Goal: Task Accomplishment & Management: Use online tool/utility

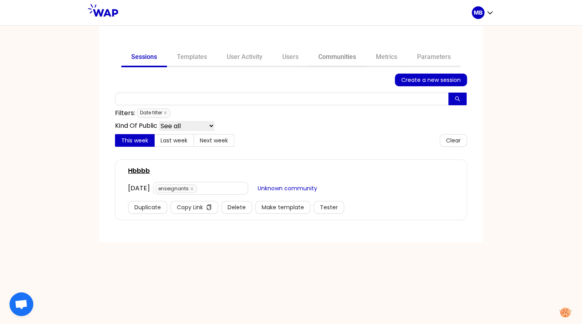
click at [336, 58] on link "Communities" at bounding box center [336, 57] width 57 height 19
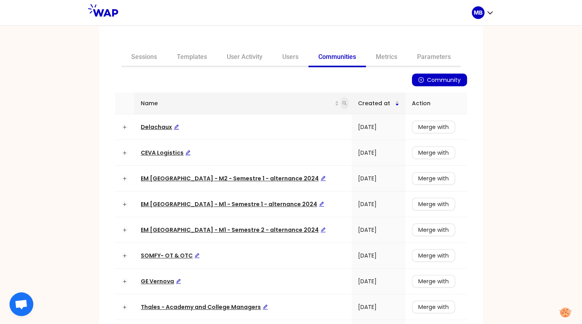
click at [342, 103] on icon "search" at bounding box center [344, 103] width 5 height 5
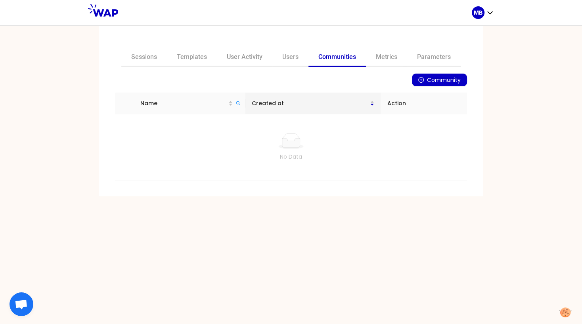
click at [329, 61] on link "Communities" at bounding box center [336, 57] width 57 height 19
click at [240, 103] on icon "search" at bounding box center [238, 103] width 5 height 5
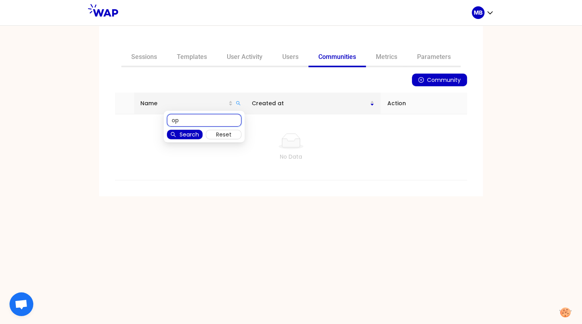
type input "op"
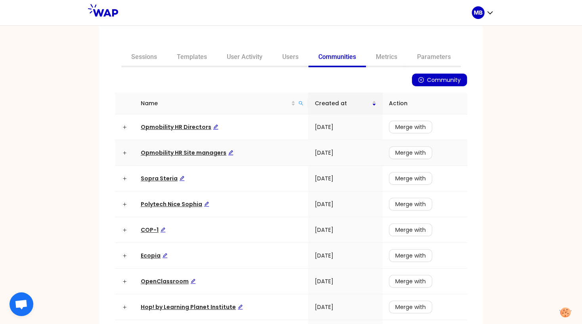
click at [203, 153] on span "Opmobility HR Site managers" at bounding box center [187, 153] width 93 height 8
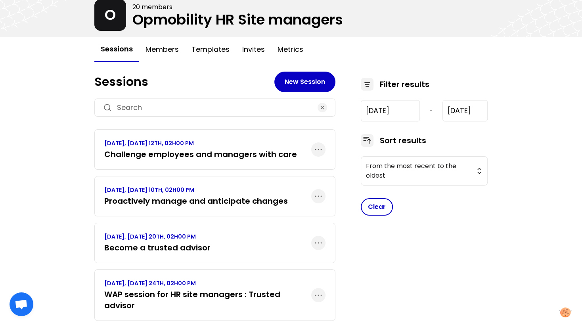
scroll to position [54, 0]
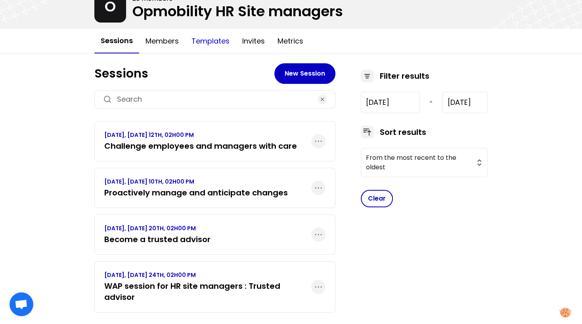
click at [201, 41] on button "Templates" at bounding box center [210, 41] width 51 height 24
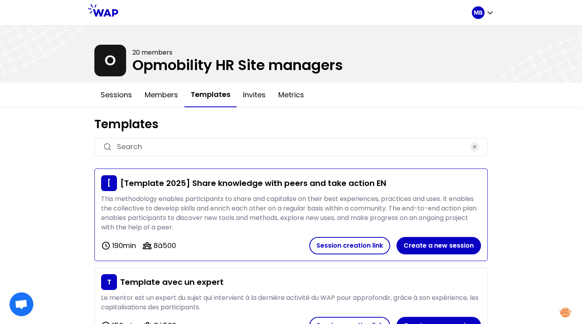
scroll to position [17, 0]
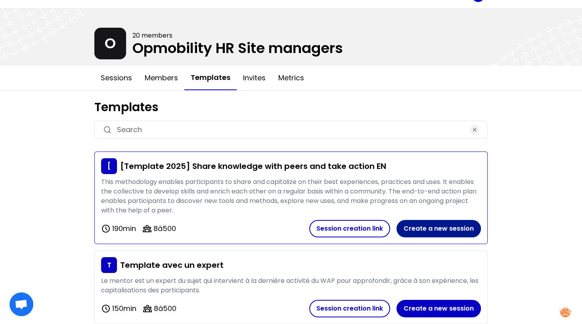
click at [414, 227] on button "Create a new session" at bounding box center [438, 228] width 84 height 17
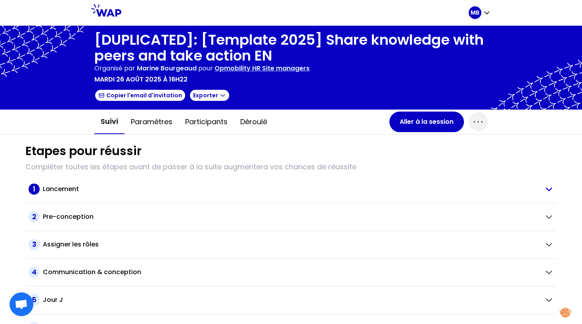
click at [65, 189] on h2 "Lancement" at bounding box center [61, 190] width 36 height 10
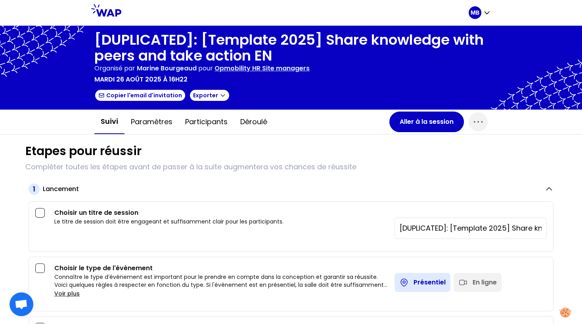
click at [423, 226] on input "[DUPLICATED]: [Template 2025] Share knowledge with peers and take action EN" at bounding box center [470, 228] width 142 height 11
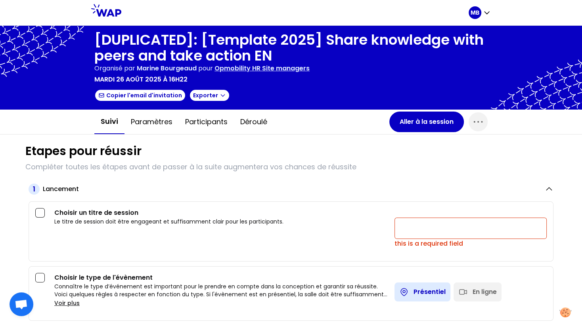
paste input "Stand confidently and strengthen your credibility"
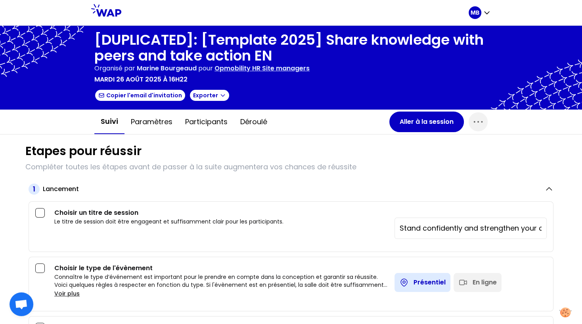
scroll to position [0, 32]
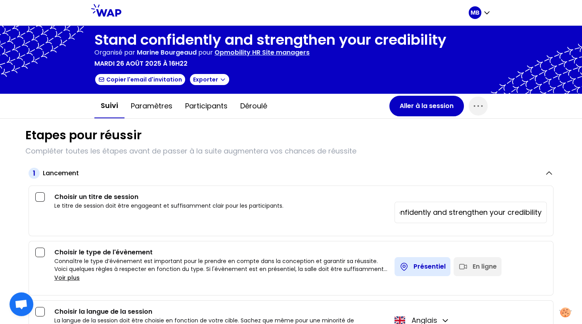
type input "Stand confidently and strengthen your credibility"
click at [473, 264] on div "En ligne" at bounding box center [484, 267] width 24 height 10
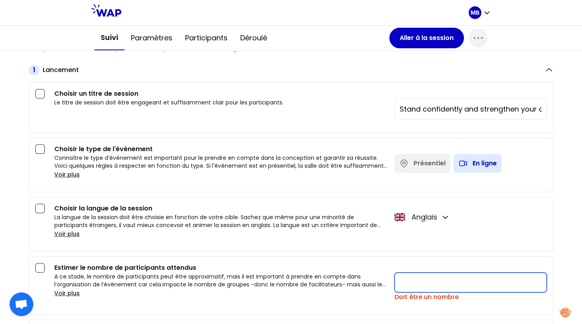
click at [403, 277] on input "number" at bounding box center [470, 283] width 152 height 20
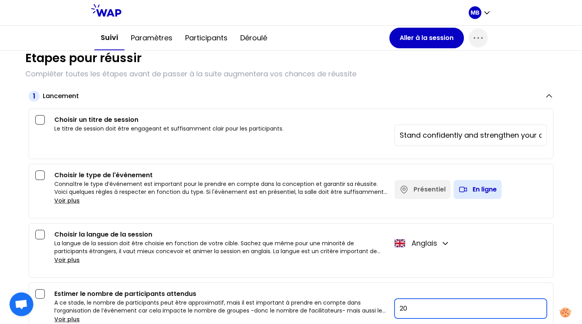
scroll to position [0, 0]
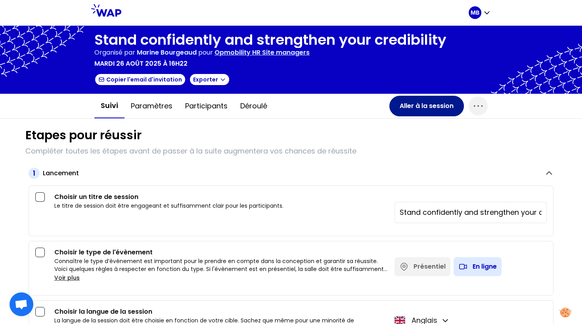
type input "20"
click at [402, 109] on button "Aller à la session" at bounding box center [426, 106] width 74 height 21
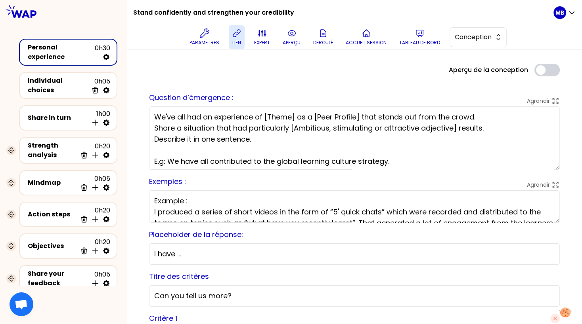
click at [238, 42] on p "lien" at bounding box center [236, 43] width 9 height 6
drag, startPoint x: 297, startPoint y: 7, endPoint x: 136, endPoint y: 14, distance: 160.6
click at [137, 14] on div "Stand confidently and strengthen your credibility Paramètres lien expert aperçu…" at bounding box center [343, 24] width 420 height 49
click at [135, 14] on h1 "Stand confidently and strengthen your credibility" at bounding box center [213, 12] width 161 height 25
click at [132, 13] on div "Stand confidently and strengthen your credibility Paramètres lien expert aperçu…" at bounding box center [354, 25] width 455 height 50
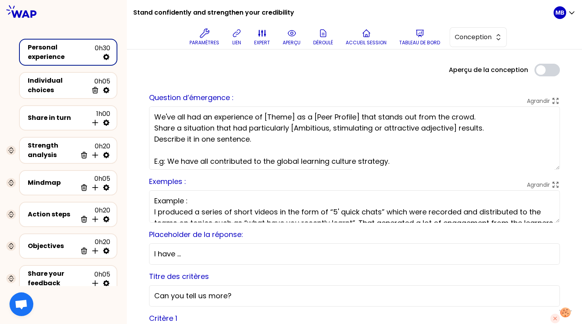
click at [181, 136] on textarea "We've all had an experience of [Theme] as a [Peer Profile] that stands out from…" at bounding box center [354, 138] width 410 height 63
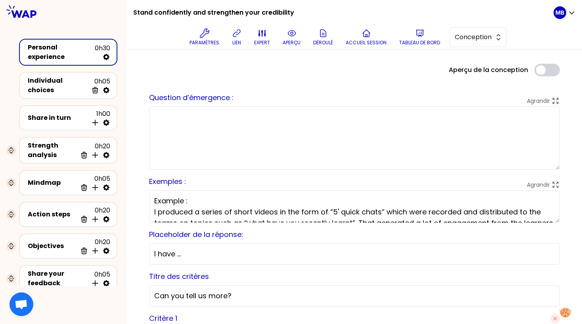
paste textarea "You all have valuable experiences as HRBPs, where you stand confidently and ear…"
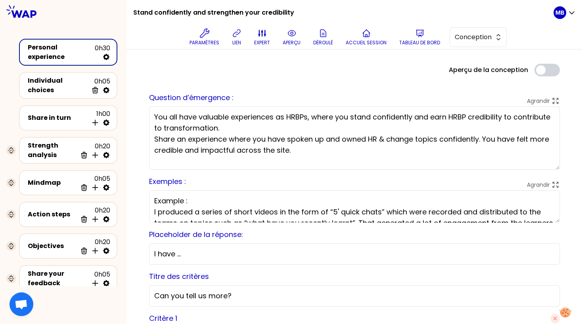
scroll to position [2, 0]
click at [224, 125] on textarea "You all have valuable experiences as HRBPs, where you stand confidently and ear…" at bounding box center [354, 138] width 410 height 63
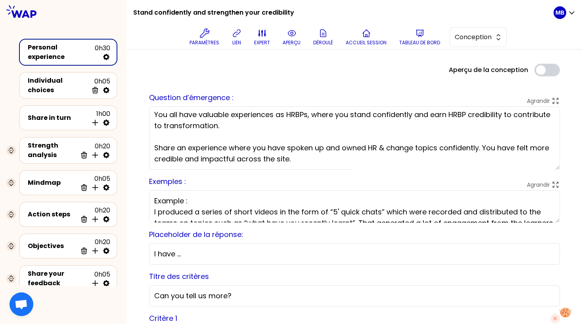
click at [173, 162] on textarea "You all have valuable experiences as HRBPs, where you stand confidently and ear…" at bounding box center [354, 138] width 410 height 63
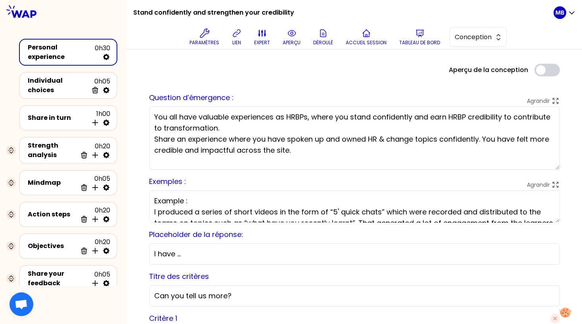
type textarea "You all have valuable experiences as HRBPs, where you stand confidently and ear…"
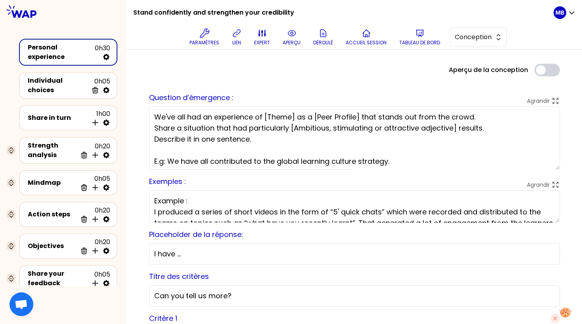
scroll to position [24, 0]
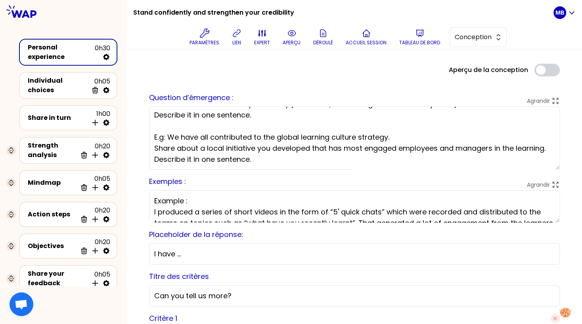
click at [277, 160] on textarea "We've all had an experience of [Theme] as a [Peer Profile] that stands out from…" at bounding box center [354, 138] width 410 height 63
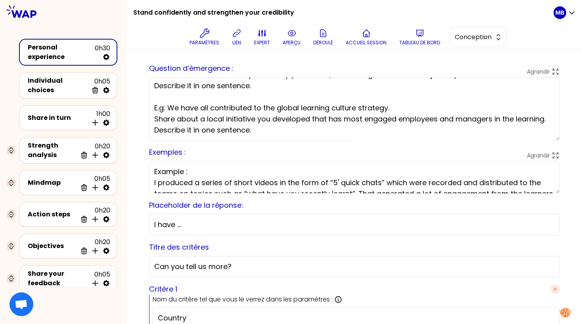
scroll to position [0, 0]
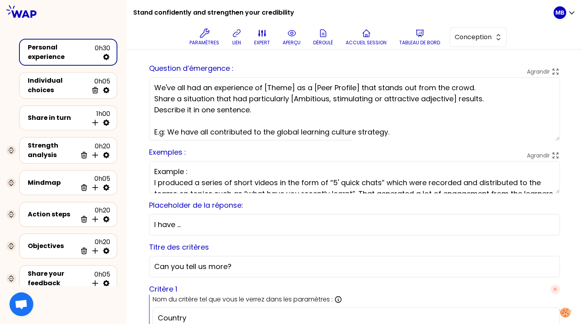
drag, startPoint x: 548, startPoint y: 118, endPoint x: 134, endPoint y: 70, distance: 417.1
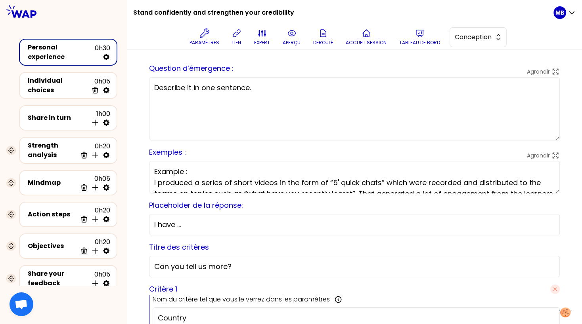
paste textarea "You all have valuable experiences as HRBPs, where you stand confidently and ear…"
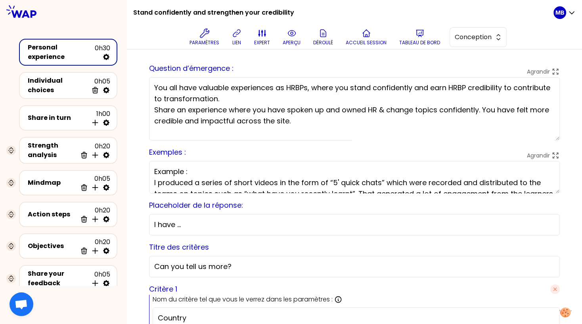
click at [228, 97] on textarea "You all have valuable experiences as HRBPs, where you stand confidently and ear…" at bounding box center [354, 108] width 410 height 63
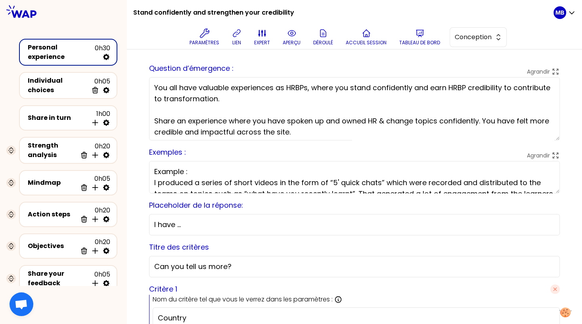
click at [312, 131] on textarea "You all have valuable experiences as HRBPs, where you stand confidently and ear…" at bounding box center [354, 108] width 410 height 63
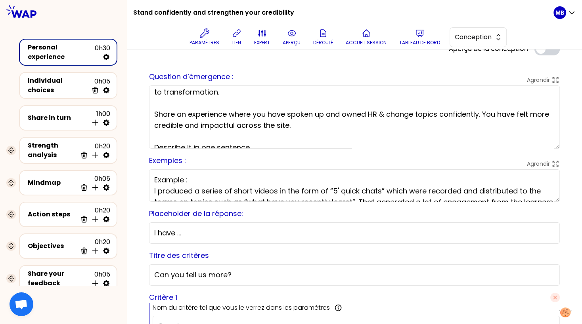
scroll to position [17, 0]
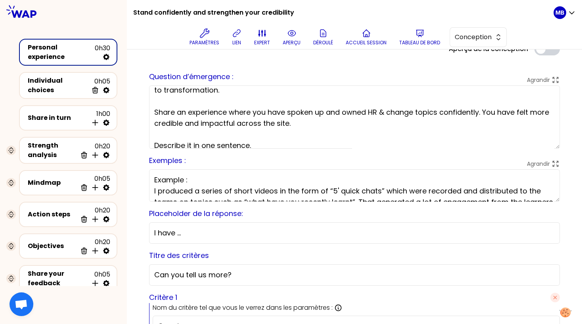
click at [197, 133] on textarea "You all have valuable experiences as HRBPs, where you stand confidently and ear…" at bounding box center [354, 117] width 410 height 63
click at [191, 146] on textarea "You all have valuable experiences as HRBPs, where you stand confidently and ear…" at bounding box center [354, 117] width 410 height 63
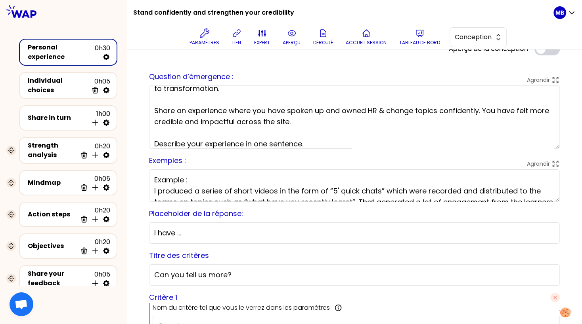
click at [267, 145] on textarea "You all have valuable experiences as HRBPs, where you stand confidently and ear…" at bounding box center [354, 117] width 410 height 63
click at [326, 142] on textarea "You all have valuable experiences as HRBPs, where you stand confidently and ear…" at bounding box center [354, 117] width 410 height 63
type textarea "You all have valuable experiences as HRBPs, where you stand confidently and ear…"
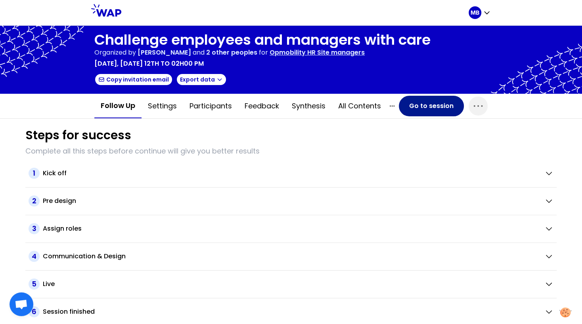
click at [411, 112] on button "Go to session" at bounding box center [431, 106] width 65 height 21
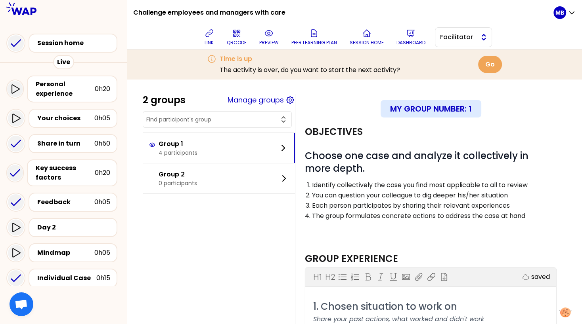
click at [440, 39] on span "Facilitator" at bounding box center [458, 37] width 36 height 10
click at [445, 63] on li "Editor" at bounding box center [463, 57] width 56 height 13
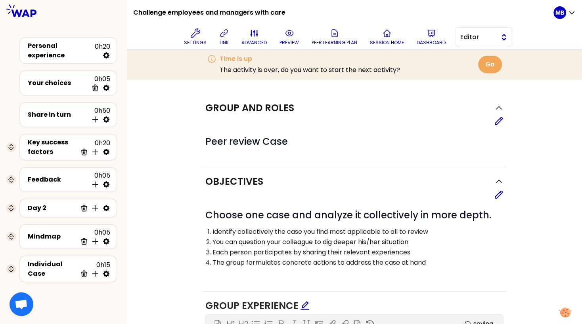
click at [458, 39] on button "Editor" at bounding box center [483, 37] width 57 height 20
click at [56, 55] on div "Personal experience 0h20" at bounding box center [68, 50] width 84 height 19
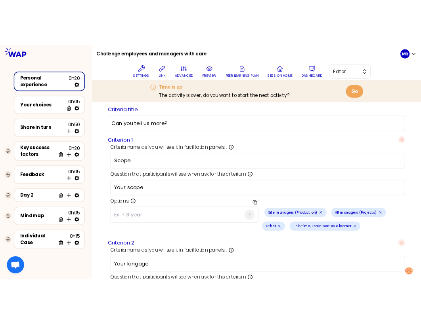
scroll to position [217, 0]
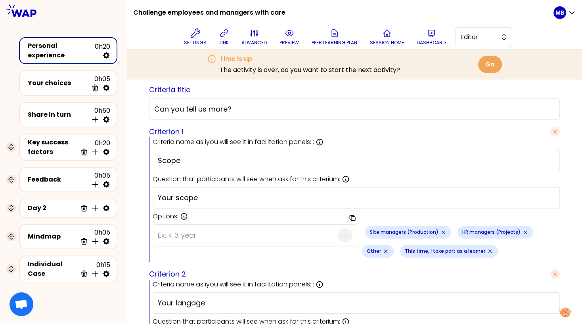
drag, startPoint x: 191, startPoint y: 154, endPoint x: 147, endPoint y: 154, distance: 44.0
click at [147, 154] on div "saved Session question Expand You all have valuable experiences as HR, where yo…" at bounding box center [354, 252] width 423 height 719
drag, startPoint x: 159, startPoint y: 197, endPoint x: 127, endPoint y: 197, distance: 32.1
click at [127, 197] on div "Preview design Use setting saved Session question Expand You all have valuable …" at bounding box center [354, 245] width 455 height 765
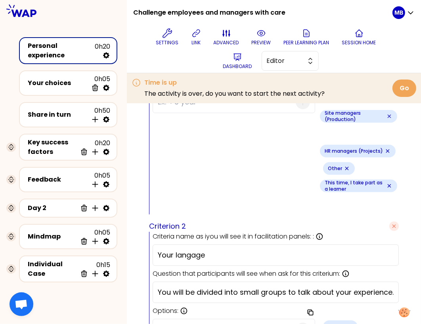
scroll to position [418, 0]
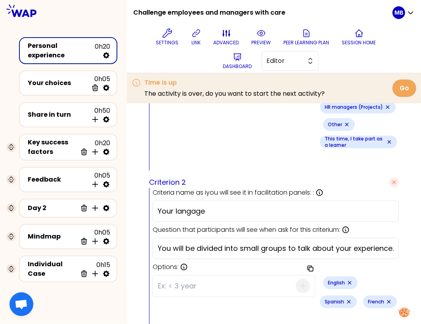
drag, startPoint x: 210, startPoint y: 143, endPoint x: 124, endPoint y: 143, distance: 85.6
click at [124, 143] on div "Challenge employees and managers with care Settings link advanced preview Peer …" at bounding box center [210, 162] width 421 height 324
click at [185, 243] on input "You will be divided into small groups to talk about your experience. Which of t…" at bounding box center [276, 248] width 236 height 11
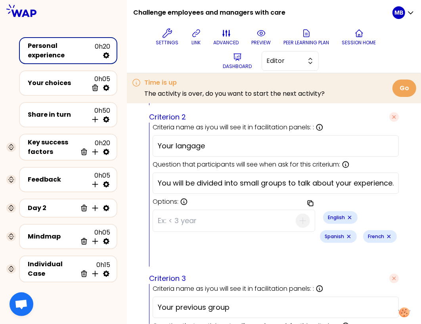
scroll to position [494, 0]
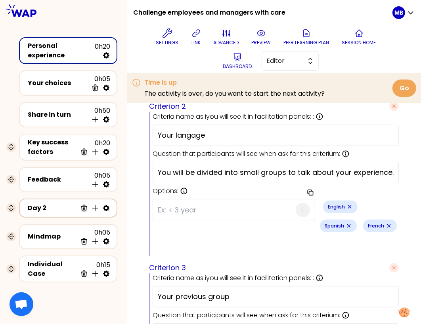
drag, startPoint x: 241, startPoint y: 210, endPoint x: 103, endPoint y: 204, distance: 137.6
click at [103, 204] on div "Challenge employees and managers with care Settings link advanced preview Peer …" at bounding box center [210, 162] width 421 height 324
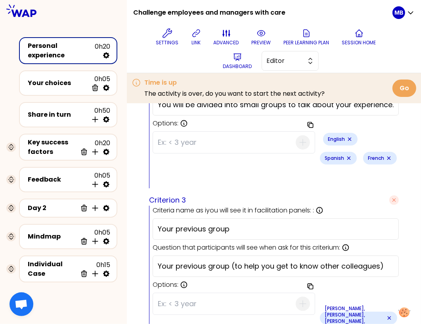
scroll to position [573, 0]
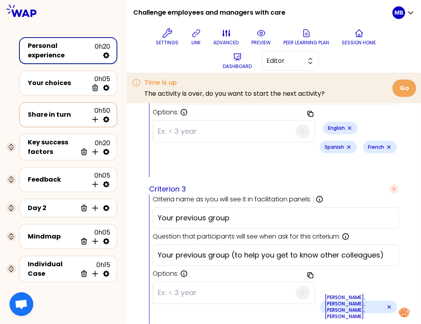
click at [51, 117] on div "Share in turn" at bounding box center [58, 115] width 60 height 10
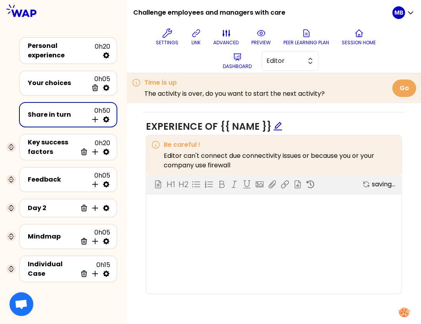
scroll to position [527, 0]
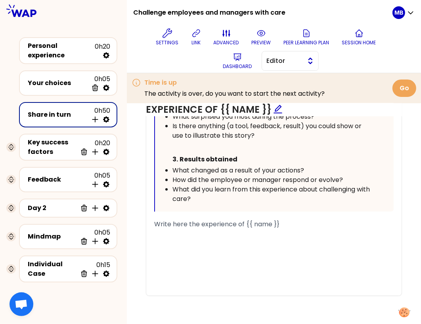
click at [295, 65] on span "Editor" at bounding box center [285, 61] width 36 height 10
click at [290, 90] on span "Facilitator" at bounding box center [295, 94] width 34 height 10
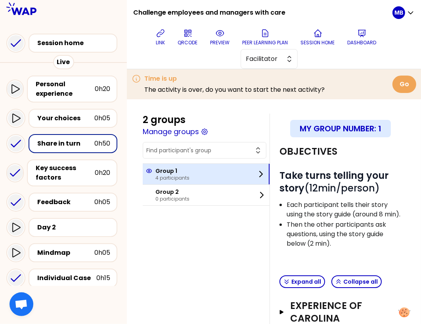
click at [187, 167] on p "Group 1" at bounding box center [172, 171] width 34 height 8
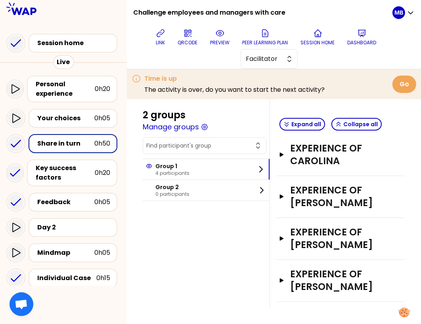
scroll to position [177, 0]
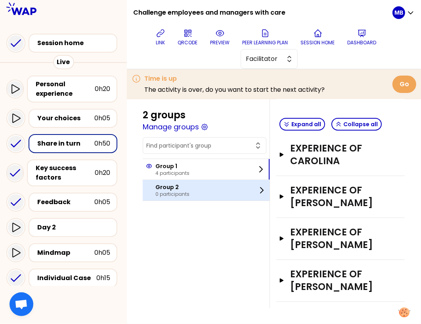
click at [178, 188] on p "Group 2" at bounding box center [172, 187] width 34 height 8
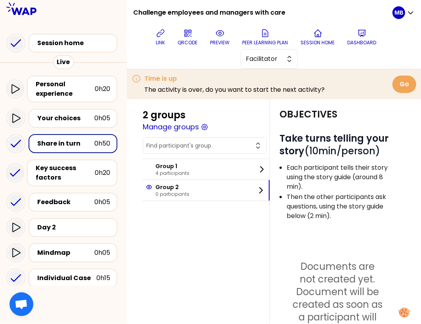
scroll to position [0, 0]
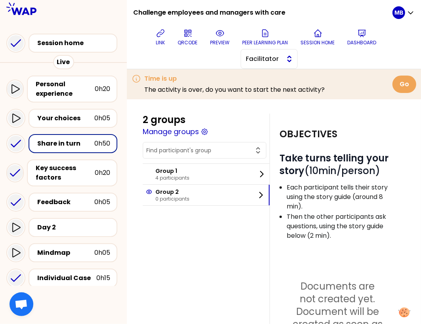
click at [273, 57] on span "Facilitator" at bounding box center [264, 59] width 36 height 10
click at [271, 77] on span "Editor" at bounding box center [274, 79] width 34 height 10
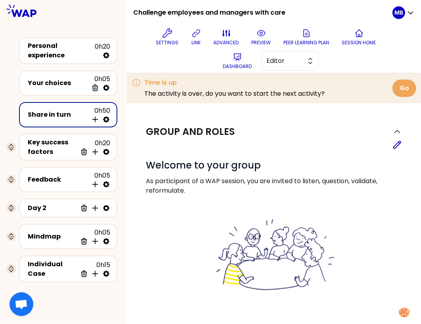
click at [105, 117] on icon at bounding box center [106, 120] width 8 height 8
select select "5"
select select "all"
select select "false"
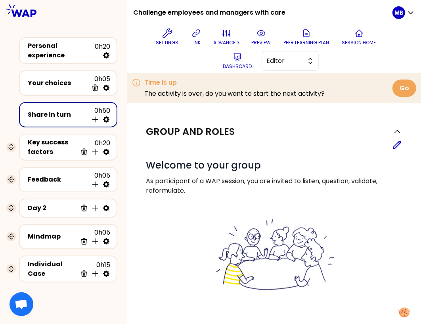
select select "Each"
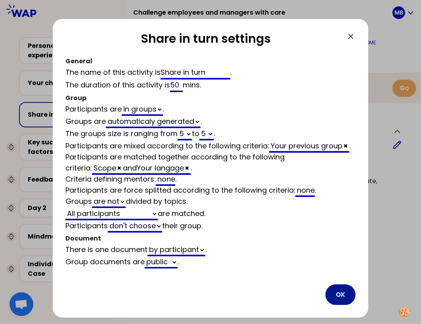
click at [340, 295] on button "OK" at bounding box center [340, 295] width 30 height 21
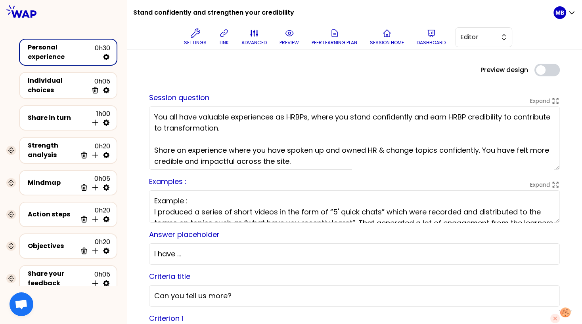
click at [189, 161] on textarea "You all have valuable experiences as HRBPs, where you stand confidently and ear…" at bounding box center [354, 138] width 410 height 63
paste textarea "build HRBP credibility to contribute to transformation. Share an experience whe…"
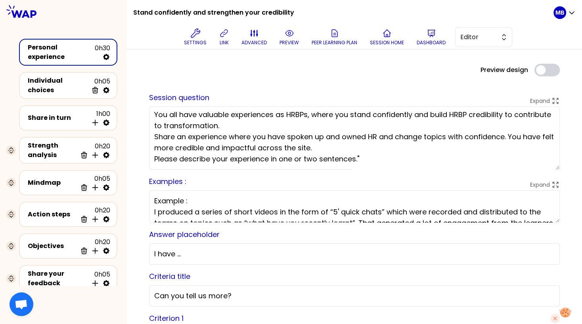
scroll to position [2, 0]
click at [226, 129] on textarea "You all have valuable experiences as HRBPs, where you stand confidently and bui…" at bounding box center [354, 138] width 410 height 63
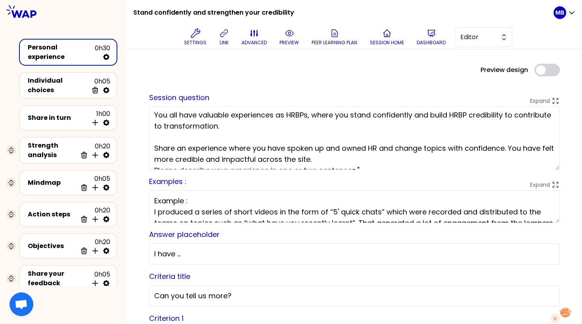
click at [334, 158] on textarea "You all have valuable experiences as HRBPs, where you stand confidently and bui…" at bounding box center [354, 138] width 410 height 63
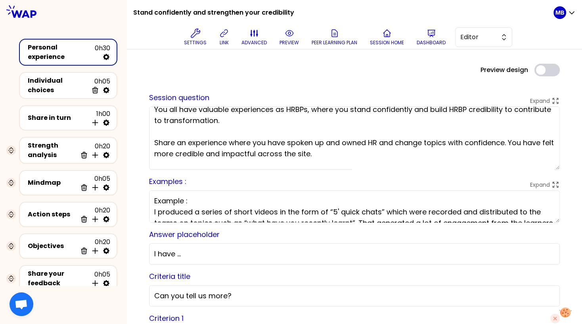
scroll to position [24, 0]
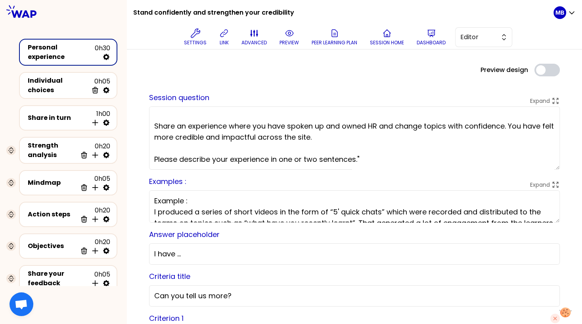
click at [177, 160] on textarea "You all have valuable experiences as HRBPs, where you stand confidently and bui…" at bounding box center [354, 138] width 410 height 63
click at [359, 158] on textarea "You all have valuable experiences as HRBPs, where you stand confidently and bui…" at bounding box center [354, 138] width 410 height 63
click at [367, 157] on textarea "You all have valuable experiences as HRBPs, where you stand confidently and bui…" at bounding box center [354, 138] width 410 height 63
click at [180, 158] on textarea "You all have valuable experiences as HRBPs, where you stand confidently and bui…" at bounding box center [354, 138] width 410 height 63
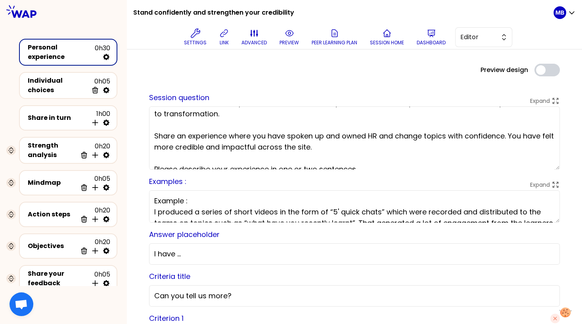
scroll to position [19, 0]
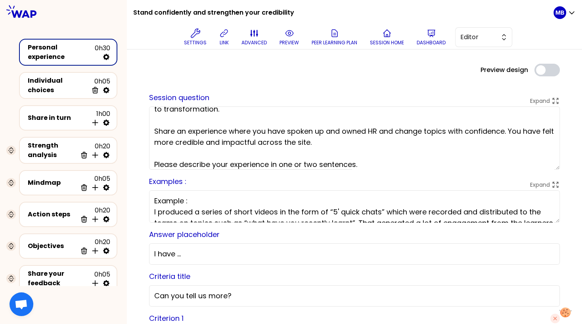
type textarea "You all have valuable experiences as HRBPs, where you stand confidently and bui…"
click at [221, 36] on icon at bounding box center [223, 33] width 7 height 7
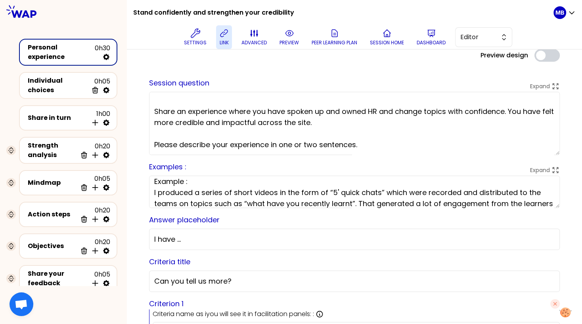
scroll to position [0, 0]
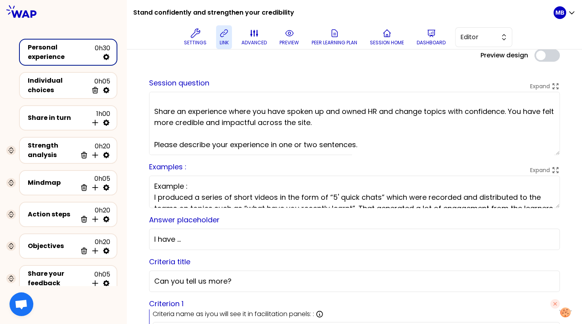
drag, startPoint x: 319, startPoint y: 194, endPoint x: 152, endPoint y: 198, distance: 166.8
click at [152, 198] on textarea "Example : I produced a series of short videos in the form of “5' quick chats” w…" at bounding box center [354, 192] width 410 height 32
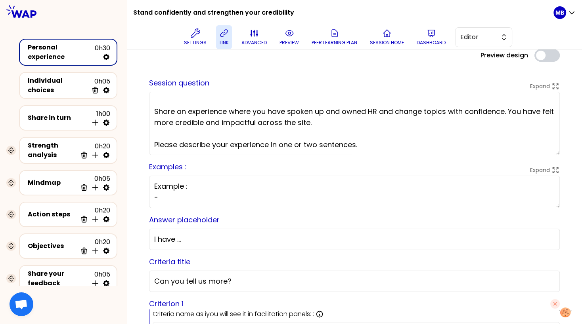
paste textarea ""Working on the Climate Survey challenged managers to face results they saw as …"
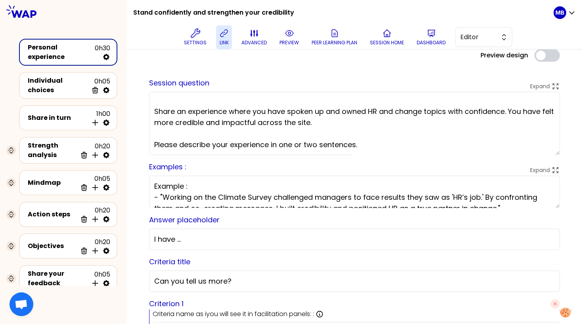
click at [183, 186] on textarea "Example : - "Working on the Climate Survey challenged managers to face results …" at bounding box center [354, 192] width 410 height 32
click at [196, 186] on textarea "Examples : - "Working on the Climate Survey challenged managers to face results…" at bounding box center [354, 192] width 410 height 32
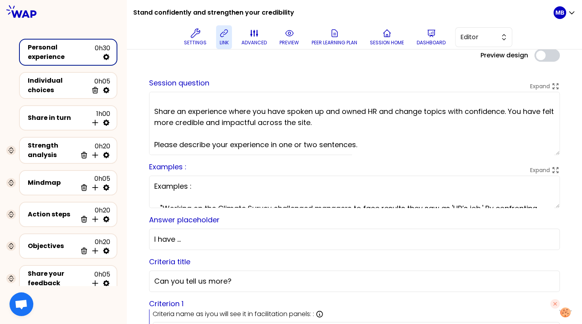
scroll to position [44, 0]
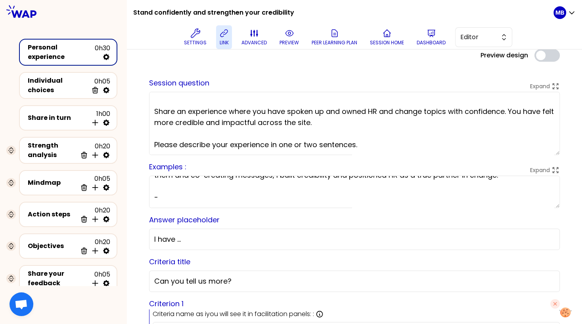
click at [181, 194] on textarea "Examples : - "Working on the Climate Survey challenged managers to face results…" at bounding box center [354, 192] width 410 height 32
paste textarea ""During a legal tax change, I guided managers through complex cases, standing f…"
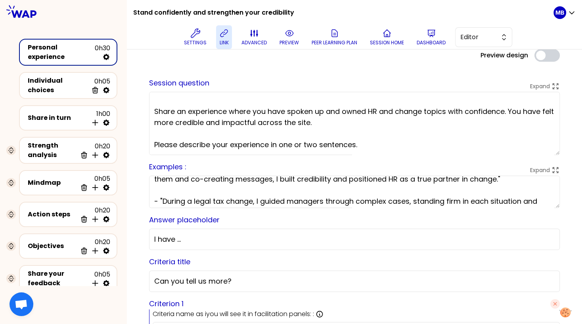
scroll to position [55, 0]
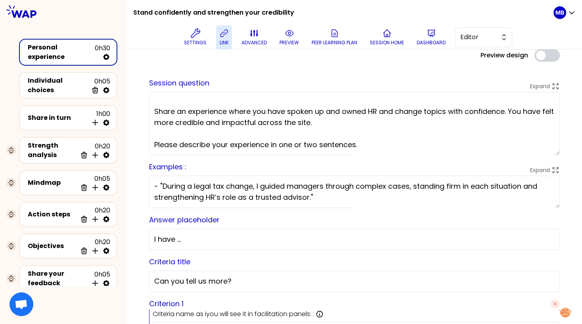
type textarea "Examples : - "Working on the Climate Survey challenged managers to face results…"
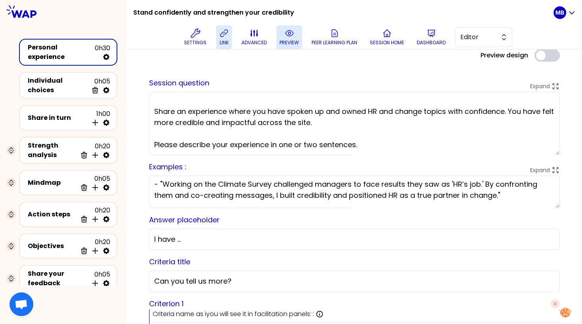
click at [285, 34] on icon at bounding box center [289, 34] width 8 height 6
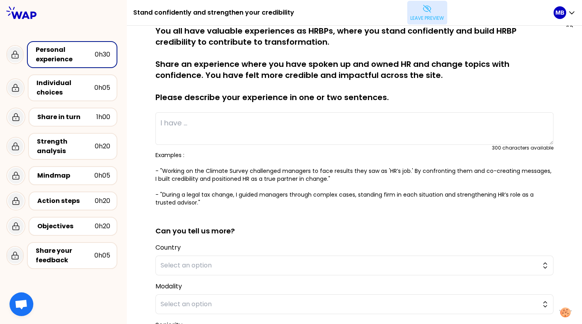
scroll to position [0, 0]
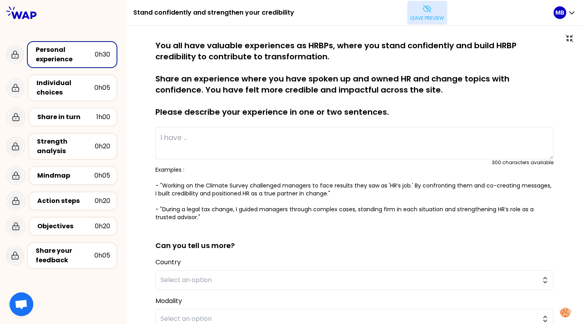
click at [422, 11] on icon at bounding box center [427, 9] width 10 height 10
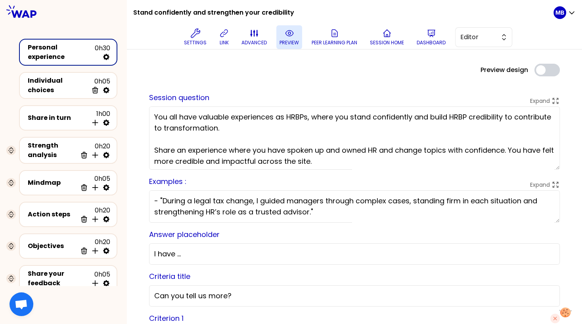
click at [322, 212] on textarea "Examples : - "Working on the Climate Survey challenged managers to face results…" at bounding box center [354, 207] width 410 height 32
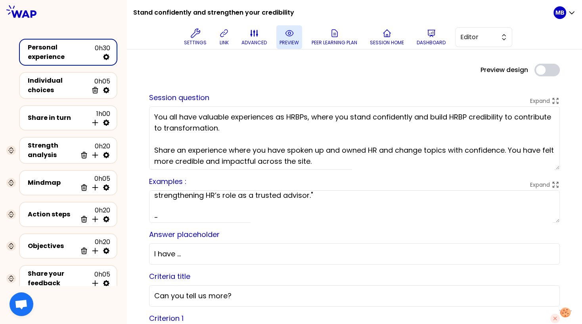
paste textarea ""In employee representative meetings, I learned to own and communicate change w…"
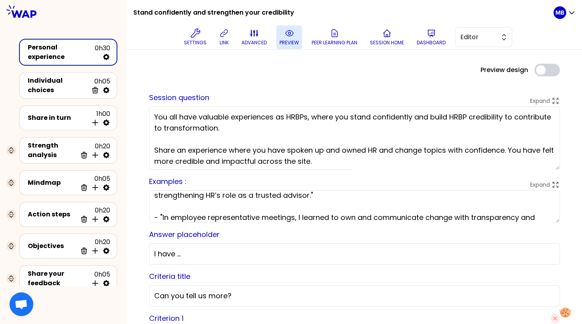
scroll to position [83, 0]
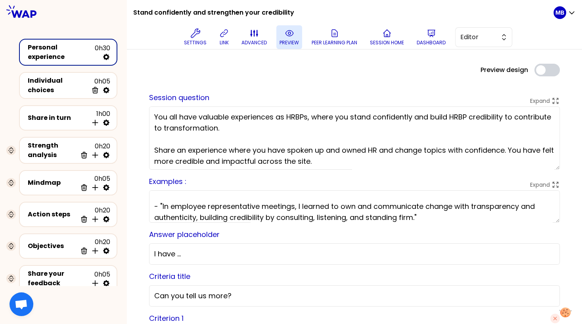
type textarea "Examples : - "Working on the Climate Survey challenged managers to face results…"
click at [292, 38] on button "preview" at bounding box center [289, 37] width 26 height 24
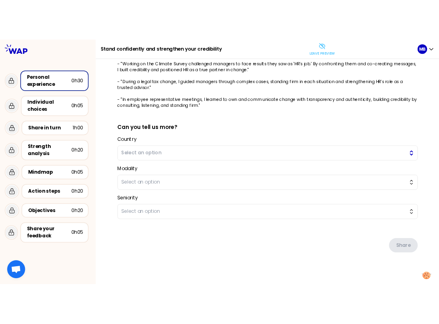
scroll to position [137, 0]
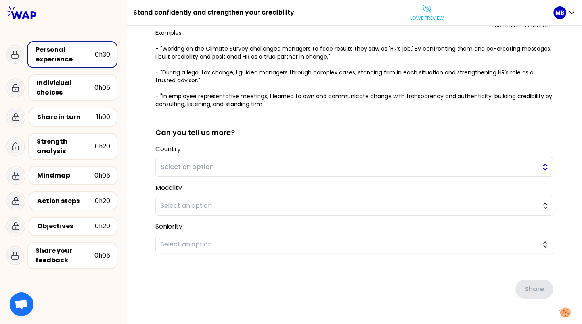
click at [173, 165] on span "Select an option" at bounding box center [348, 167] width 376 height 10
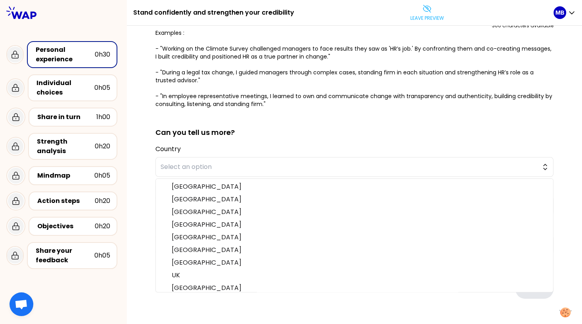
click at [140, 163] on div "saved You all have valuable experiences as HRBPs, where you stand confidently a…" at bounding box center [354, 118] width 455 height 458
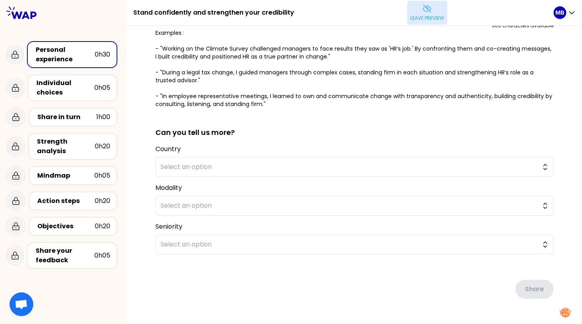
click at [421, 20] on p "Leave preview" at bounding box center [427, 18] width 34 height 6
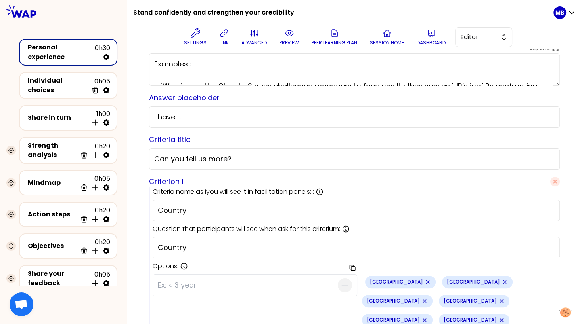
drag, startPoint x: 202, startPoint y: 211, endPoint x: 148, endPoint y: 211, distance: 54.7
click at [148, 211] on div "saved Session question Expand You all have valuable experiences as HRBPs, where…" at bounding box center [354, 305] width 423 height 725
paste input "Scope"
type input "Scope"
drag, startPoint x: 197, startPoint y: 247, endPoint x: 130, endPoint y: 246, distance: 67.4
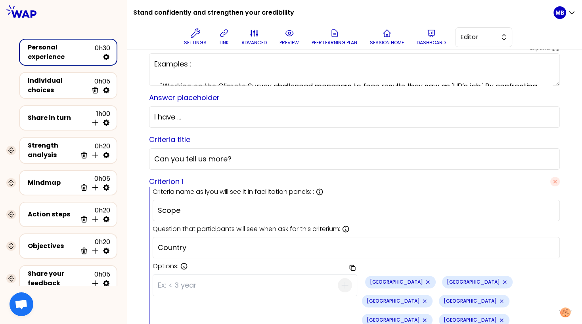
click at [130, 246] on div "Preview design Use setting saved Session question Expand You all have valuable …" at bounding box center [354, 297] width 455 height 771
paste input "Your scope"
type input "Your scope"
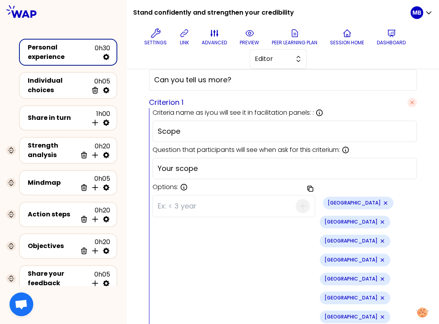
scroll to position [258, 0]
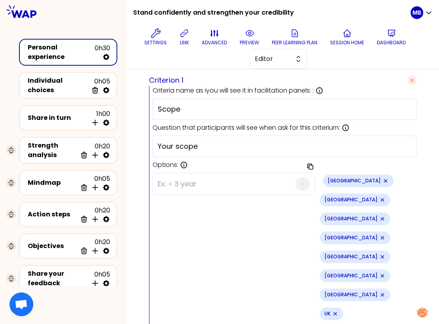
click at [384, 179] on icon "Remove small badge" at bounding box center [385, 180] width 3 height 3
click at [324, 179] on div "Ireland" at bounding box center [358, 181] width 71 height 13
click at [382, 179] on icon "Remove small badge" at bounding box center [385, 181] width 6 height 6
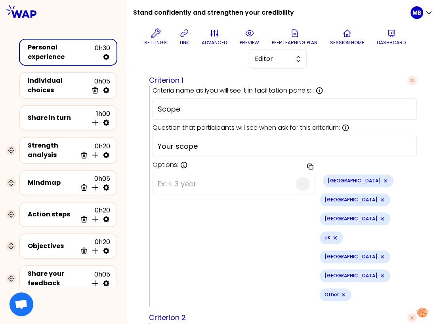
click at [382, 178] on icon "Remove small badge" at bounding box center [385, 181] width 6 height 6
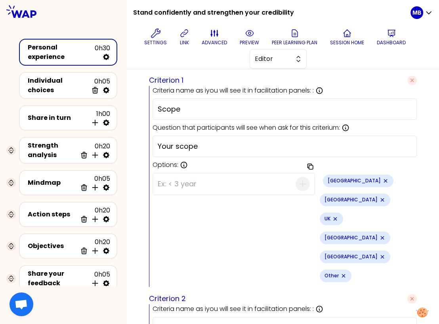
click at [384, 179] on icon "Remove small badge" at bounding box center [385, 180] width 3 height 3
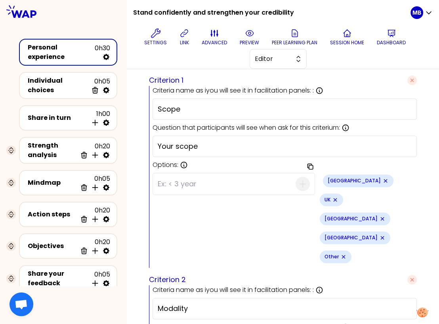
click at [382, 178] on icon "Remove small badge" at bounding box center [385, 181] width 6 height 6
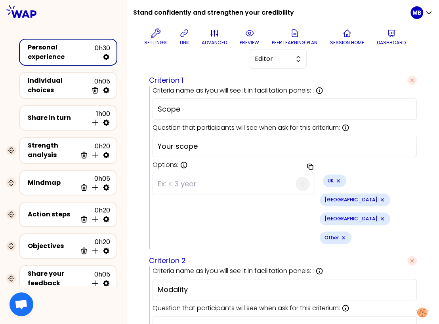
click at [335, 179] on icon "Remove small badge" at bounding box center [338, 181] width 6 height 6
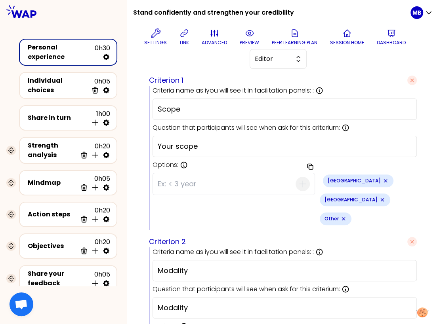
click at [382, 179] on icon "Remove small badge" at bounding box center [385, 181] width 6 height 6
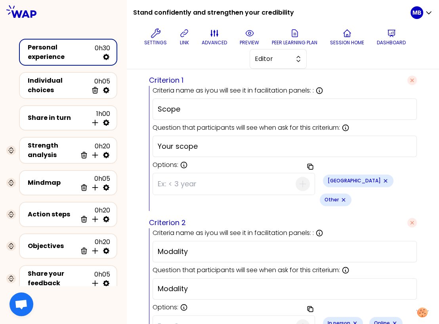
click at [382, 180] on icon "Remove small badge" at bounding box center [385, 181] width 6 height 6
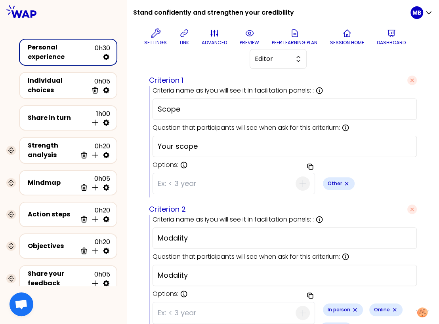
click at [323, 181] on div "Other" at bounding box center [339, 183] width 32 height 13
click at [345, 182] on icon "Remove small badge" at bounding box center [346, 183] width 3 height 3
click at [177, 180] on input at bounding box center [227, 184] width 138 height 21
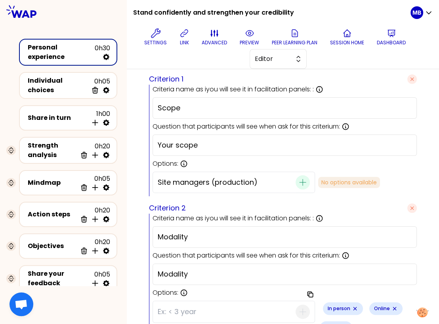
type input "Site managers (production)"
click at [298, 180] on icon "button" at bounding box center [303, 183] width 10 height 10
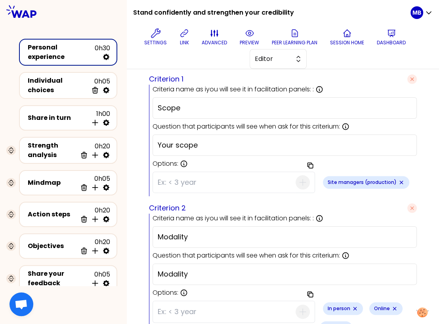
click at [228, 181] on input at bounding box center [227, 182] width 138 height 21
type input "HR managers (projects)"
click at [298, 183] on icon "button" at bounding box center [303, 183] width 10 height 10
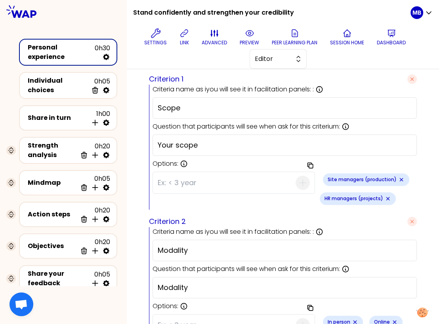
click at [181, 186] on input at bounding box center [227, 183] width 138 height 21
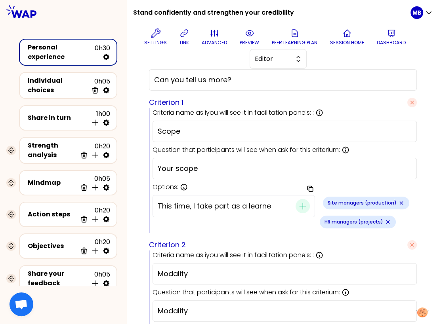
scroll to position [0, 6]
type input "This time, I take part as a learner"
click at [298, 206] on icon "button" at bounding box center [303, 207] width 10 height 10
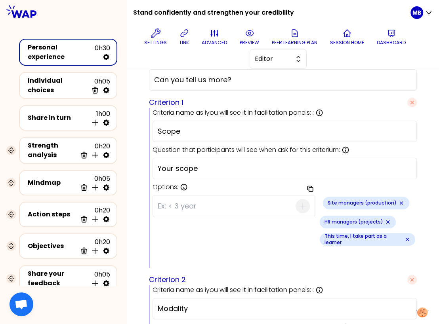
click at [218, 206] on input at bounding box center [227, 206] width 138 height 21
type input "Other"
click at [296, 208] on span "button" at bounding box center [303, 206] width 14 height 14
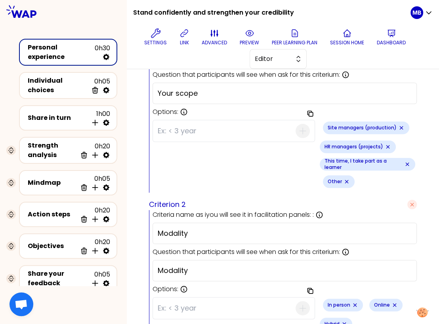
scroll to position [330, 0]
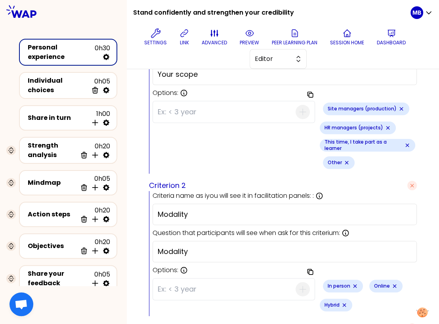
drag, startPoint x: 200, startPoint y: 214, endPoint x: 145, endPoint y: 214, distance: 55.1
click at [145, 214] on div "saved Session question Expand You all have valuable experiences as HRBPs, where…" at bounding box center [283, 134] width 280 height 730
paste input "Your langage"
type input "Your langage"
drag, startPoint x: 211, startPoint y: 253, endPoint x: 162, endPoint y: 253, distance: 49.1
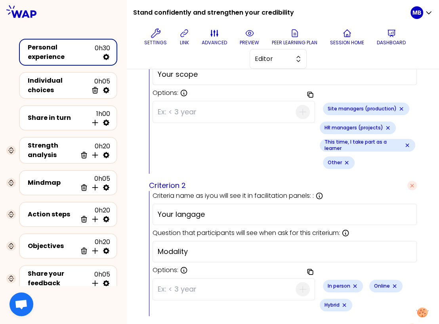
click at [162, 253] on input "Modality" at bounding box center [285, 251] width 254 height 11
type input "M"
paste input "You will be divided into small groups to talk about your experience. Which of t…"
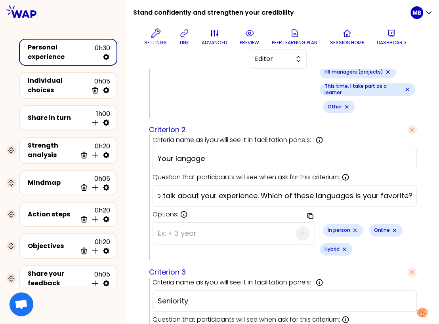
scroll to position [391, 0]
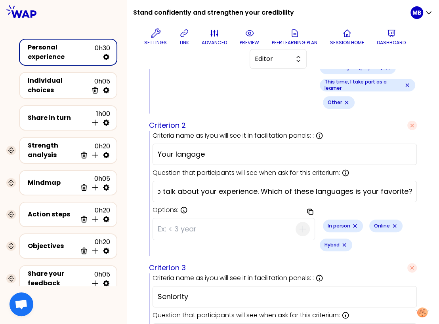
type input "You will be divided into small groups to talk about your experience. Which of t…"
click at [352, 229] on icon "Remove small badge" at bounding box center [355, 226] width 6 height 6
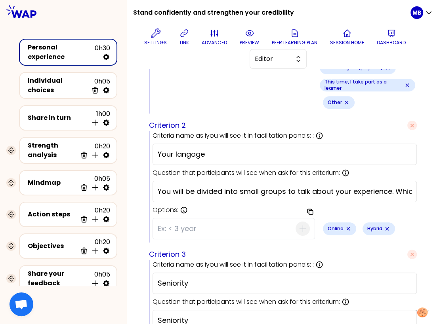
click at [345, 229] on icon "Remove small badge" at bounding box center [348, 229] width 6 height 6
click at [344, 229] on icon "Remove small badge" at bounding box center [347, 229] width 6 height 6
click at [196, 225] on input at bounding box center [227, 229] width 138 height 21
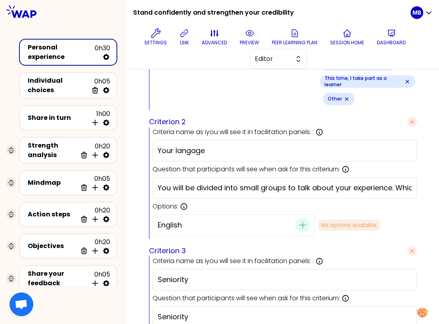
type input "English"
click at [298, 227] on icon "button" at bounding box center [303, 226] width 10 height 10
click at [220, 230] on input at bounding box center [227, 225] width 138 height 21
type input "Spanish"
click at [298, 227] on icon "button" at bounding box center [303, 226] width 10 height 10
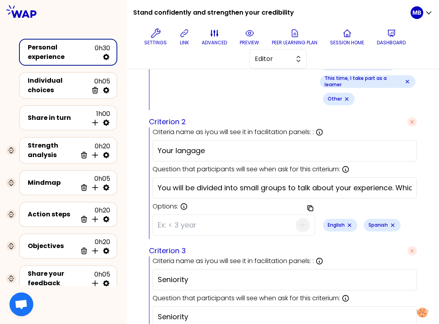
click at [225, 227] on input at bounding box center [227, 225] width 138 height 21
type input "French"
click at [298, 224] on icon "button" at bounding box center [303, 226] width 10 height 10
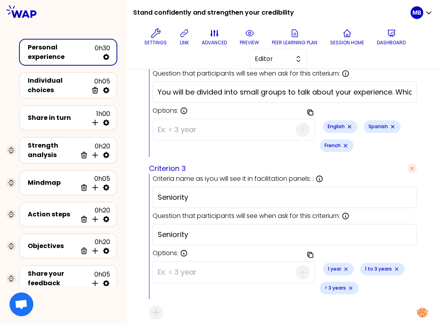
scroll to position [504, 0]
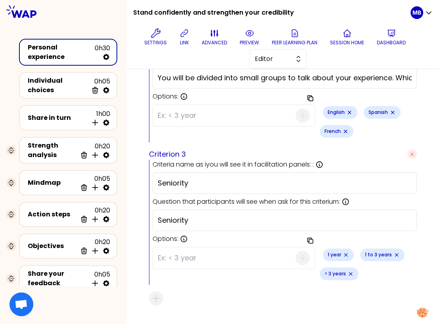
drag, startPoint x: 204, startPoint y: 169, endPoint x: 128, endPoint y: 163, distance: 76.3
paste input "Your previous group"
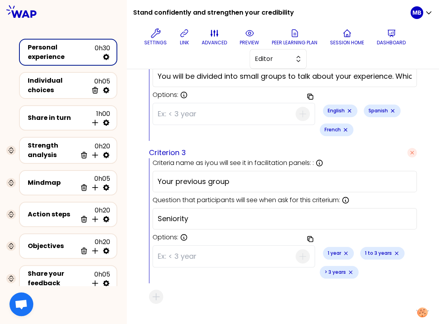
type input "Your previous group"
drag, startPoint x: 225, startPoint y: 207, endPoint x: 135, endPoint y: 203, distance: 89.2
paste input "Your previous group (to help you get to know other colleagues)"
drag, startPoint x: 276, startPoint y: 204, endPoint x: 243, endPoint y: 206, distance: 32.9
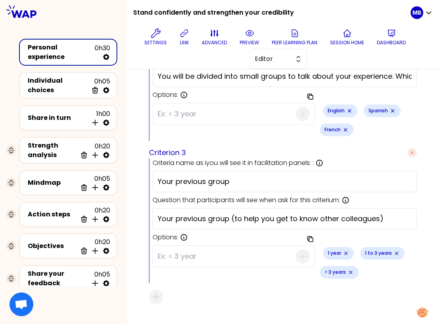
click at [243, 214] on input "Your previous group (to help you get to know other colleagues)" at bounding box center [285, 219] width 254 height 11
type input "Your previous group (to get to know other colleagues)"
click at [344, 252] on icon "Remove small badge" at bounding box center [345, 253] width 3 height 3
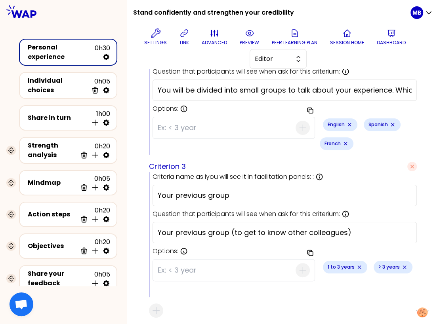
click at [356, 264] on icon "Remove small badge" at bounding box center [359, 267] width 6 height 6
click at [352, 269] on icon "Remove small badge" at bounding box center [353, 270] width 3 height 3
click at [167, 260] on input at bounding box center [227, 270] width 138 height 21
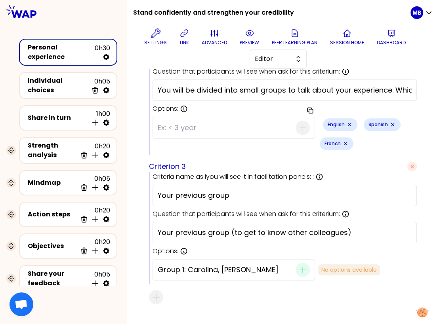
scroll to position [0, 23]
type input "Group 1: Carolina, Ana, Natalia, Fraser"
click at [298, 265] on icon "button" at bounding box center [303, 270] width 10 height 10
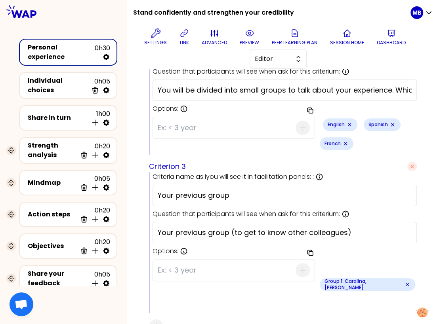
click at [200, 260] on input at bounding box center [227, 270] width 138 height 21
type input "Group 2:"
drag, startPoint x: 203, startPoint y: 258, endPoint x: 107, endPoint y: 245, distance: 96.4
click at [107, 246] on div "Stand confidently and strengthen your credibility Settings link advanced previe…" at bounding box center [219, 162] width 439 height 324
type input "Other"
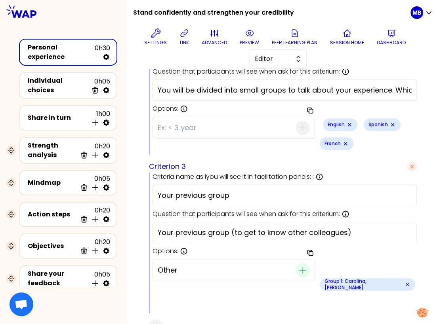
click at [298, 266] on icon "button" at bounding box center [303, 271] width 10 height 10
click at [106, 120] on icon at bounding box center [106, 123] width 6 height 6
select select "4"
select select "5"
select select "all"
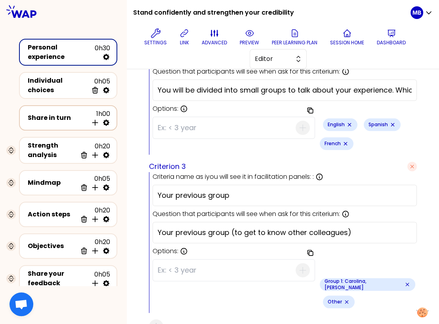
select select "false"
select select "Each"
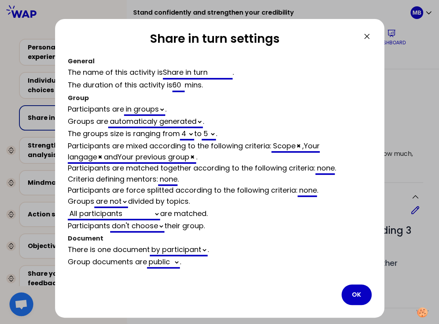
scroll to position [492, 0]
click at [300, 145] on span "×" at bounding box center [298, 146] width 4 height 10
select select "4"
select select "5"
select select "all"
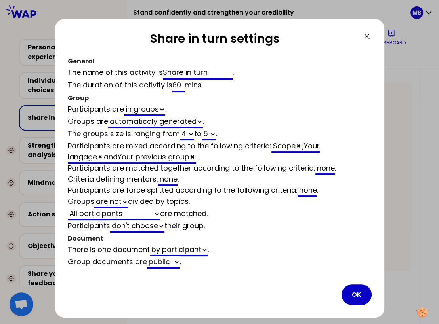
select select "false"
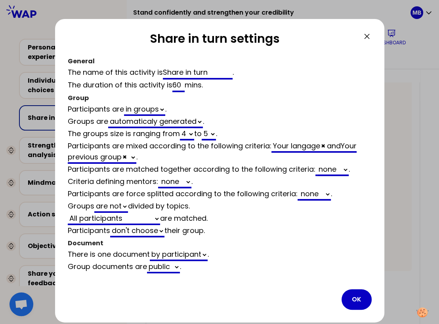
click at [324, 147] on span "×" at bounding box center [323, 146] width 4 height 10
select select "4"
select select "5"
select select "all"
select select "false"
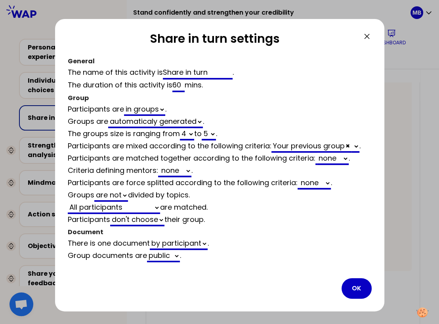
click at [330, 160] on select "none Scope Your langage" at bounding box center [333, 159] width 32 height 12
select select "4"
select select "5"
select select "all"
select select "false"
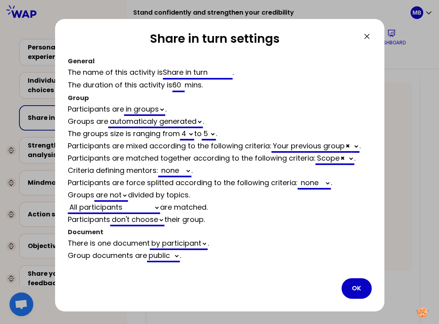
click at [353, 158] on select "Your langage" at bounding box center [350, 159] width 8 height 12
select select "4"
select select "5"
select select "all"
select select "false"
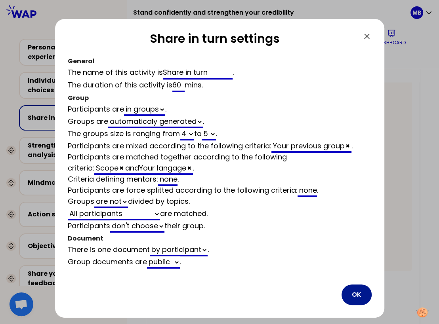
click at [352, 295] on button "OK" at bounding box center [356, 295] width 30 height 21
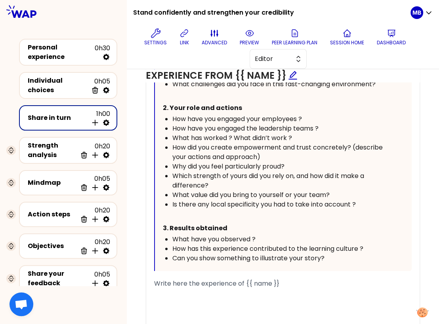
click at [109, 122] on icon at bounding box center [106, 123] width 8 height 8
select select "4"
select select "5"
select select "all"
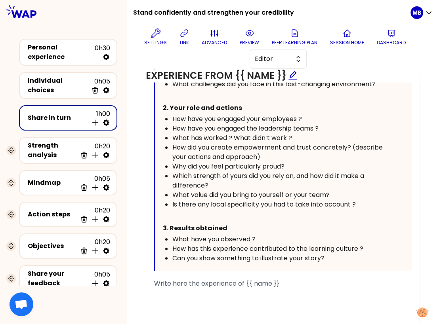
select select "false"
select select "Each"
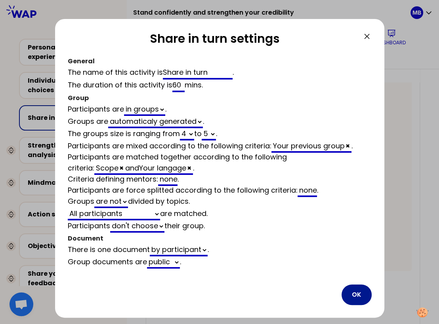
click at [354, 290] on button "OK" at bounding box center [356, 295] width 30 height 21
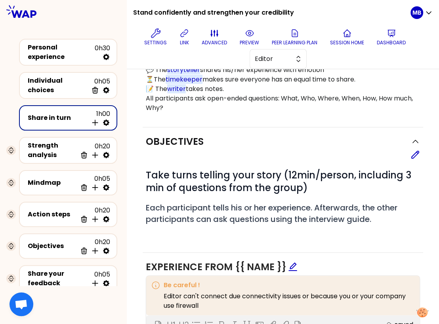
scroll to position [225, 0]
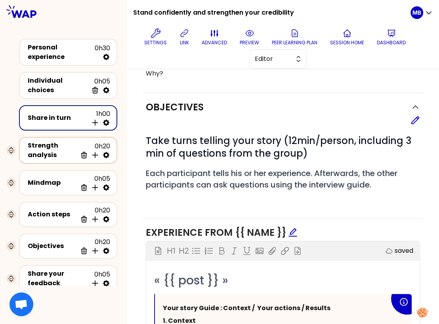
click at [48, 148] on div "Strength analysis" at bounding box center [52, 150] width 49 height 19
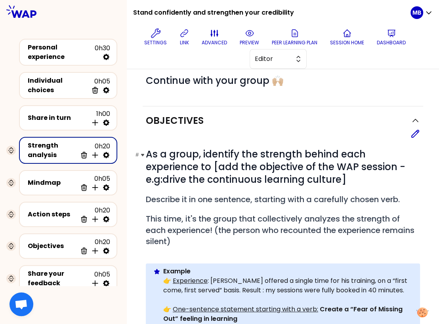
scroll to position [50, 0]
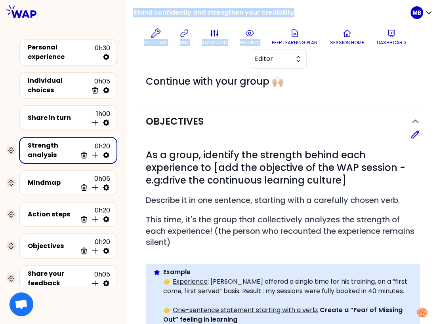
drag, startPoint x: 133, startPoint y: 11, endPoint x: 305, endPoint y: 12, distance: 171.5
click at [305, 12] on div "Stand confidently and strengthen your credibility Settings link advanced previe…" at bounding box center [271, 34] width 277 height 69
click at [293, 8] on div "Stand confidently and strengthen your credibility Settings link advanced previe…" at bounding box center [271, 34] width 277 height 69
drag, startPoint x: 296, startPoint y: 8, endPoint x: 133, endPoint y: 12, distance: 162.9
click at [133, 12] on div "Stand confidently and strengthen your credibility Settings link advanced previe…" at bounding box center [271, 34] width 277 height 69
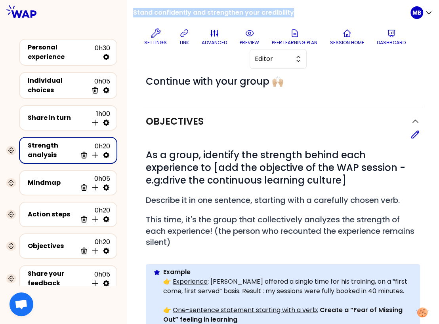
copy h1 "Stand confidently and strengthen your credibility"
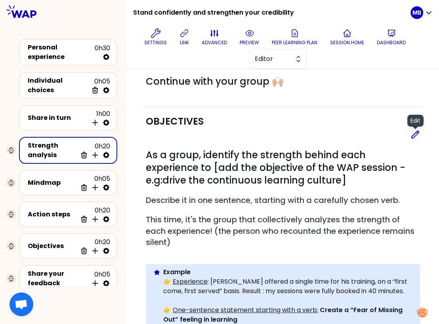
click at [416, 134] on icon at bounding box center [415, 135] width 10 height 10
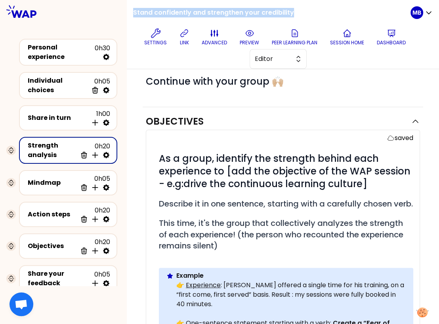
drag, startPoint x: 133, startPoint y: 14, endPoint x: 303, endPoint y: 10, distance: 170.4
click at [303, 10] on div "Stand confidently and strengthen your credibility Settings link advanced previe…" at bounding box center [271, 34] width 277 height 69
copy h1 "Stand confidently and strengthen your credibility"
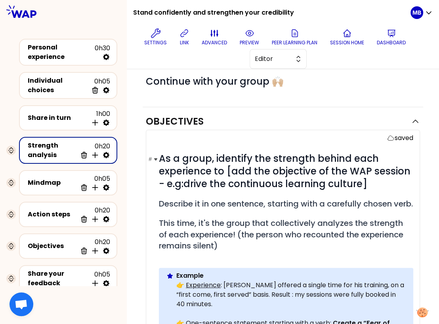
click at [344, 182] on span "As a group, identify the strength behind each experience to [add the objective …" at bounding box center [286, 171] width 254 height 38
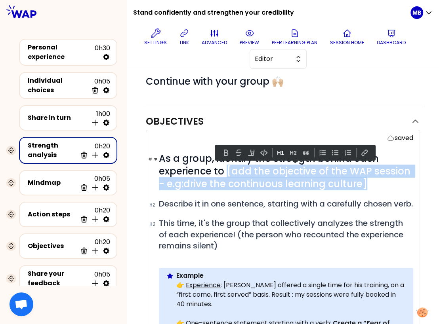
drag, startPoint x: 374, startPoint y: 182, endPoint x: 225, endPoint y: 171, distance: 149.0
click at [225, 171] on h1 "# As a group, identify the strength behind each experience to [add the objectiv…" at bounding box center [286, 172] width 254 height 38
paste div
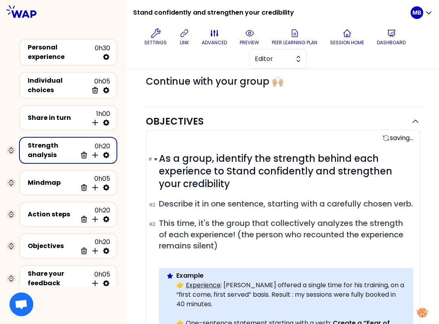
click at [228, 170] on span "As a group, identify the strength behind each experience to Stand confidently a…" at bounding box center [277, 171] width 236 height 38
click at [232, 170] on span "As a group, identify the strength behind each experience to Stand confidently a…" at bounding box center [277, 171] width 236 height 38
click at [229, 183] on h1 "# As a group, identify the strength behind each experience to stand confidently…" at bounding box center [286, 172] width 254 height 38
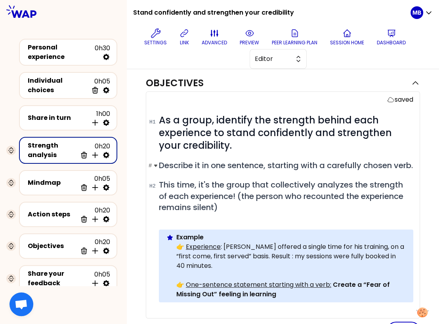
scroll to position [89, 0]
click at [256, 213] on h2 "# This time, it's the group that collectively analyzes the strength of each exp…" at bounding box center [286, 196] width 254 height 34
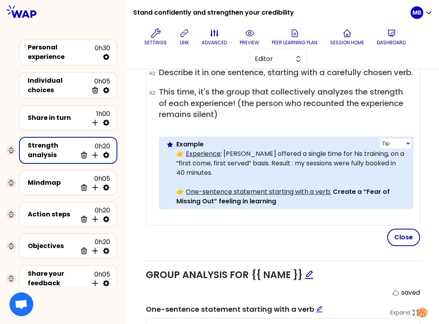
scroll to position [175, 0]
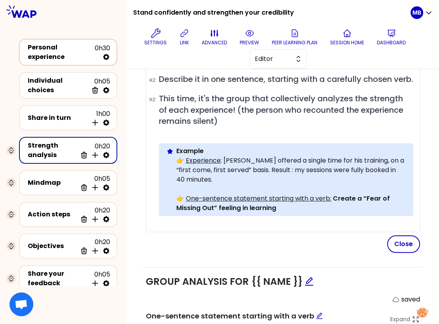
click at [53, 46] on div "Personal experience 0h30" at bounding box center [68, 52] width 84 height 19
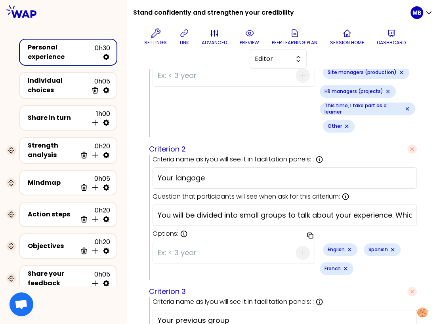
scroll to position [506, 0]
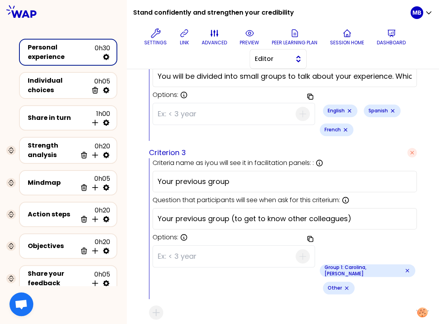
click at [284, 54] on span "Editor" at bounding box center [273, 59] width 36 height 10
click at [280, 90] on span "Facilitator" at bounding box center [283, 92] width 34 height 10
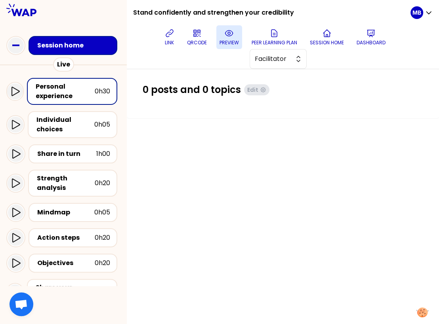
click at [228, 40] on p "preview" at bounding box center [228, 43] width 19 height 6
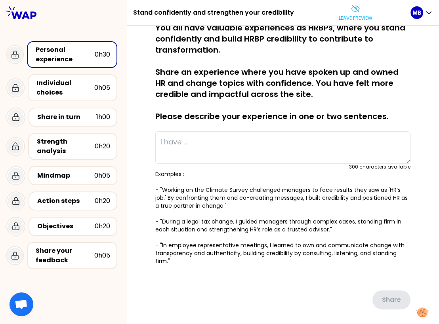
scroll to position [19, 0]
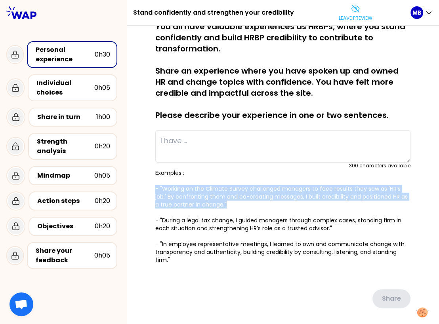
drag, startPoint x: 236, startPoint y: 204, endPoint x: 148, endPoint y: 188, distance: 90.3
click at [148, 188] on div "saved You all have valuable experiences as HRBPs, where you stand confidently a…" at bounding box center [283, 180] width 280 height 319
copy p "- "Working on the Climate Survey challenged managers to face results they saw a…"
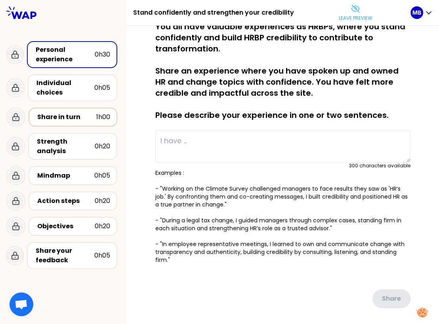
click at [68, 119] on div "Share in turn" at bounding box center [66, 118] width 59 height 10
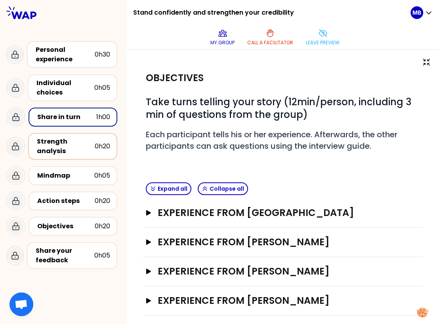
click at [66, 139] on div "Strength analysis" at bounding box center [66, 146] width 58 height 19
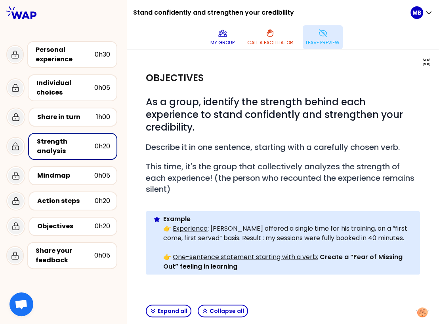
click at [318, 46] on button "Leave preview" at bounding box center [323, 37] width 40 height 24
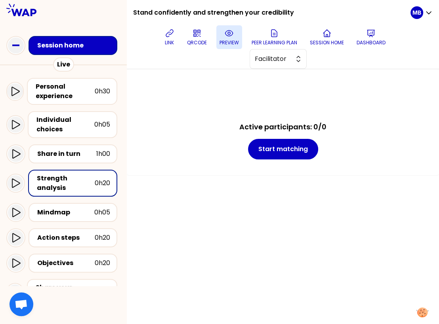
click at [231, 41] on p "preview" at bounding box center [228, 43] width 19 height 6
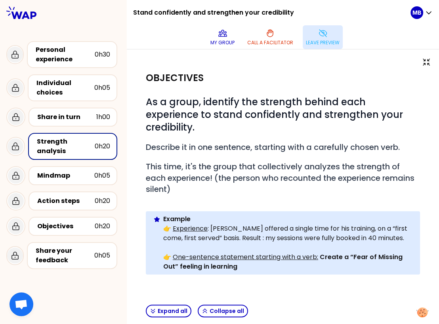
click at [324, 37] on icon at bounding box center [323, 34] width 10 height 10
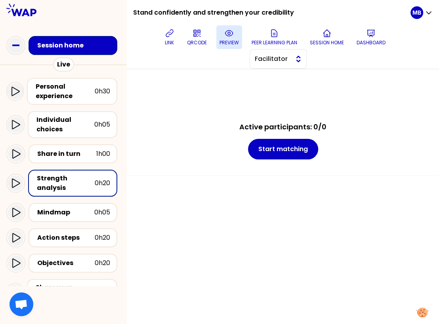
click at [278, 63] on span "Facilitator" at bounding box center [273, 59] width 36 height 10
click at [278, 77] on span "Editor" at bounding box center [283, 79] width 34 height 10
select select "tip"
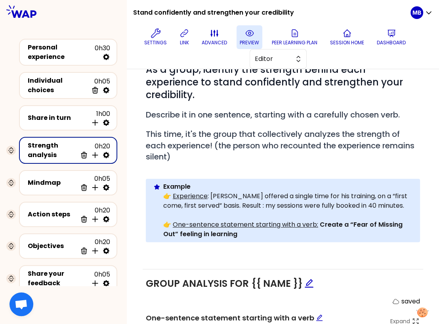
scroll to position [102, 0]
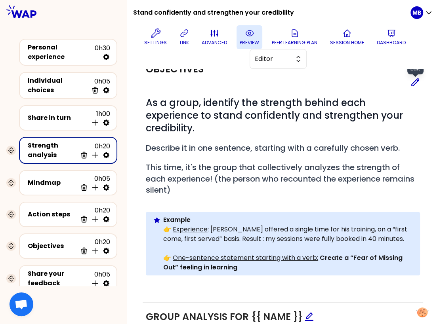
click at [418, 84] on icon at bounding box center [415, 83] width 10 height 10
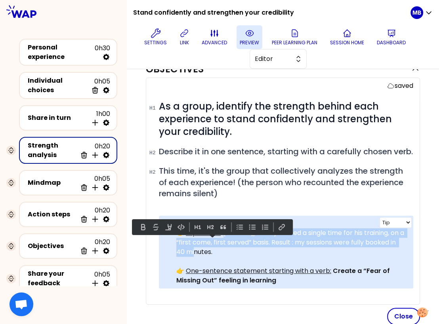
drag, startPoint x: 222, startPoint y: 242, endPoint x: 222, endPoint y: 262, distance: 19.4
click at [222, 257] on p "👉 Experience : Antoine offered a single time for his training, on a “first come…" at bounding box center [291, 243] width 231 height 29
click at [217, 257] on p "👉 Experience : Antoine offered a single time for his training, on a “first come…" at bounding box center [291, 243] width 231 height 29
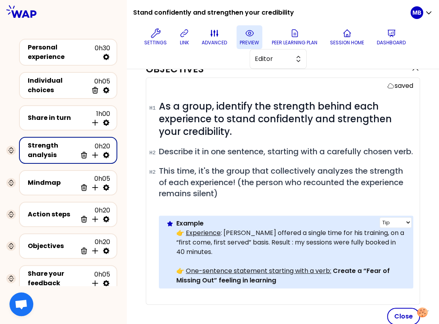
click at [222, 244] on p "👉 Experience : Antoine offered a single time for his training, on a “first come…" at bounding box center [291, 243] width 231 height 29
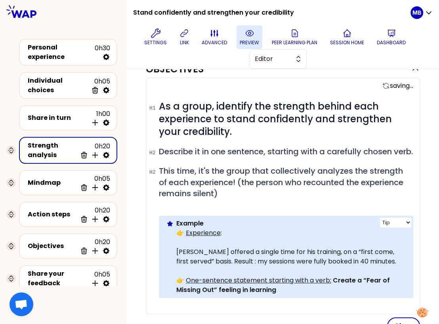
click at [227, 238] on p "👉 Experience :" at bounding box center [291, 234] width 231 height 10
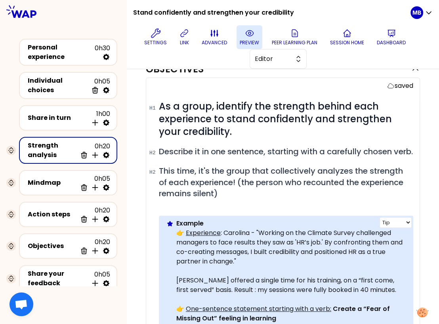
click at [252, 240] on p "👉 Experience : Carolina - "Working on the Climate Survey challenged managers to…" at bounding box center [291, 248] width 231 height 38
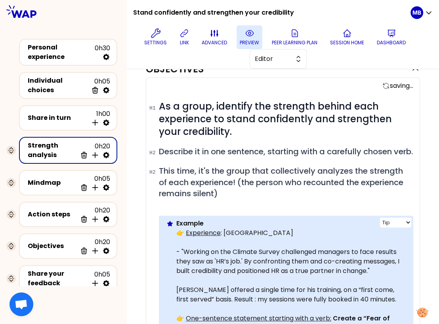
click at [261, 238] on p "👉 Experience : Carolina" at bounding box center [291, 234] width 231 height 10
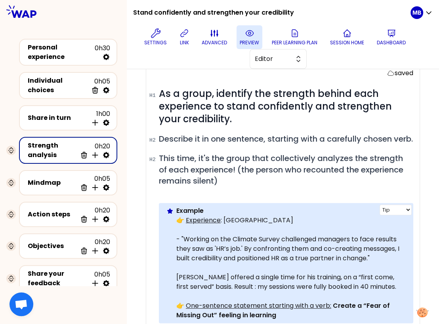
scroll to position [116, 0]
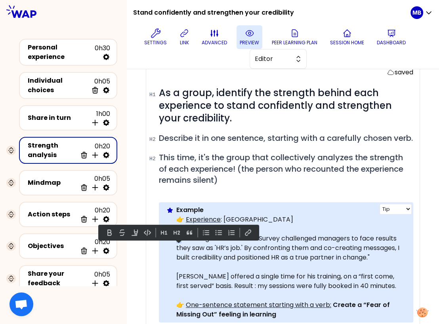
drag, startPoint x: 181, startPoint y: 247, endPoint x: 166, endPoint y: 246, distance: 15.1
click at [166, 246] on div "Info Warning Tip Example 👉 Experience : Carolina - "Working on the Climate Surv…" at bounding box center [286, 262] width 254 height 120
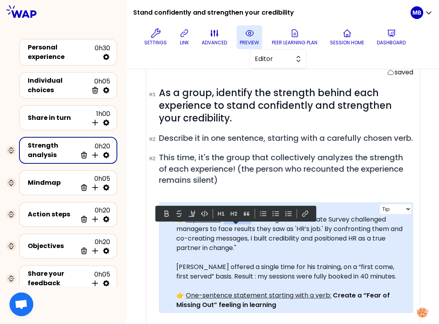
drag, startPoint x: 250, startPoint y: 229, endPoint x: 221, endPoint y: 229, distance: 29.3
click at [221, 229] on p "👉 Experience : Carolina "Working on the Climate Survey challenged managers to f…" at bounding box center [291, 234] width 231 height 38
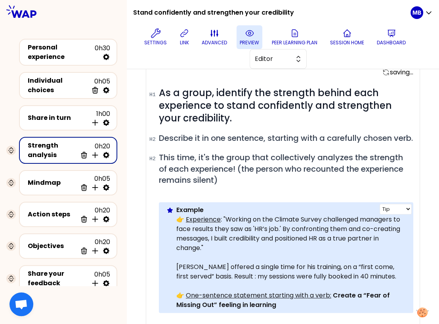
click at [190, 263] on p at bounding box center [291, 258] width 231 height 10
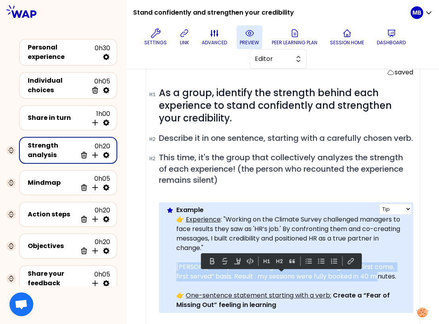
drag, startPoint x: 176, startPoint y: 277, endPoint x: 389, endPoint y: 286, distance: 212.5
click at [389, 282] on p "Antoine offered a single time for his training, on a “first come, first served”…" at bounding box center [291, 272] width 231 height 19
copy p "Antoine offered a single time for his training, on a “first come, first served”…"
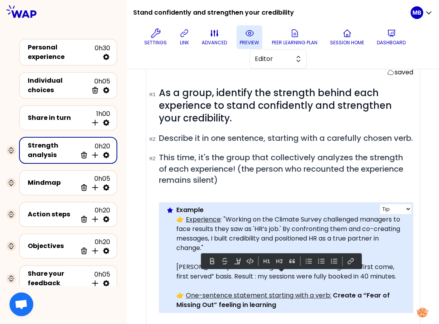
click at [226, 233] on p "👉 Experience : "Working on the Climate Survey challenged managers to face resul…" at bounding box center [291, 234] width 231 height 38
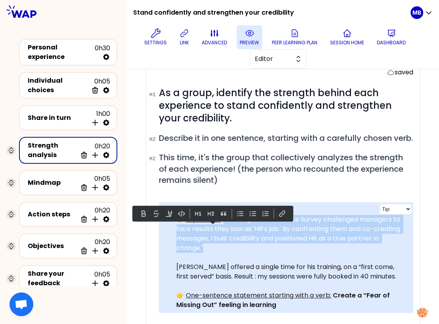
drag, startPoint x: 222, startPoint y: 228, endPoint x: 223, endPoint y: 257, distance: 28.5
click at [223, 253] on p "👉 Experience : "Working on the Climate Survey challenged managers to face resul…" at bounding box center [291, 234] width 231 height 38
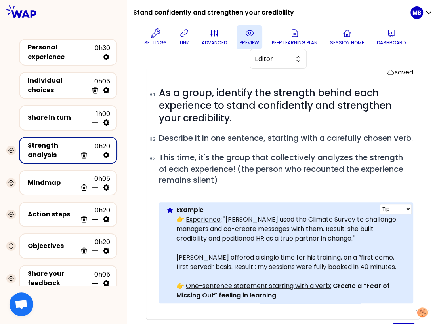
click at [224, 228] on p "👉 Experience : "Carole used the Climate Survey to challenge managers and co-cre…" at bounding box center [291, 229] width 231 height 29
click at [243, 227] on p "👉 Experience : Carole used the Climate Survey to challenge managers and co-crea…" at bounding box center [291, 229] width 231 height 29
click at [335, 244] on p "👉 Experience : Carolina used the Climate Survey to challenge managers and co-cr…" at bounding box center [291, 229] width 231 height 29
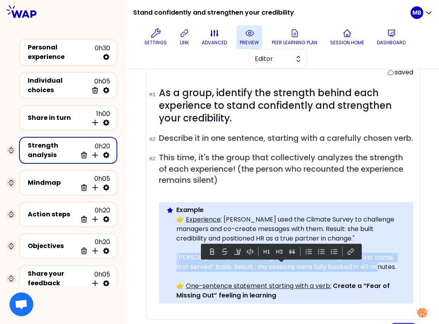
drag, startPoint x: 390, startPoint y: 277, endPoint x: 157, endPoint y: 271, distance: 233.0
click at [157, 271] on div "saved # As a group, identify the strength behind each experience to stand confi…" at bounding box center [283, 192] width 274 height 256
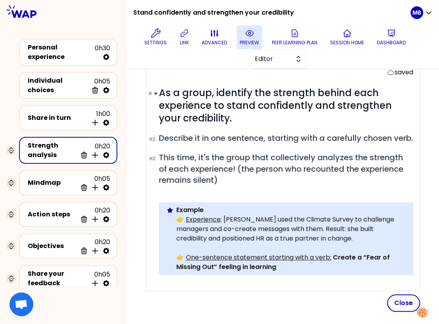
click at [175, 103] on span "As a group, identify the strength behind each experience to stand confidently a…" at bounding box center [276, 105] width 235 height 38
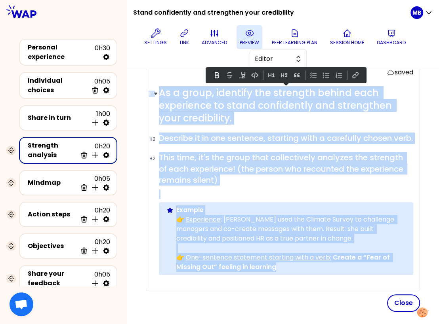
click at [189, 116] on span "As a group, identify the strength behind each experience to stand confidently a…" at bounding box center [276, 105] width 235 height 38
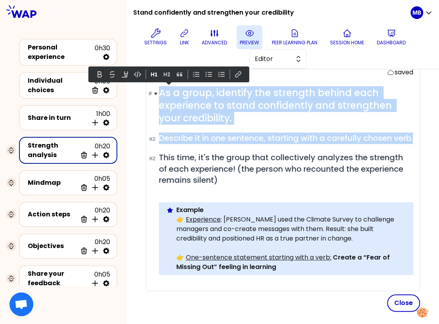
drag, startPoint x: 190, startPoint y: 148, endPoint x: 160, endPoint y: 95, distance: 61.0
click at [160, 95] on div "# As a group, identify the strength behind each experience to stand confidently…" at bounding box center [286, 187] width 254 height 201
copy div "As a group, identify the strength behind each experience to stand confidently a…"
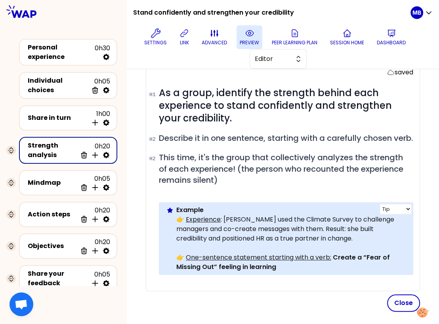
click at [244, 253] on p at bounding box center [291, 249] width 231 height 10
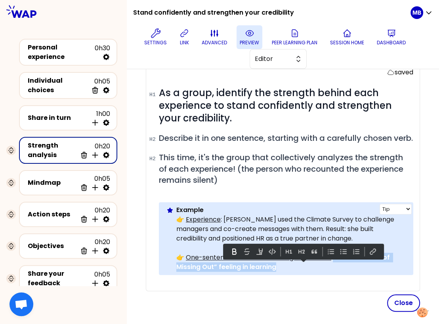
drag, startPoint x: 331, startPoint y: 268, endPoint x: 333, endPoint y: 276, distance: 8.5
click at [333, 272] on p "👉 One-sentence statement starting with a verb: Create a “Fear of Missing Out” f…" at bounding box center [291, 262] width 231 height 19
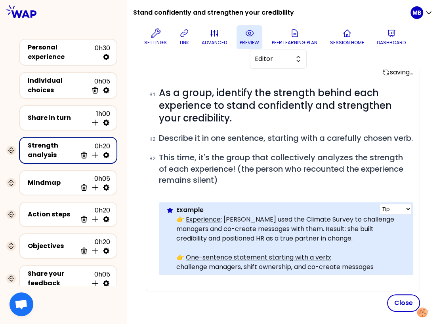
click at [177, 272] on p "challenge managers, shift ownership, and co-create messages" at bounding box center [291, 268] width 231 height 10
click at [330, 272] on p "👉 One-sentence statement starting with a verb: Challenge managers, shift owners…" at bounding box center [291, 262] width 231 height 19
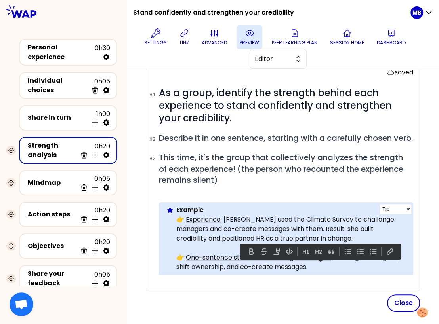
drag, startPoint x: 331, startPoint y: 268, endPoint x: 332, endPoint y: 272, distance: 4.4
click at [332, 272] on p "👉 One-sentence statement starting with a verb: Challenge managers, shift owners…" at bounding box center [291, 262] width 231 height 19
click at [252, 252] on button at bounding box center [251, 252] width 10 height 10
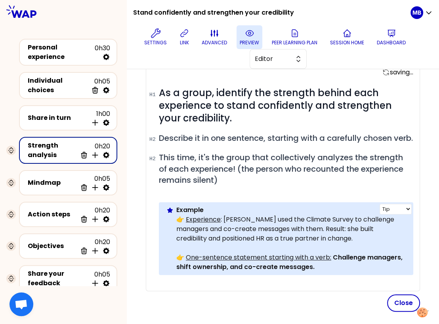
click at [337, 272] on p "👉 One-sentence statement starting with a verb: Challenge managers, shift owners…" at bounding box center [291, 262] width 231 height 19
click at [406, 312] on button "Close" at bounding box center [403, 303] width 33 height 17
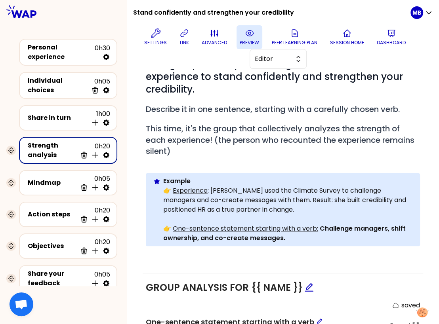
scroll to position [85, 0]
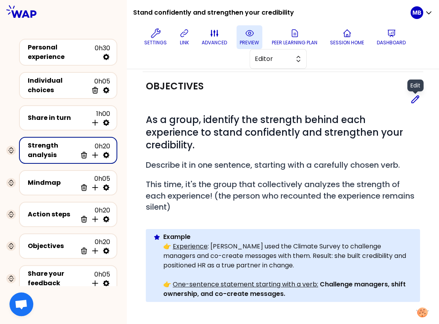
click at [411, 97] on icon at bounding box center [415, 100] width 10 height 10
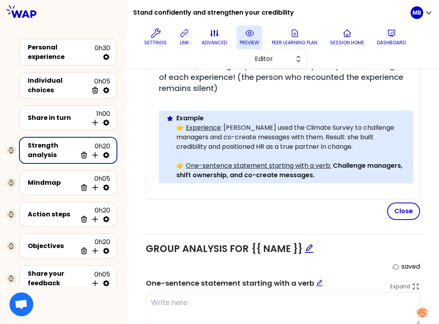
scroll to position [221, 0]
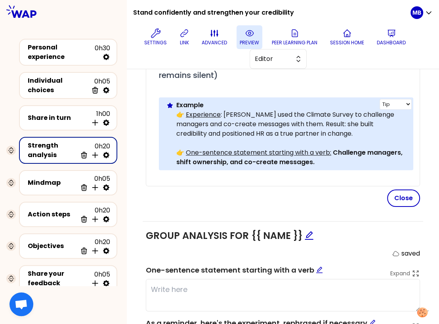
click at [323, 167] on p "👉 One-sentence statement starting with a verb: Challenge managers, shift owners…" at bounding box center [291, 157] width 231 height 19
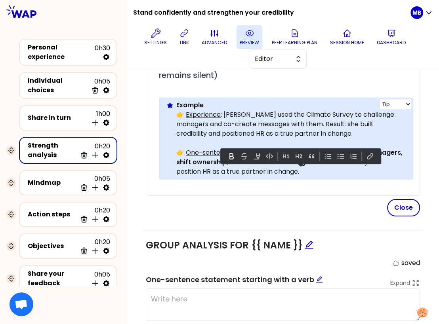
drag, startPoint x: 299, startPoint y: 173, endPoint x: 310, endPoint y: 183, distance: 15.4
click at [310, 177] on p "👉 One-sentence statement starting with a verb: Challenge managers, shift owners…" at bounding box center [291, 162] width 231 height 29
click at [228, 155] on button at bounding box center [232, 157] width 10 height 10
click at [275, 206] on div "saving... # As a group, identify the strength behind each experience to stand c…" at bounding box center [283, 87] width 274 height 257
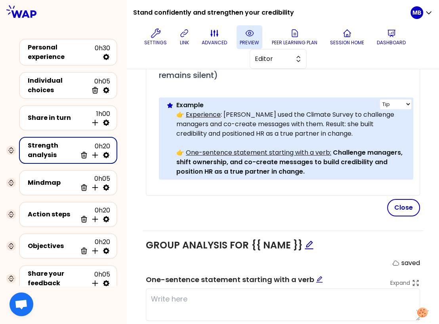
click at [326, 177] on p "👉 One-sentence statement starting with a verb: Challenge managers, shift owners…" at bounding box center [291, 162] width 231 height 29
click at [402, 213] on button "Close" at bounding box center [403, 207] width 33 height 17
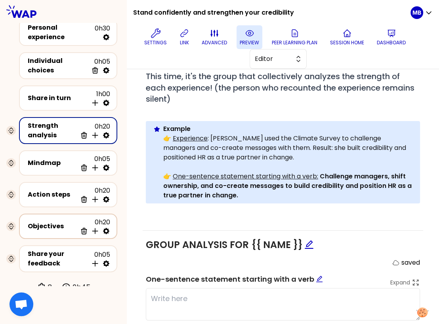
scroll to position [21, 0]
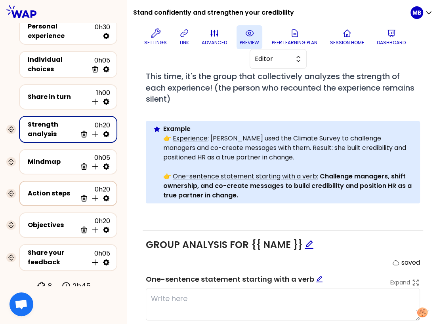
click at [56, 191] on div "Action steps" at bounding box center [52, 194] width 49 height 10
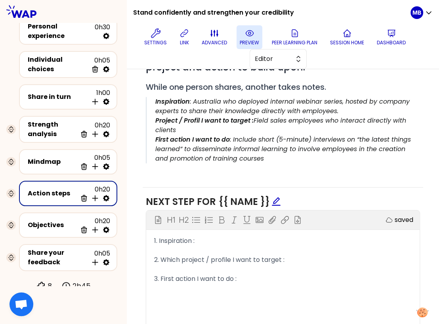
scroll to position [241, 0]
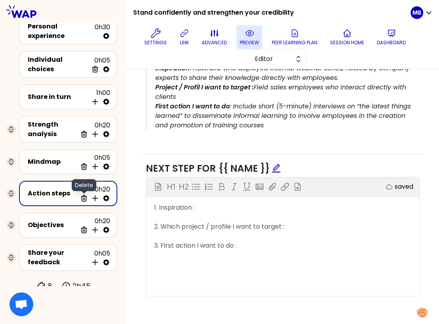
click at [85, 196] on icon at bounding box center [83, 199] width 5 height 6
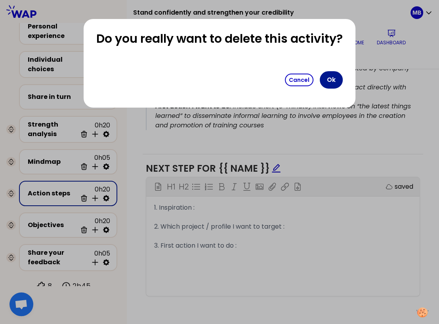
click at [331, 82] on button "Ok" at bounding box center [331, 79] width 23 height 17
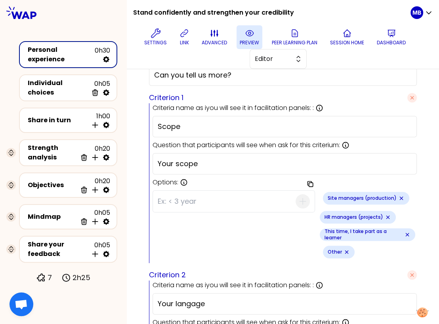
drag, startPoint x: 63, startPoint y: 180, endPoint x: 331, endPoint y: 2, distance: 322.0
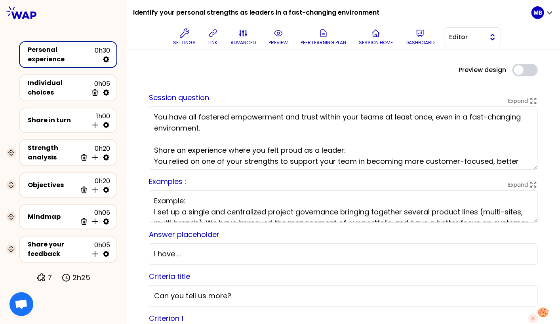
click at [470, 36] on span "Editor" at bounding box center [467, 37] width 36 height 10
click at [467, 68] on span "Facilitator" at bounding box center [477, 70] width 34 height 10
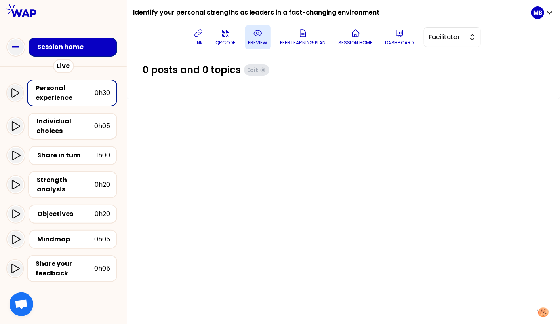
click at [254, 38] on button "preview" at bounding box center [258, 37] width 26 height 24
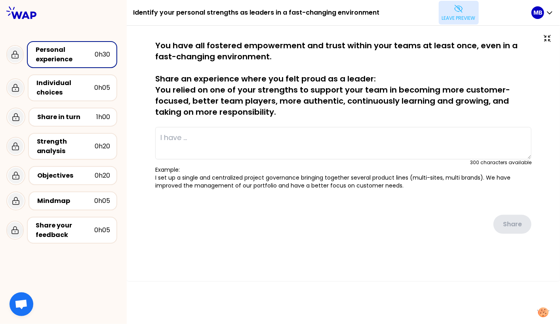
click at [463, 6] on button "Leave preview" at bounding box center [459, 13] width 40 height 24
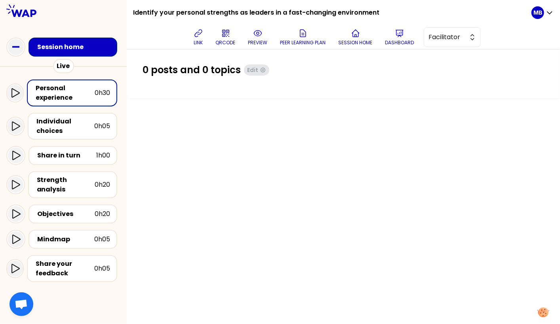
click at [421, 36] on div "link QRCODE preview Peer learning plan Session home Dashboard Facilitator" at bounding box center [335, 37] width 392 height 24
click at [435, 36] on span "Facilitator" at bounding box center [447, 37] width 36 height 10
click at [440, 58] on span "Editor" at bounding box center [457, 57] width 34 height 10
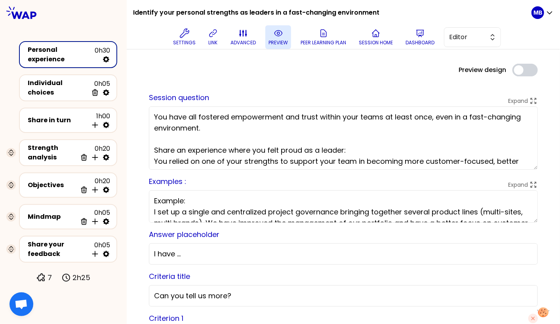
click at [281, 35] on icon at bounding box center [279, 34] width 10 height 10
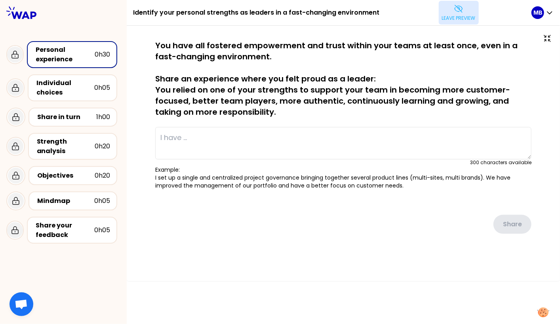
click at [454, 17] on p "Leave preview" at bounding box center [459, 18] width 34 height 6
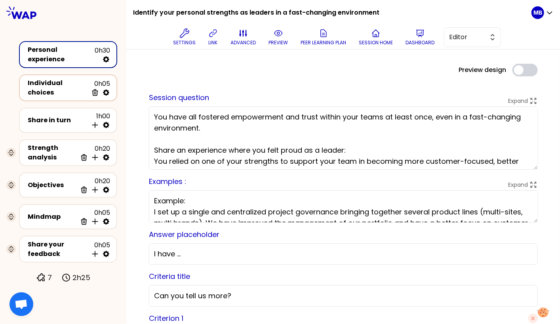
click at [109, 90] on icon at bounding box center [106, 93] width 6 height 6
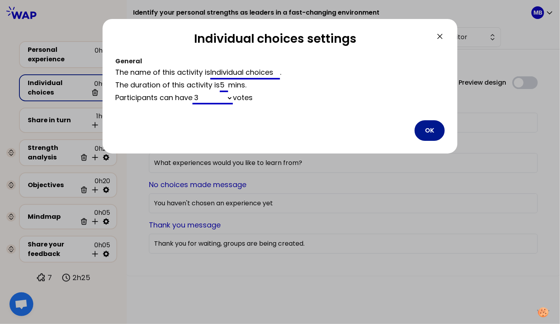
click at [432, 131] on button "OK" at bounding box center [430, 130] width 30 height 21
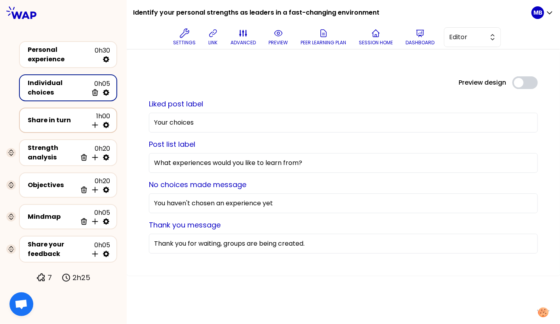
click at [109, 122] on icon at bounding box center [106, 125] width 8 height 8
select select "4"
select select "5"
select select "all"
select select "false"
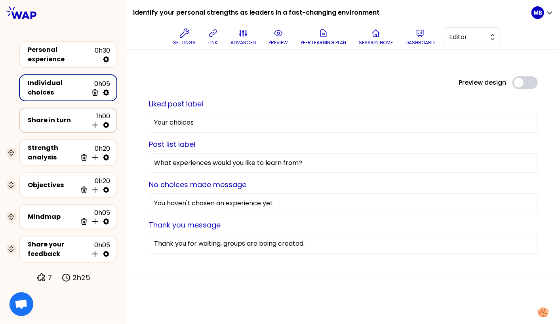
select select "Each"
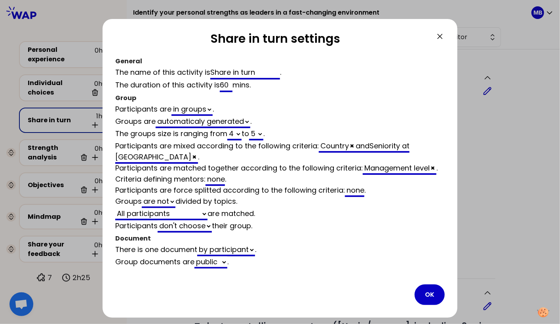
click at [442, 303] on div "Share in turn settings General The name of this activity is Share in turn . The…" at bounding box center [280, 168] width 355 height 299
click at [438, 300] on button "OK" at bounding box center [430, 295] width 30 height 21
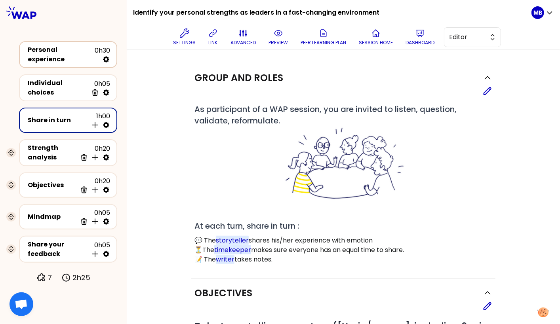
click at [32, 54] on div "Personal experience" at bounding box center [61, 54] width 67 height 19
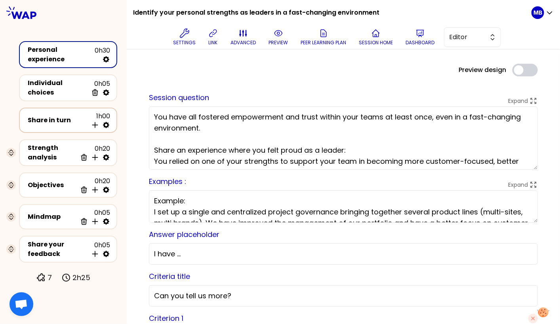
click at [109, 122] on icon at bounding box center [106, 125] width 6 height 6
select select "4"
select select "5"
select select "all"
select select "false"
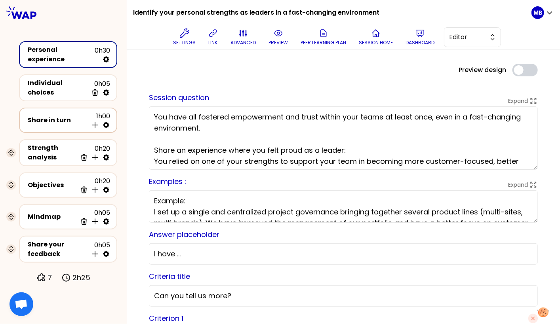
select select "Each"
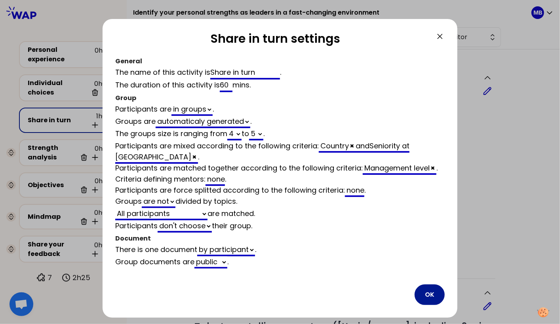
click at [428, 291] on button "OK" at bounding box center [430, 295] width 30 height 21
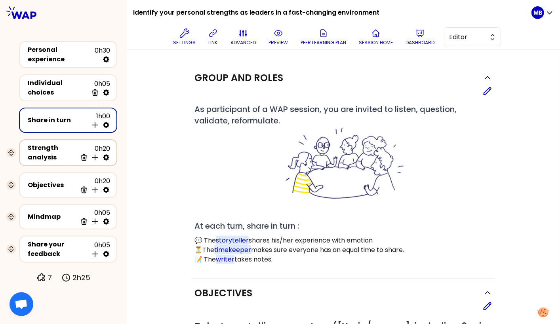
click at [103, 154] on icon at bounding box center [106, 158] width 8 height 8
select select "same_as"
select select "false"
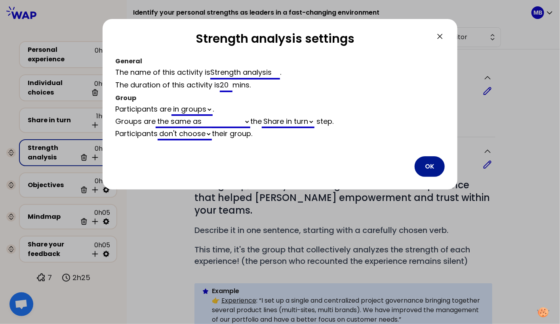
click at [424, 165] on button "OK" at bounding box center [430, 166] width 30 height 21
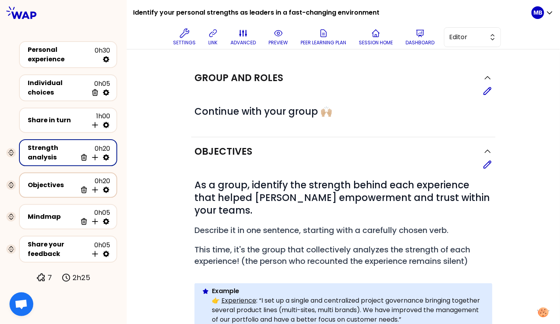
click at [107, 187] on icon at bounding box center [106, 190] width 6 height 6
select select "same_as"
select select "false"
select select "Each"
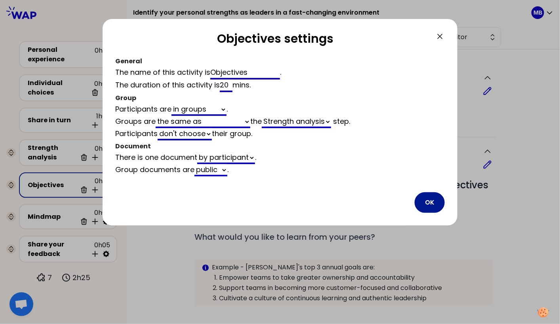
click at [424, 200] on button "OK" at bounding box center [430, 203] width 30 height 21
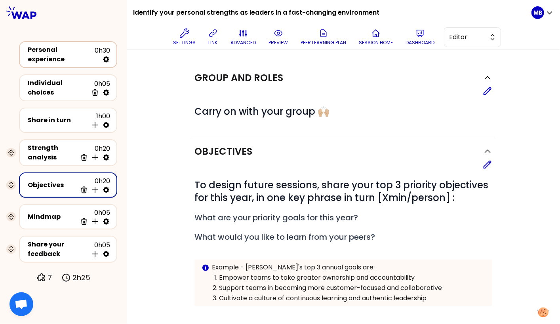
click at [46, 54] on div "Personal experience" at bounding box center [61, 54] width 67 height 19
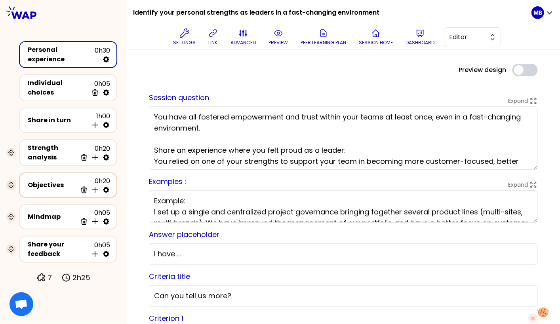
click at [43, 182] on div "Objectives" at bounding box center [52, 186] width 49 height 10
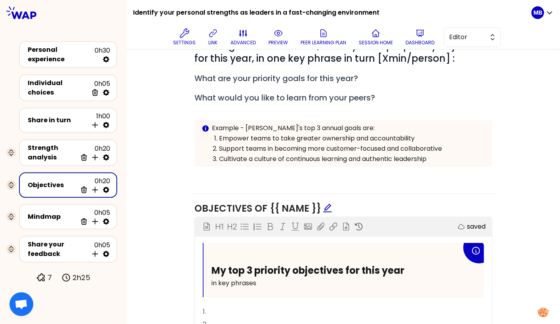
scroll to position [125, 0]
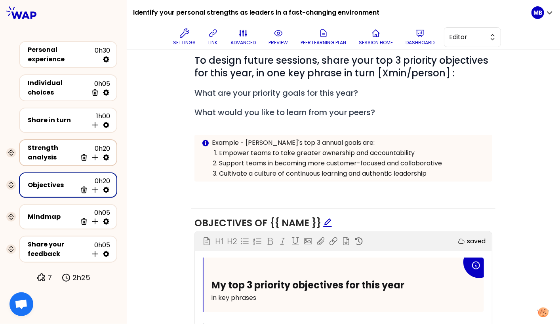
click at [58, 152] on div "Strength analysis" at bounding box center [52, 152] width 49 height 19
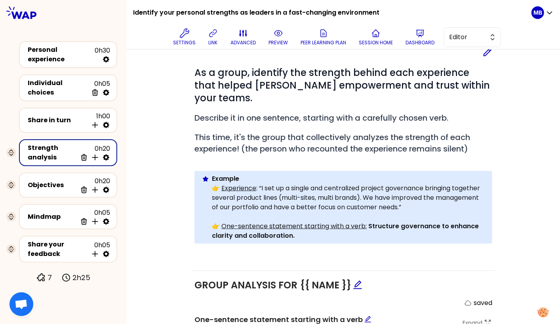
scroll to position [93, 0]
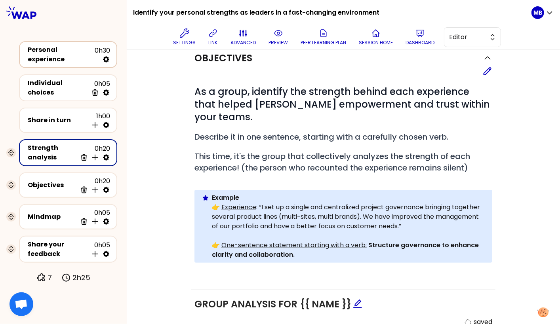
click at [56, 55] on div "Personal experience" at bounding box center [61, 54] width 67 height 19
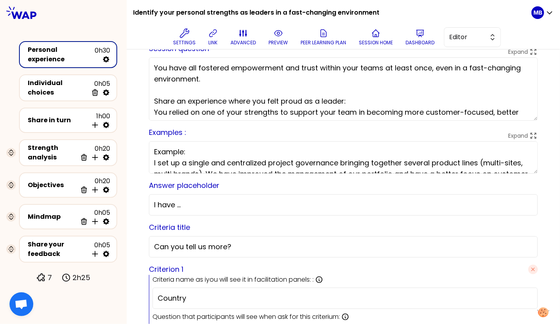
scroll to position [8, 0]
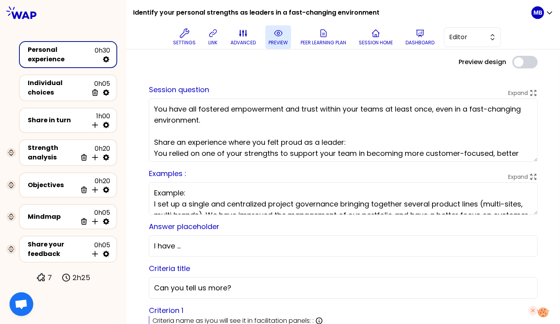
click at [275, 36] on icon at bounding box center [279, 34] width 10 height 10
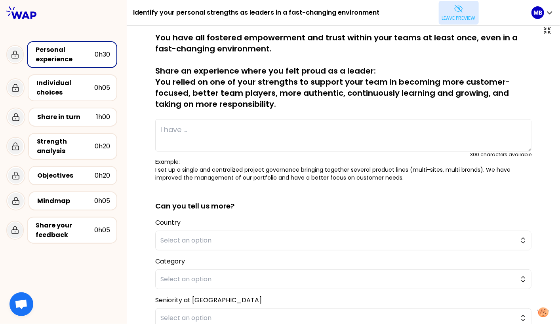
scroll to position [37, 0]
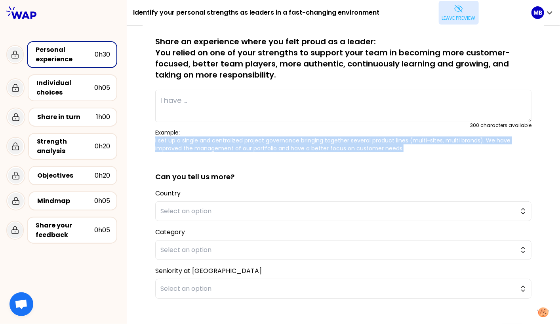
drag, startPoint x: 406, startPoint y: 150, endPoint x: 146, endPoint y: 137, distance: 259.8
click at [146, 137] on div "saved You have all fostered empowerment and trust within your teams at least on…" at bounding box center [344, 189] width 402 height 372
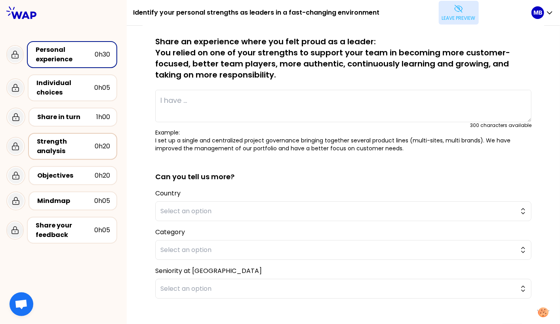
click at [59, 147] on div "Strength analysis" at bounding box center [66, 146] width 58 height 19
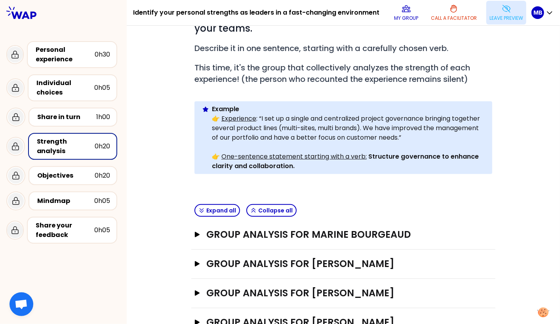
scroll to position [60, 0]
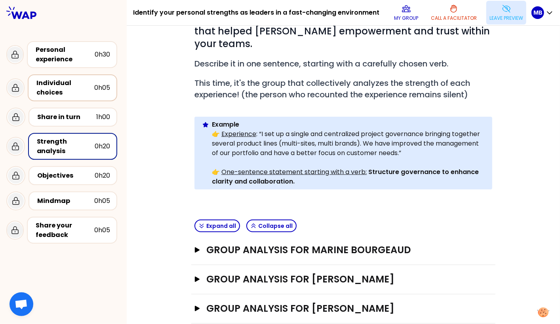
click at [61, 96] on div "Individual choices" at bounding box center [65, 87] width 58 height 19
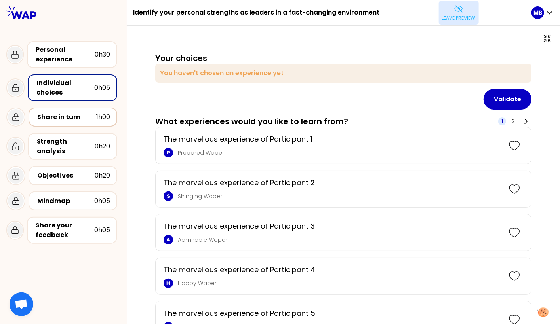
click at [57, 119] on div "Share in turn" at bounding box center [66, 118] width 59 height 10
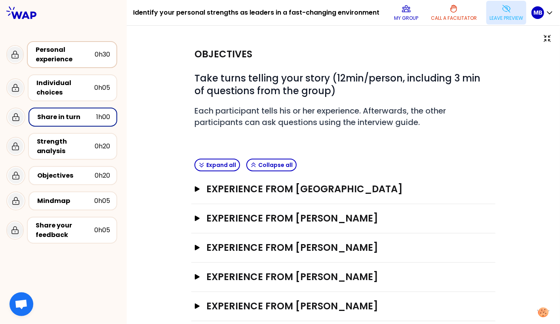
click at [66, 56] on div "Personal experience" at bounding box center [65, 54] width 59 height 19
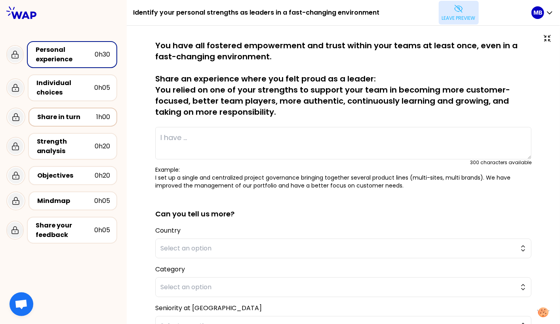
click at [84, 117] on div "Share in turn" at bounding box center [66, 118] width 59 height 10
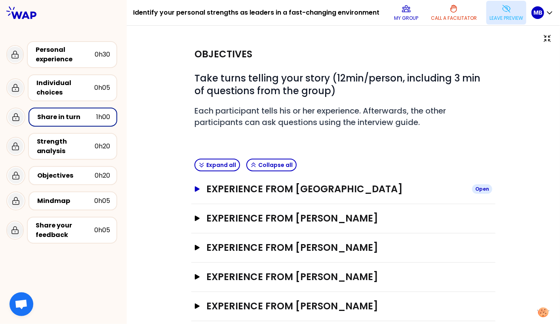
click at [195, 193] on button "Experience from [GEOGRAPHIC_DATA] Open" at bounding box center [344, 189] width 298 height 13
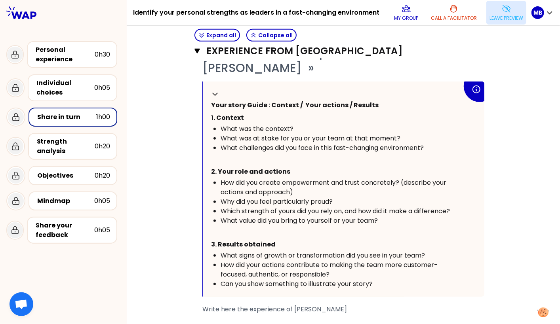
scroll to position [175, 0]
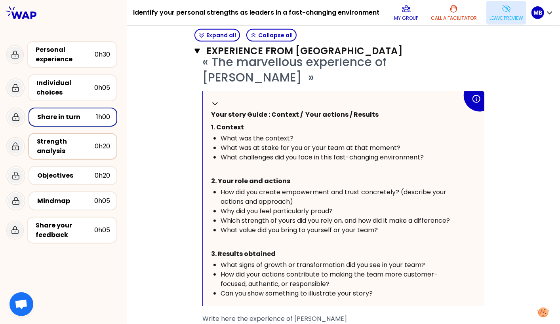
click at [85, 150] on div "Strength analysis" at bounding box center [66, 146] width 58 height 19
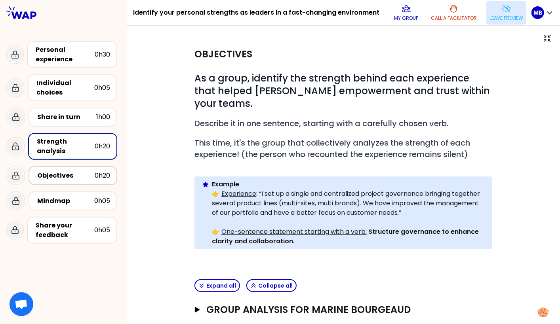
click at [67, 175] on div "Objectives" at bounding box center [65, 176] width 57 height 10
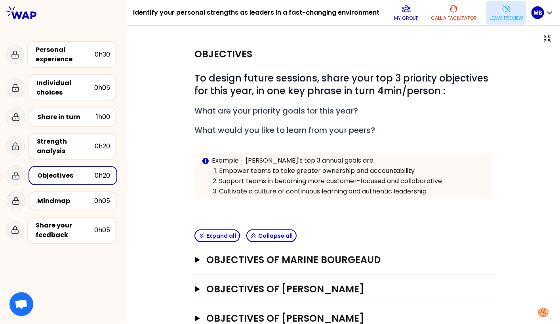
scroll to position [80, 0]
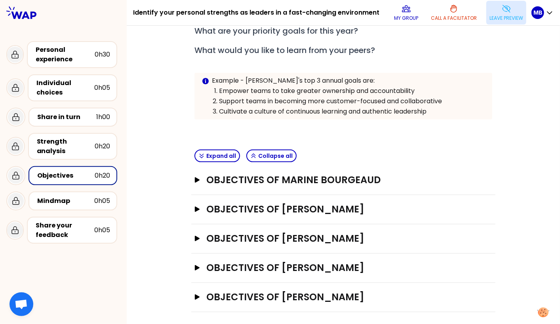
click at [259, 170] on div "Objectives of Marine Bourgeaud Open" at bounding box center [343, 180] width 304 height 29
click at [246, 182] on h3 "Objectives of Marine Bourgeaud" at bounding box center [335, 180] width 259 height 13
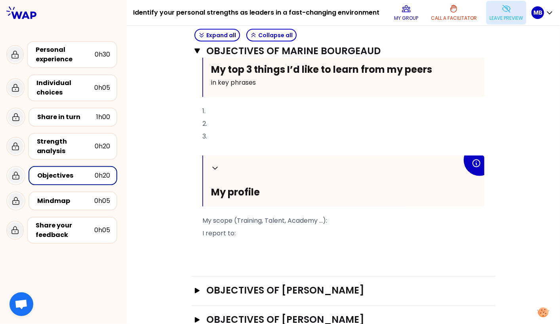
scroll to position [393, 0]
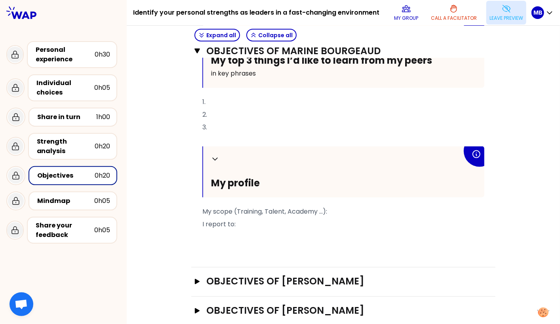
click at [246, 218] on p "I report to:" at bounding box center [343, 224] width 282 height 13
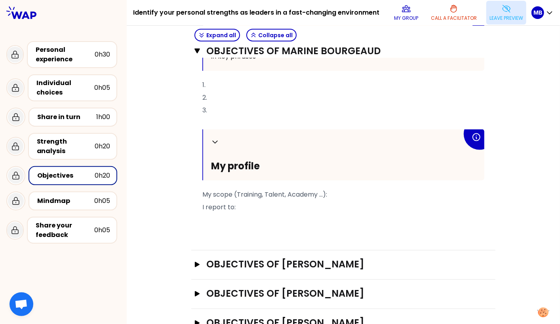
scroll to position [412, 0]
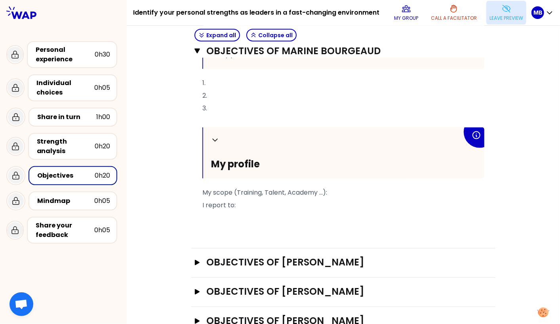
drag, startPoint x: 241, startPoint y: 203, endPoint x: 201, endPoint y: 205, distance: 40.1
click at [201, 205] on div "Collapse My top 3 priority objectives for this year in key phrases 1. 2. 3. ﻿ C…" at bounding box center [344, 58] width 298 height 352
click at [243, 202] on p "I report to:" at bounding box center [343, 205] width 282 height 13
click at [241, 202] on p "I report to:" at bounding box center [343, 205] width 282 height 13
click at [511, 9] on button "Leave preview" at bounding box center [506, 13] width 40 height 24
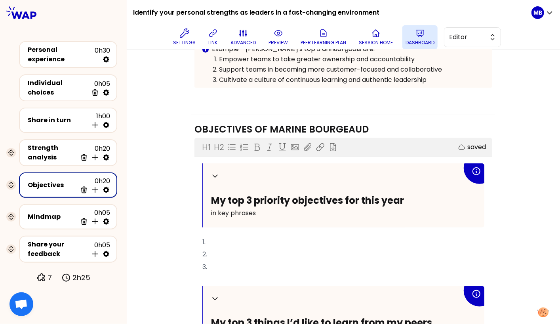
scroll to position [422, 0]
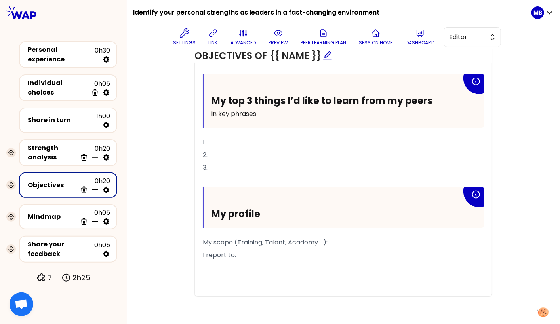
drag, startPoint x: 239, startPoint y: 253, endPoint x: 194, endPoint y: 253, distance: 45.6
click at [194, 253] on div "Objectives of {{ name }} Make instruction block H1 H2 Export saved My top 3 pri…" at bounding box center [343, 112] width 304 height 400
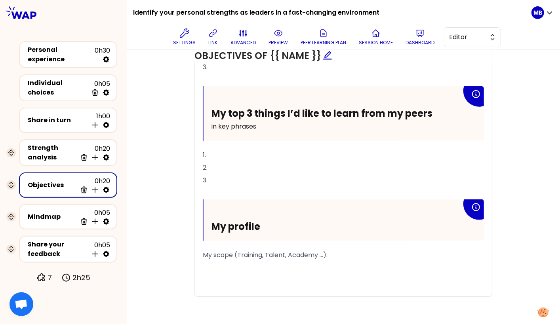
drag, startPoint x: 203, startPoint y: 253, endPoint x: 370, endPoint y: 255, distance: 167.2
click at [370, 255] on p "My scope (Training, Talent, Academy ...):" at bounding box center [343, 255] width 281 height 13
drag, startPoint x: 363, startPoint y: 254, endPoint x: 207, endPoint y: 198, distance: 166.3
click at [207, 198] on div "My top 3 priority objectives for this year in key phrases 1. 2. 3. ﻿ My top 3 t…" at bounding box center [343, 135] width 281 height 324
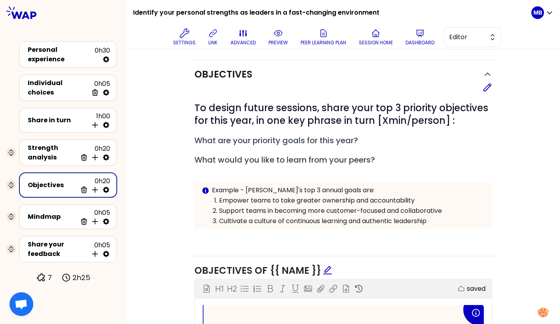
scroll to position [0, 0]
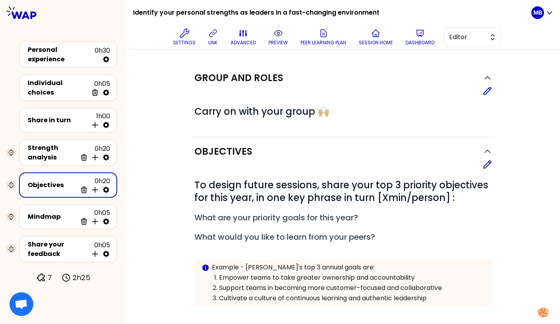
click at [454, 39] on span "Editor" at bounding box center [467, 37] width 36 height 10
click at [413, 93] on div "Edit" at bounding box center [344, 91] width 298 height 10
click at [458, 33] on span "Editor" at bounding box center [467, 37] width 36 height 10
click at [456, 68] on li "Facilitator" at bounding box center [472, 69] width 56 height 13
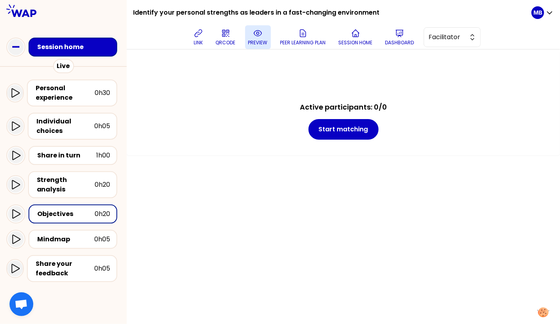
click at [257, 35] on icon at bounding box center [258, 34] width 10 height 10
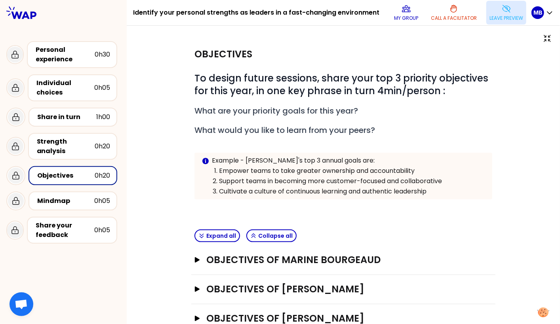
click at [497, 14] on button "Leave preview" at bounding box center [506, 13] width 40 height 24
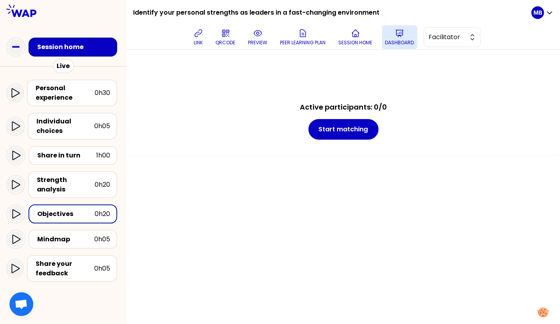
click at [389, 40] on p "Dashboard" at bounding box center [399, 43] width 29 height 6
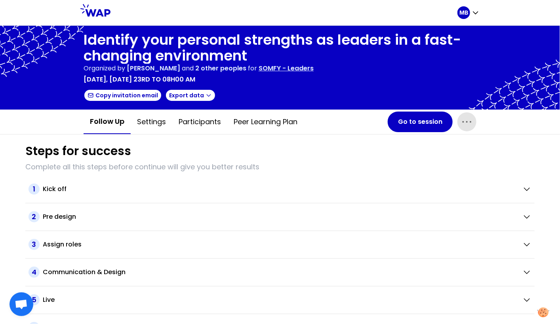
click at [468, 120] on icon "button" at bounding box center [467, 122] width 13 height 13
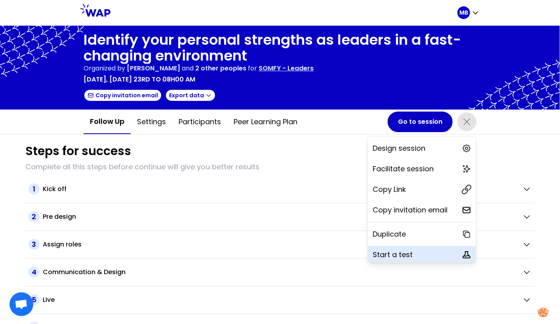
click at [388, 251] on p "Start a test" at bounding box center [393, 255] width 40 height 11
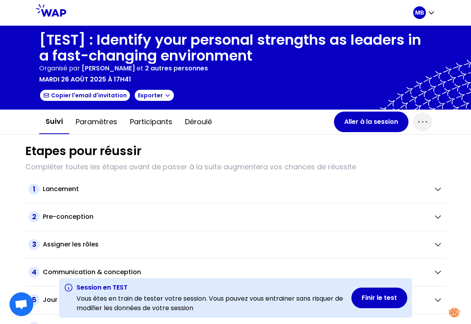
scroll to position [15, 0]
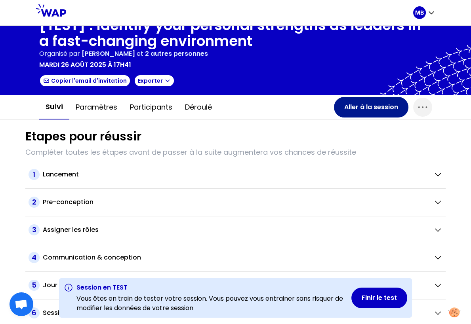
click at [360, 107] on button "Aller à la session" at bounding box center [371, 107] width 74 height 21
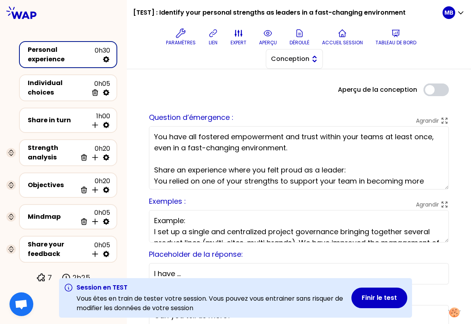
click at [294, 60] on span "Conception" at bounding box center [289, 59] width 36 height 10
click at [290, 93] on span "Facilitation" at bounding box center [299, 92] width 34 height 10
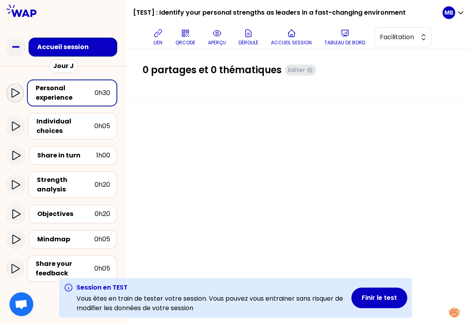
click at [17, 94] on icon at bounding box center [15, 92] width 8 height 9
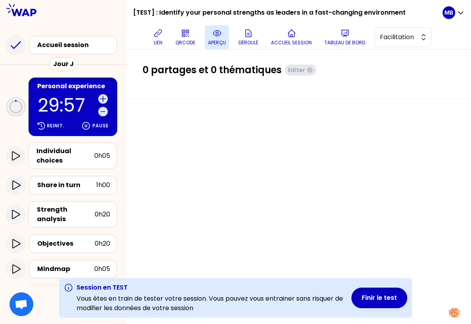
click at [215, 35] on icon at bounding box center [217, 34] width 8 height 6
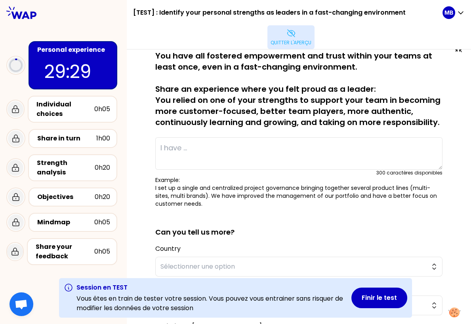
scroll to position [9, 0]
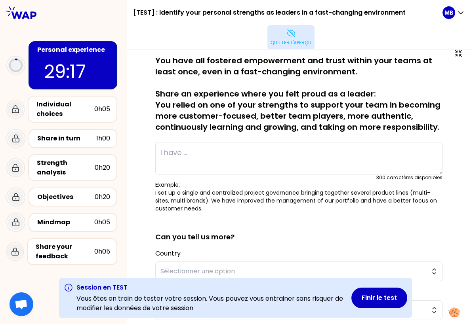
click at [280, 41] on p "Quitter l'aperçu" at bounding box center [291, 43] width 41 height 6
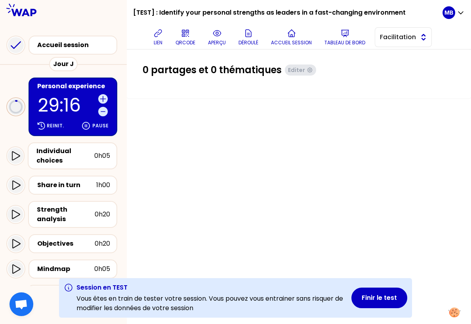
click at [387, 36] on span "Facilitation" at bounding box center [398, 37] width 36 height 10
click at [387, 57] on li "Conception" at bounding box center [403, 57] width 56 height 13
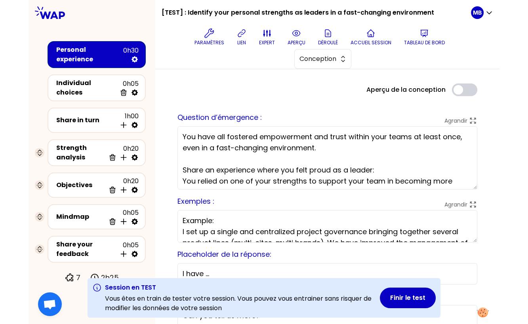
scroll to position [13, 0]
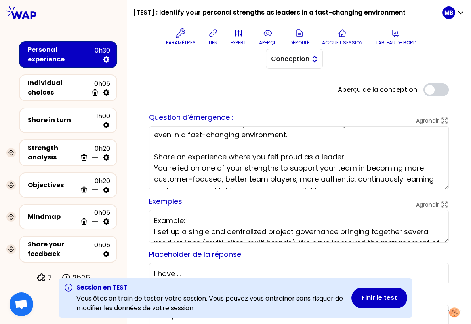
click at [304, 59] on span "Conception" at bounding box center [289, 59] width 36 height 10
click at [299, 88] on span "Facilitation" at bounding box center [299, 92] width 34 height 10
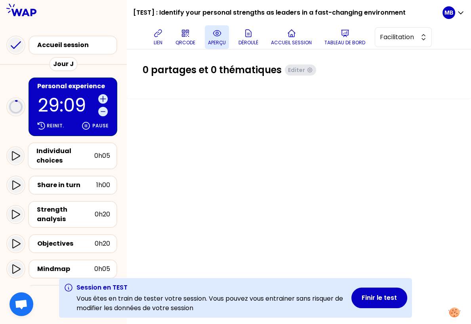
click at [216, 44] on p "aperçu" at bounding box center [217, 43] width 18 height 6
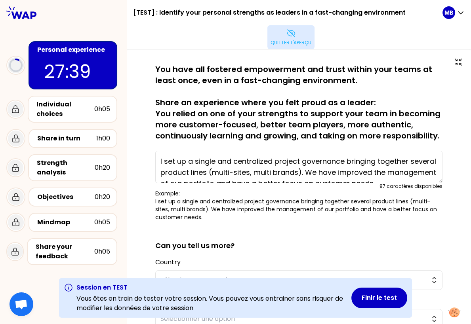
click at [290, 36] on icon at bounding box center [291, 33] width 8 height 7
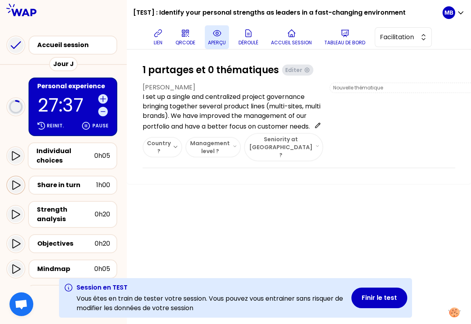
click at [14, 186] on icon at bounding box center [16, 186] width 10 height 10
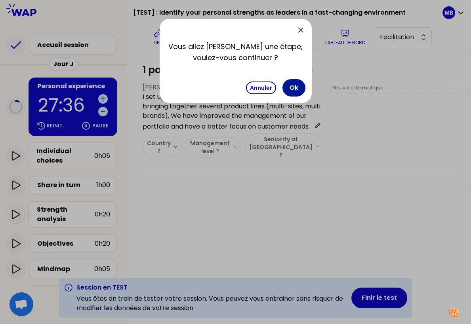
click at [294, 85] on button "Ok" at bounding box center [293, 87] width 23 height 17
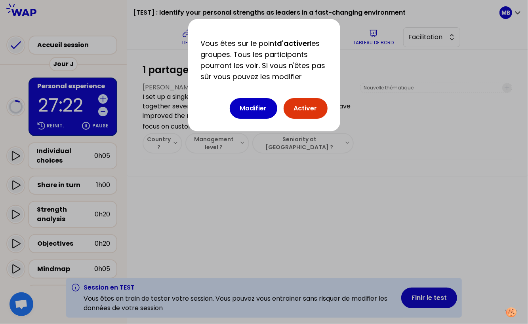
click at [312, 107] on button "Activer" at bounding box center [306, 108] width 44 height 21
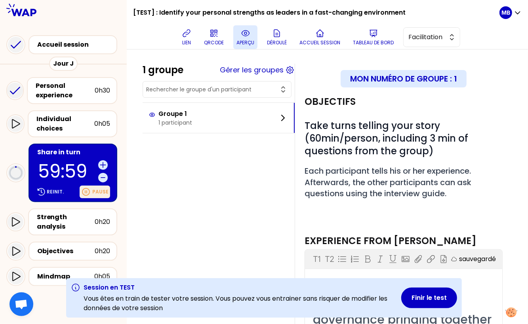
click at [95, 191] on p "Pause" at bounding box center [100, 192] width 16 height 6
click at [431, 41] on span "Facilitation" at bounding box center [426, 37] width 36 height 10
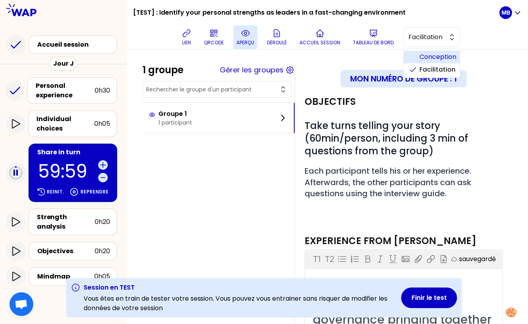
click at [429, 58] on span "Conception" at bounding box center [437, 57] width 34 height 10
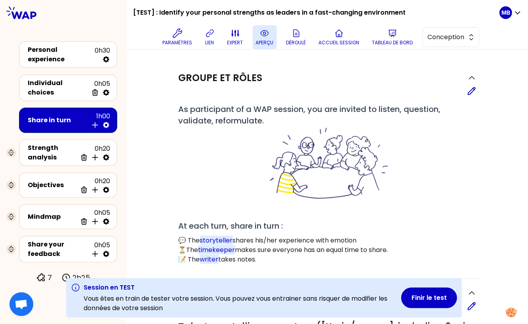
click at [107, 124] on icon at bounding box center [106, 125] width 8 height 8
select select "4"
select select "5"
select select "all"
select select "false"
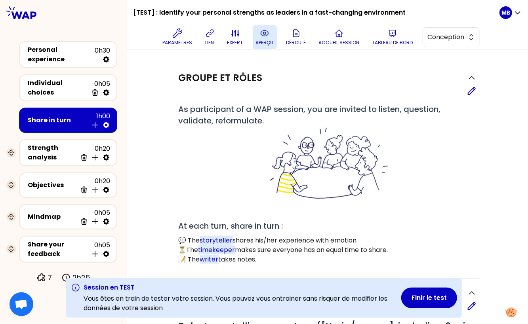
select select "Each"
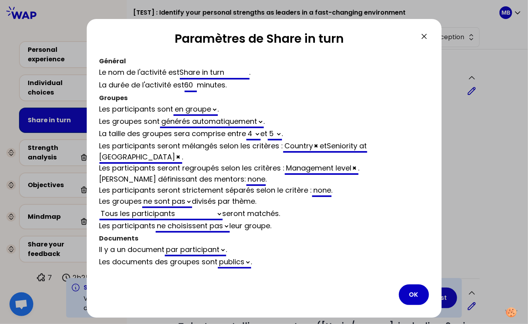
click at [190, 84] on input "60" at bounding box center [191, 86] width 13 height 13
type input "0"
select select "4"
select select "5"
select select "all"
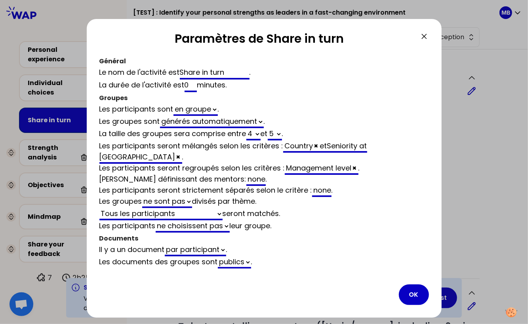
select select "false"
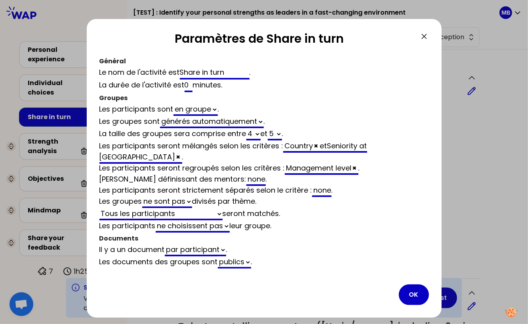
type input "50"
select select "4"
select select "5"
select select "all"
select select "false"
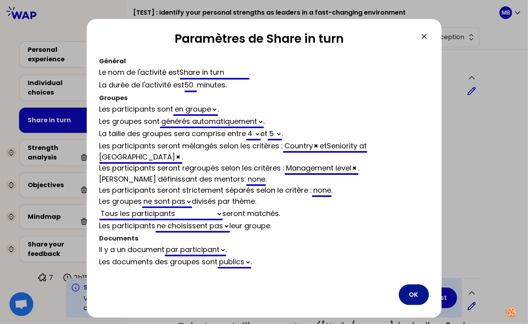
type input "50"
click at [413, 285] on button "OK" at bounding box center [414, 295] width 30 height 21
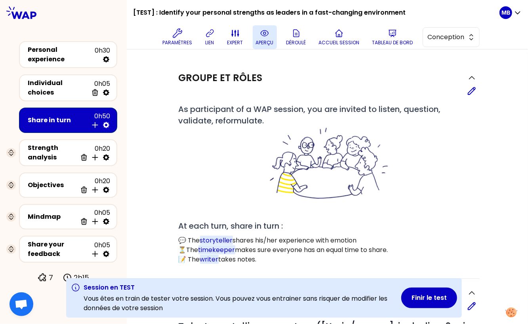
click at [267, 32] on icon at bounding box center [265, 34] width 10 height 10
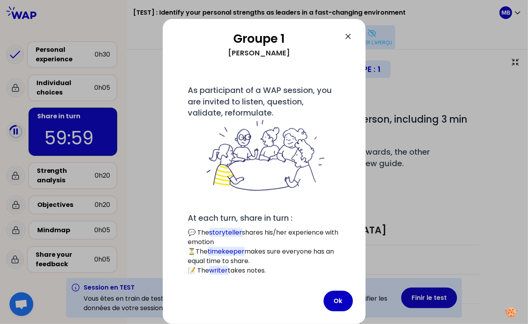
click at [345, 33] on icon at bounding box center [348, 37] width 10 height 10
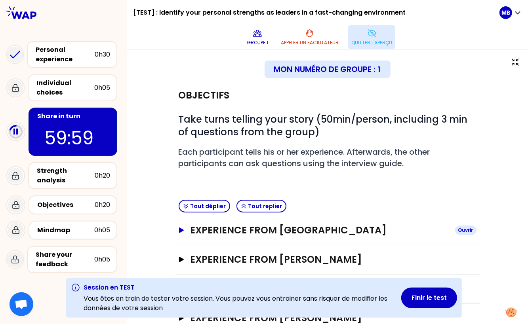
click at [184, 234] on button "Experience from Marine Bourgeaud Ouvrir" at bounding box center [328, 230] width 298 height 13
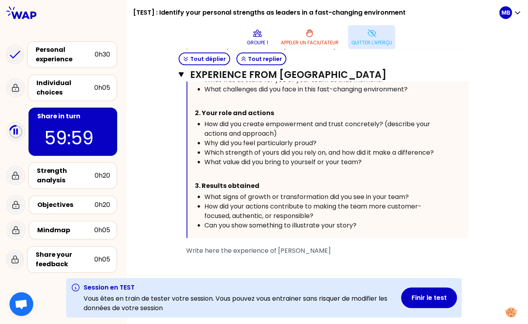
scroll to position [286, 0]
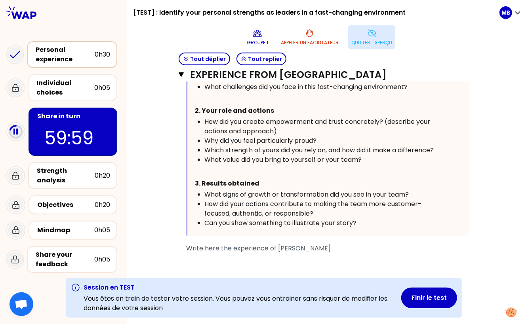
click at [52, 49] on div "Personal experience" at bounding box center [65, 54] width 59 height 19
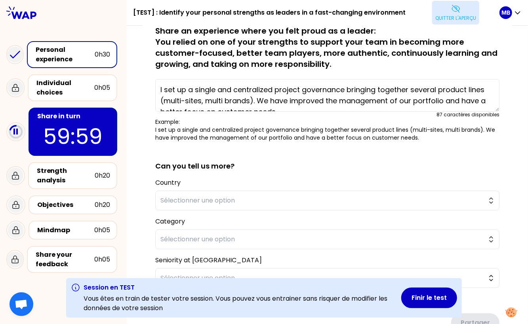
scroll to position [102, 0]
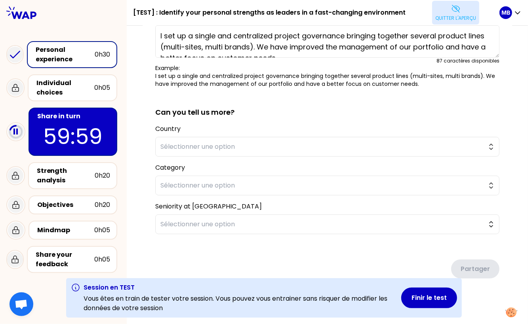
click at [455, 21] on button "Quitter l'aperçu" at bounding box center [455, 13] width 47 height 24
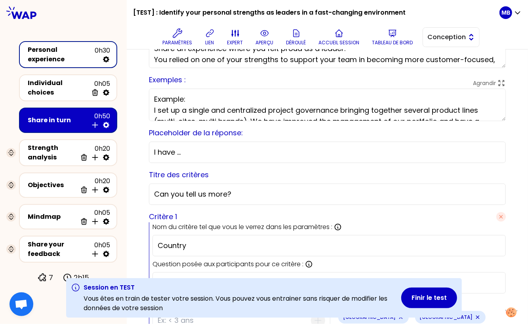
click at [437, 38] on span "Conception" at bounding box center [446, 37] width 36 height 10
click at [435, 66] on li "Facilitation" at bounding box center [451, 69] width 56 height 13
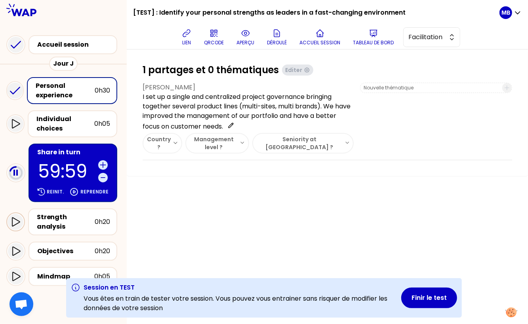
click at [14, 222] on icon at bounding box center [16, 222] width 10 height 10
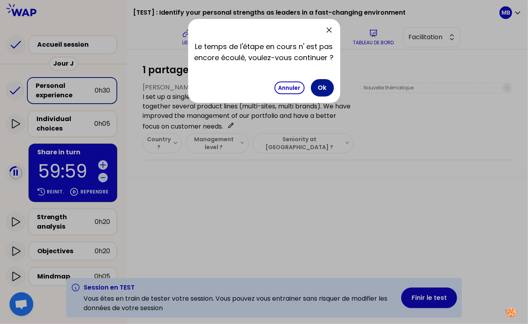
click at [322, 88] on button "Ok" at bounding box center [322, 87] width 23 height 17
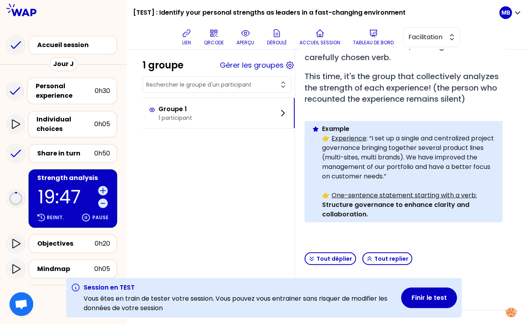
scroll to position [145, 0]
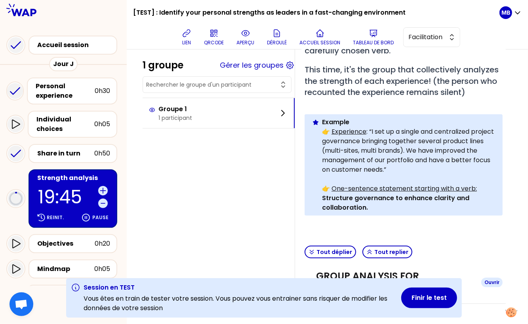
click at [368, 275] on h3 "Group analysis for [PERSON_NAME]" at bounding box center [395, 282] width 159 height 25
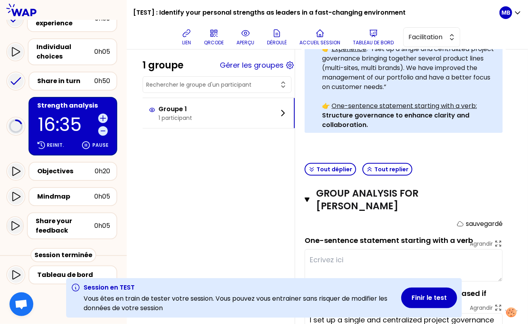
scroll to position [283, 0]
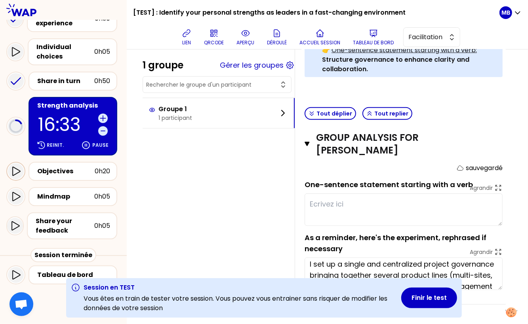
click at [19, 173] on icon at bounding box center [16, 172] width 10 height 10
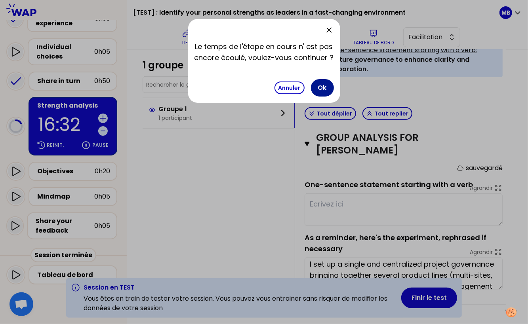
click at [330, 89] on button "Ok" at bounding box center [322, 87] width 23 height 17
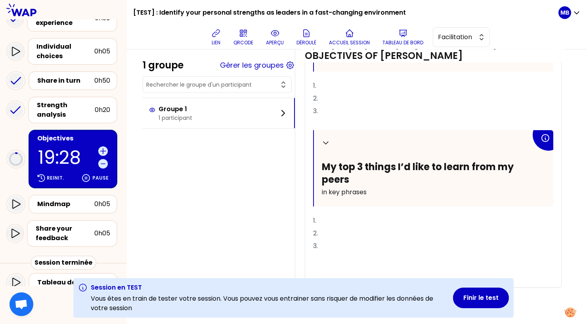
scroll to position [145, 0]
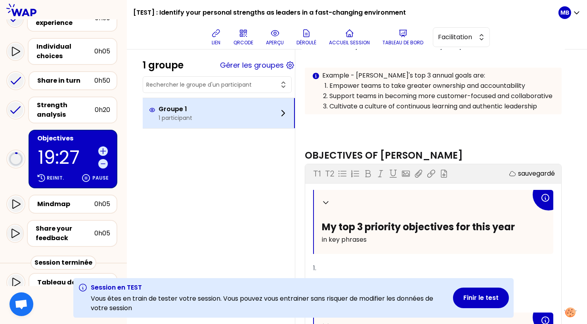
click at [186, 105] on p "Groupe 1" at bounding box center [175, 110] width 34 height 10
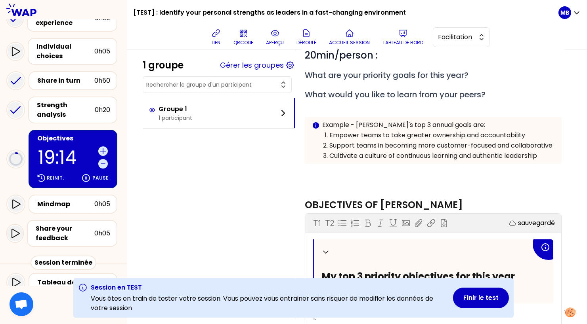
scroll to position [0, 0]
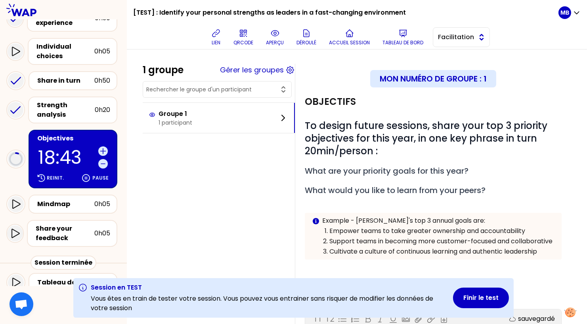
click at [447, 40] on span "Facilitation" at bounding box center [456, 37] width 36 height 10
click at [448, 58] on li "Conception" at bounding box center [461, 57] width 56 height 13
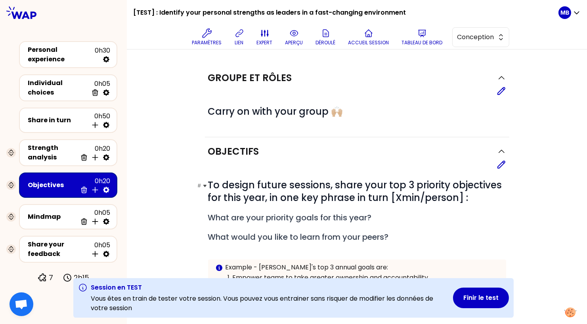
click at [353, 197] on span "To design future sessions, share your top 3 priority objectives for this year, …" at bounding box center [356, 192] width 296 height 26
click at [498, 162] on icon at bounding box center [501, 165] width 10 height 10
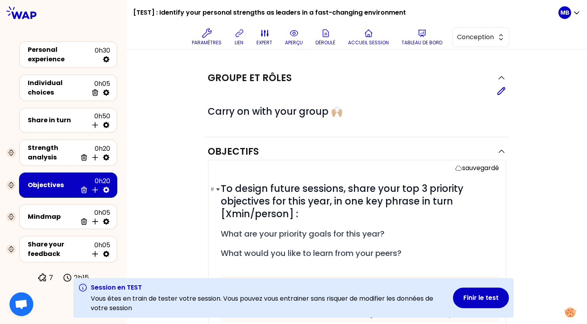
click at [417, 200] on span "To design future sessions, share your top 3 priority objectives for this year, …" at bounding box center [343, 201] width 245 height 38
click at [450, 202] on span "To design future sessions, share your top 3 priority objectives for this year, …" at bounding box center [356, 201] width 271 height 38
click at [239, 217] on span "To design future sessions, share your top 3 priority objectives for this year, …" at bounding box center [356, 201] width 271 height 38
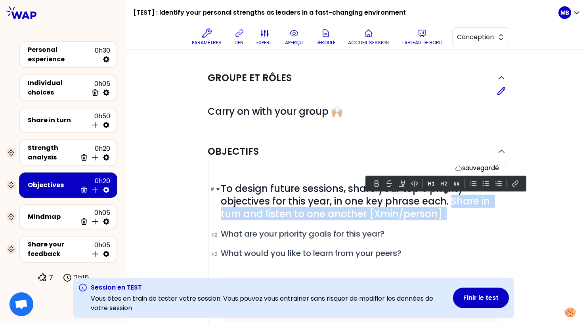
drag, startPoint x: 449, startPoint y: 202, endPoint x: 450, endPoint y: 209, distance: 7.2
click at [450, 209] on h1 "# To design future sessions, share your top 3 priority objectives for this year…" at bounding box center [360, 202] width 278 height 38
copy span "Share in turn and listen to one another [Xmin/person] :"
click at [362, 217] on span "To design future sessions, share your top 3 priority objectives for this year, …" at bounding box center [356, 201] width 271 height 38
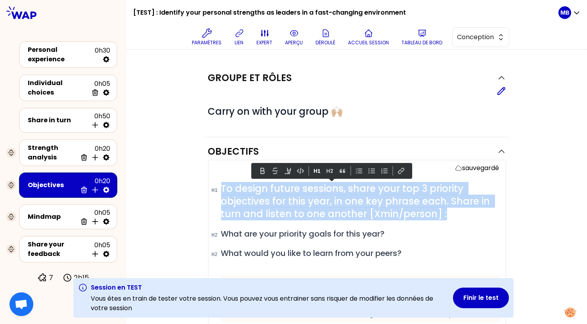
drag, startPoint x: 455, startPoint y: 214, endPoint x: 220, endPoint y: 183, distance: 236.8
click at [220, 183] on div "sauvegardé # To design future sessions, share your top 3 priority objectives fo…" at bounding box center [357, 249] width 298 height 179
copy span "To design future sessions, share your top 3 priority objectives for this year, …"
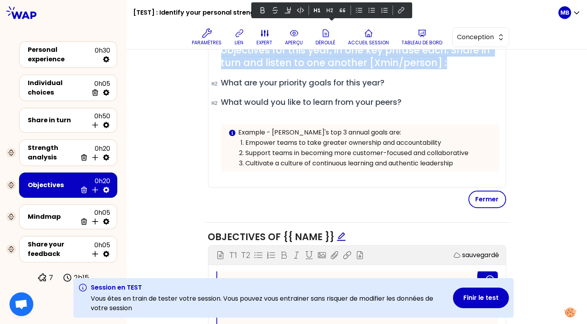
scroll to position [191, 0]
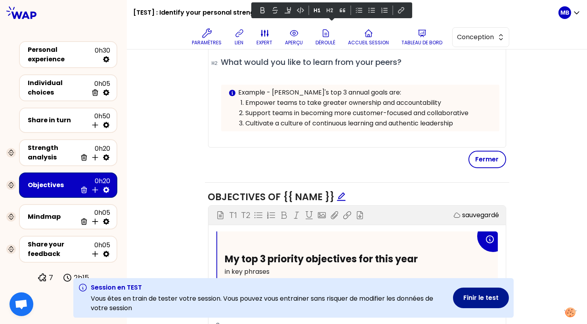
click at [474, 301] on button "Finir le test" at bounding box center [481, 298] width 56 height 21
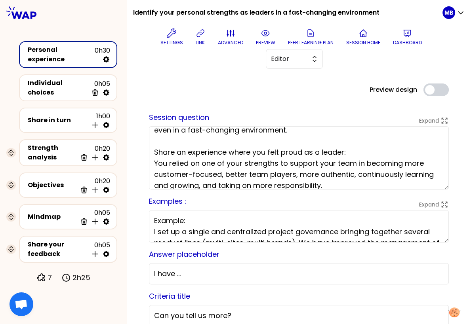
scroll to position [24, 0]
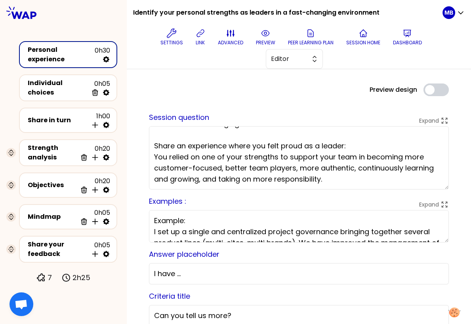
click at [344, 173] on textarea "You have all fostered empowerment and trust within your teams at least once, ev…" at bounding box center [299, 157] width 300 height 63
click at [336, 179] on textarea "You have all fostered empowerment and trust within your teams at least once, ev…" at bounding box center [299, 157] width 300 height 63
click at [403, 157] on textarea "You have all fostered empowerment and trust within your teams at least once, ev…" at bounding box center [299, 157] width 300 height 63
click at [379, 184] on textarea "You have all fostered empowerment and trust within your teams at least once, ev…" at bounding box center [299, 157] width 300 height 63
click at [249, 177] on textarea "You have all fostered empowerment and trust within your teams at least once, ev…" at bounding box center [299, 157] width 300 height 63
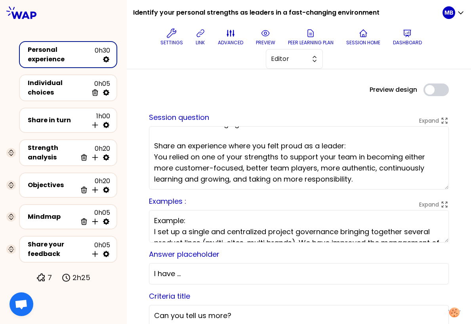
click at [247, 178] on textarea "You have all fostered empowerment and trust within your teams at least once, ev…" at bounding box center [299, 157] width 300 height 63
click at [232, 180] on textarea "You have all fostered empowerment and trust within your teams at least once, ev…" at bounding box center [299, 157] width 300 height 63
type textarea "You have all fostered empowerment and trust within your teams at least once, ev…"
click at [264, 34] on icon at bounding box center [266, 34] width 10 height 10
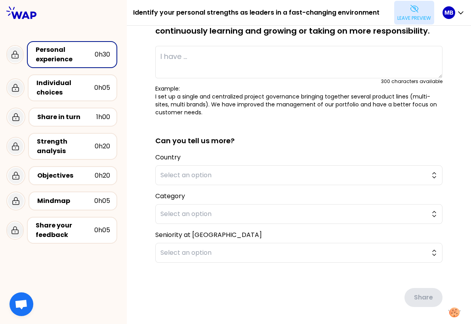
scroll to position [99, 0]
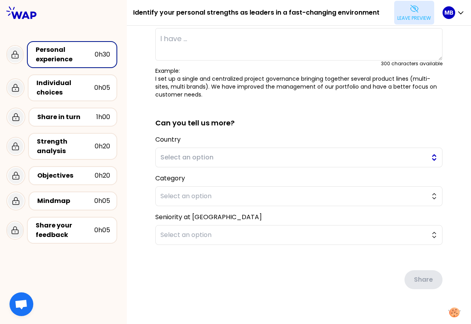
click at [163, 158] on span "Select an option" at bounding box center [293, 158] width 266 height 10
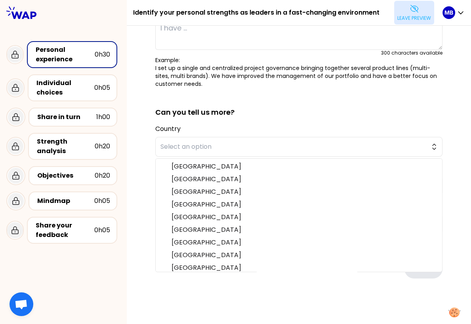
scroll to position [0, 0]
click at [137, 170] on div "saved You have all fostered empowerment and trust within your teams at least on…" at bounding box center [299, 121] width 344 height 410
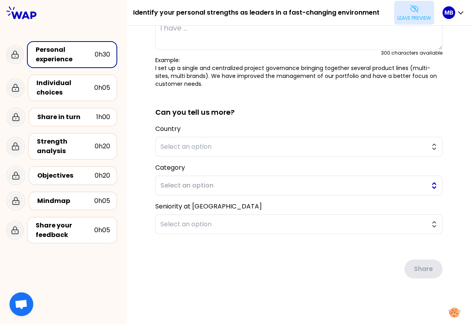
click at [167, 185] on span "Select an option" at bounding box center [293, 186] width 266 height 10
click at [410, 12] on icon at bounding box center [415, 9] width 10 height 10
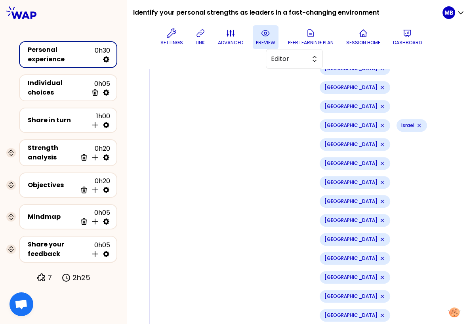
scroll to position [533, 0]
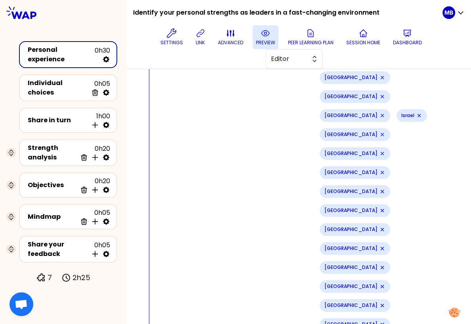
type input "Manager of managers"
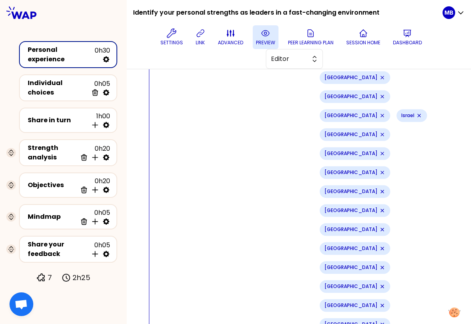
type input "Other"
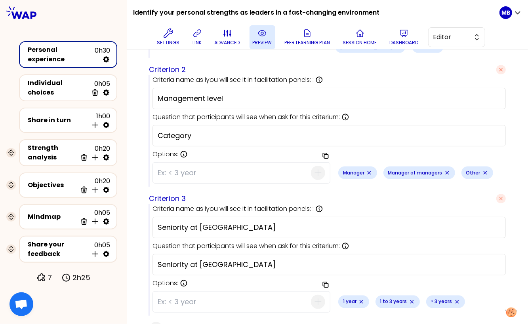
scroll to position [568, 0]
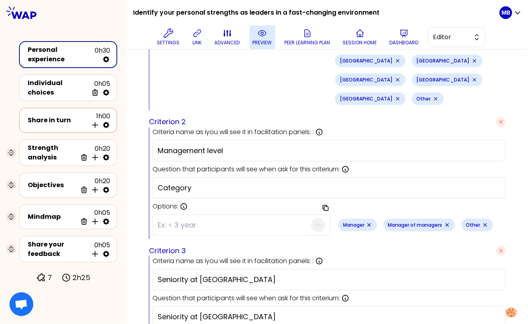
click at [109, 121] on icon at bounding box center [106, 125] width 8 height 8
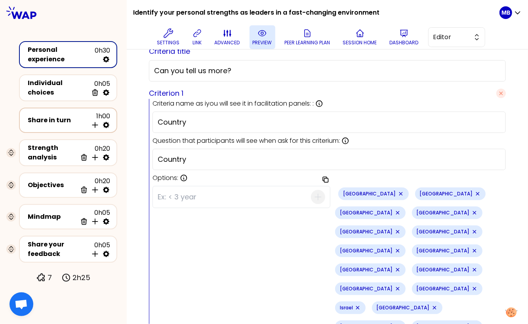
select select "4"
select select "5"
select select "all"
select select "false"
select select "Each"
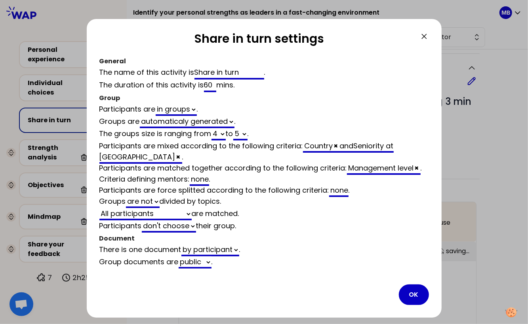
scroll to position [474, 0]
click at [209, 86] on input "60" at bounding box center [210, 86] width 13 height 13
type input "0"
select select "4"
select select "5"
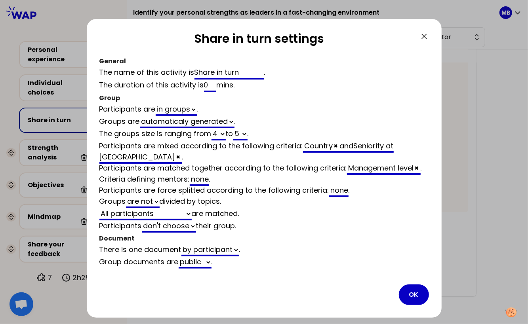
select select "all"
select select "false"
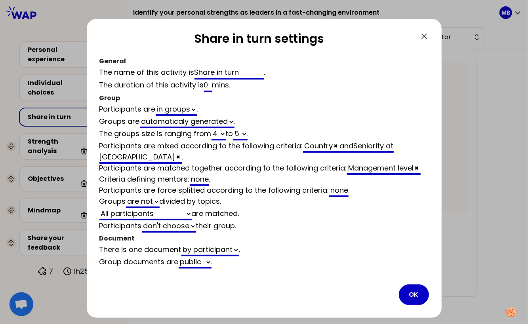
type input "50"
select select "4"
select select "5"
select select "all"
select select "false"
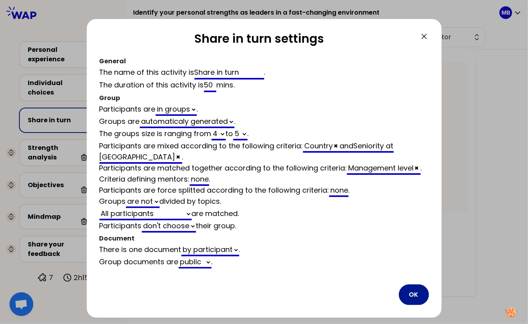
type input "50"
click at [415, 293] on button "OK" at bounding box center [414, 295] width 30 height 21
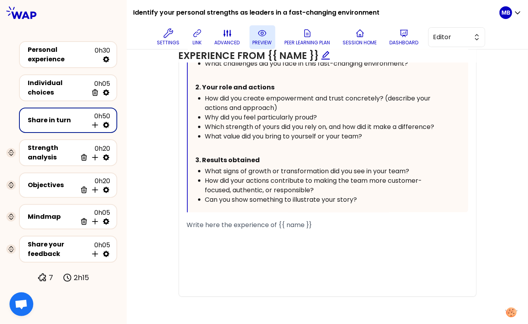
scroll to position [0, 0]
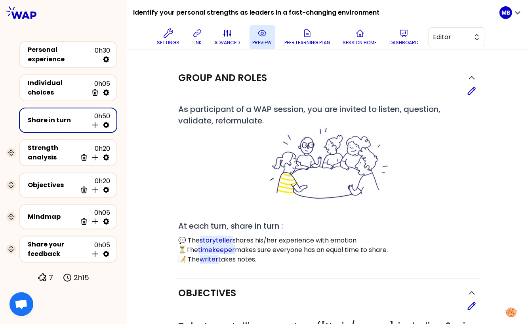
click at [268, 41] on p "preview" at bounding box center [262, 43] width 19 height 6
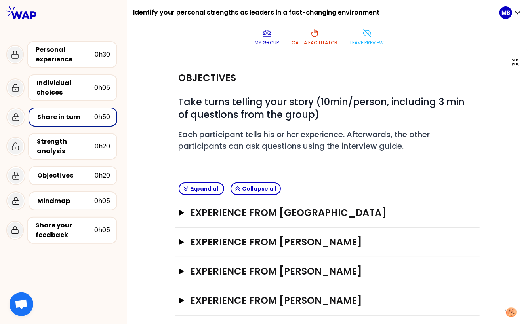
scroll to position [34, 0]
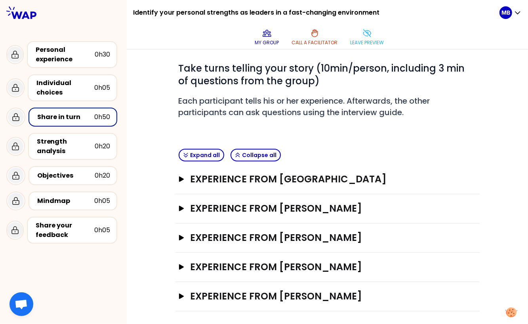
click at [176, 182] on div "Experience from Marine Bourgeaud Open" at bounding box center [327, 179] width 304 height 29
click at [177, 180] on div "Experience from Marine Bourgeaud Open" at bounding box center [327, 179] width 304 height 29
click at [181, 177] on icon "button" at bounding box center [181, 180] width 5 height 6
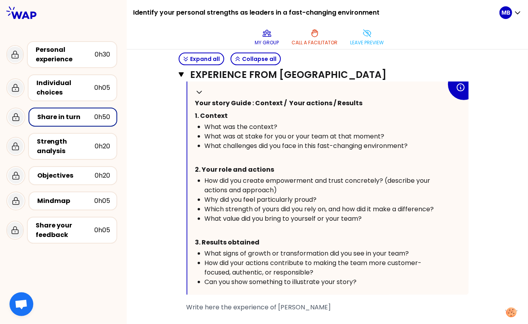
scroll to position [248, 0]
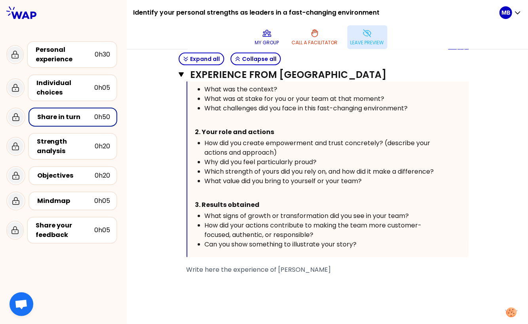
click at [374, 36] on button "Leave preview" at bounding box center [367, 37] width 40 height 24
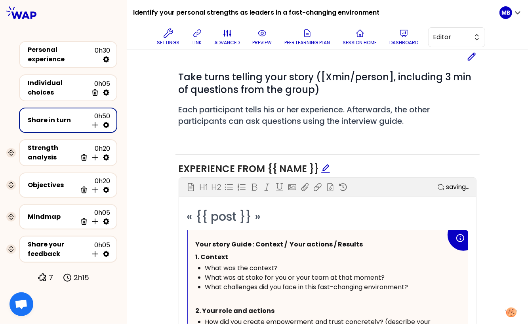
scroll to position [453, 0]
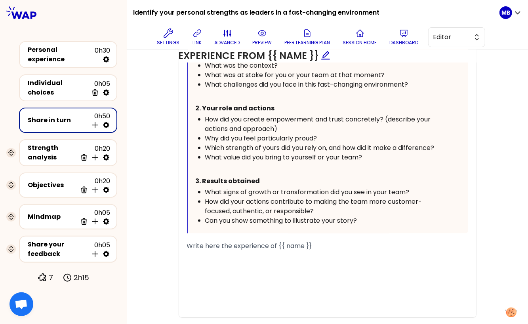
click at [325, 212] on div "How did your actions contribute to making the team more customer-focused, authe…" at bounding box center [325, 206] width 241 height 19
click at [274, 210] on span "How did your actions contribute to making the team more customer-focused, authe…" at bounding box center [313, 206] width 217 height 19
click at [320, 210] on div "How did your actions contribute to making the team more customer-focused, authe…" at bounding box center [325, 206] width 241 height 19
click at [302, 210] on span "How did your actions contribute to making the team more customer-focused, authe…" at bounding box center [313, 206] width 217 height 19
click at [345, 252] on div "﻿" at bounding box center [327, 256] width 281 height 10
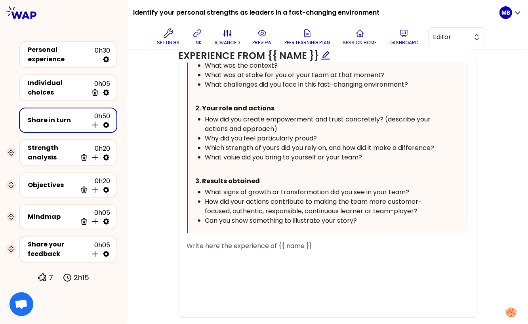
click at [160, 204] on div "Objectives Edit # Take turns telling your story ([Xmin/person], including 3 min…" at bounding box center [328, 79] width 370 height 506
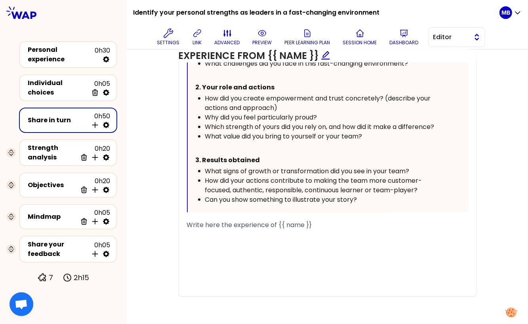
click at [437, 38] on span "Editor" at bounding box center [451, 37] width 36 height 10
click at [438, 67] on li "Facilitator" at bounding box center [457, 69] width 56 height 13
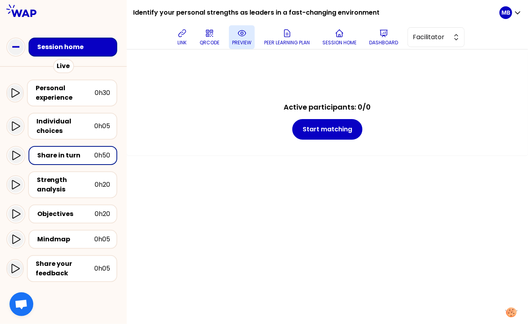
click at [243, 44] on p "preview" at bounding box center [241, 43] width 19 height 6
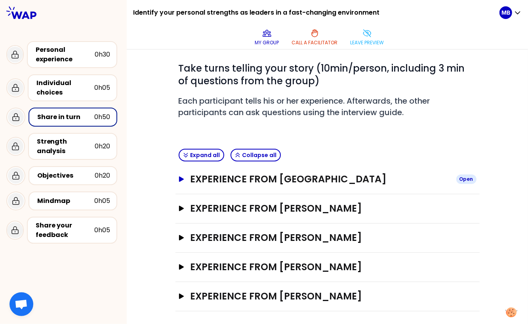
click at [236, 180] on h3 "Experience from Marine Bourgeaud" at bounding box center [319, 179] width 259 height 13
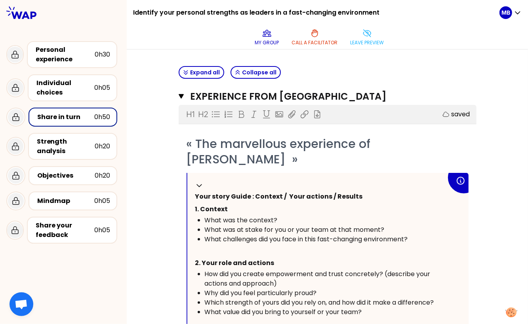
scroll to position [141, 0]
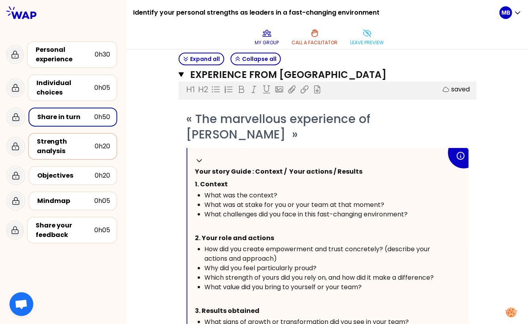
click at [68, 138] on div "Strength analysis" at bounding box center [66, 146] width 58 height 19
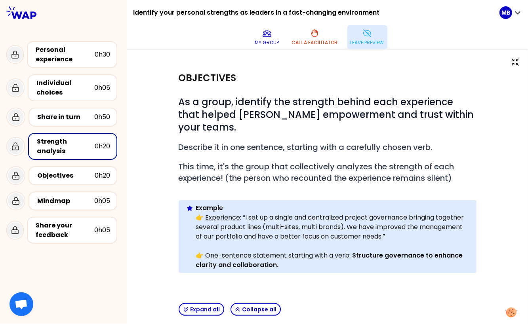
click at [371, 44] on p "Leave preview" at bounding box center [368, 43] width 34 height 6
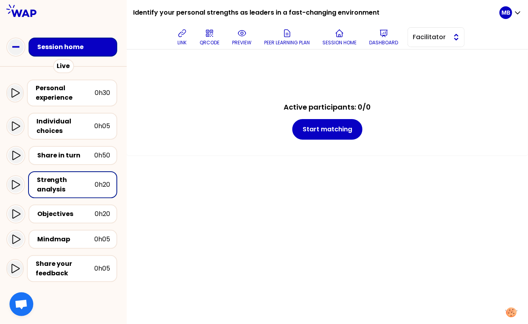
click at [424, 40] on span "Facilitator" at bounding box center [431, 37] width 36 height 10
click at [423, 60] on li "Editor" at bounding box center [436, 57] width 56 height 13
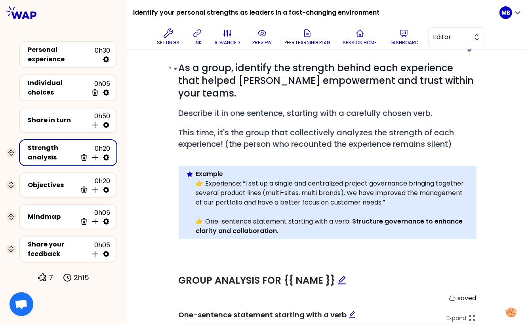
scroll to position [91, 0]
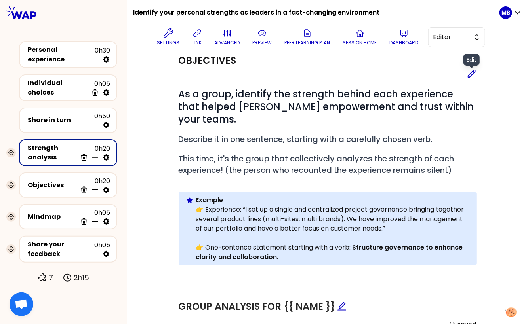
click at [469, 74] on icon at bounding box center [472, 74] width 10 height 10
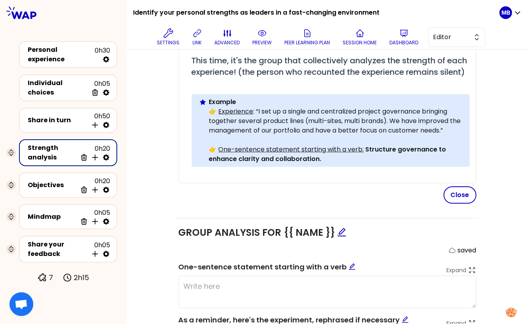
scroll to position [211, 0]
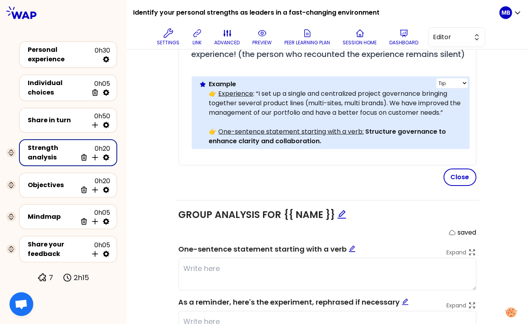
click at [364, 143] on strong "Structure governance to enhance clarity and collaboration." at bounding box center [328, 136] width 239 height 19
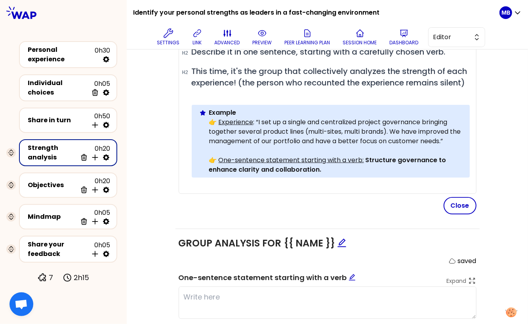
scroll to position [184, 0]
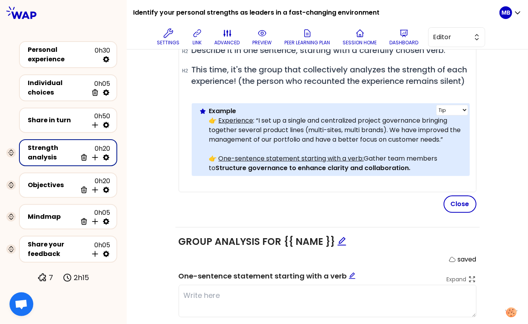
click at [443, 168] on p "👉 One-sentence statement starting with a verb: Gather team members to Structure…" at bounding box center [336, 163] width 254 height 19
click at [213, 173] on strong "Structure governance to enhance clarity and collaboration." at bounding box center [310, 168] width 195 height 9
click at [236, 173] on strong "structure governance to enhance clarity and collaboration." at bounding box center [310, 168] width 195 height 9
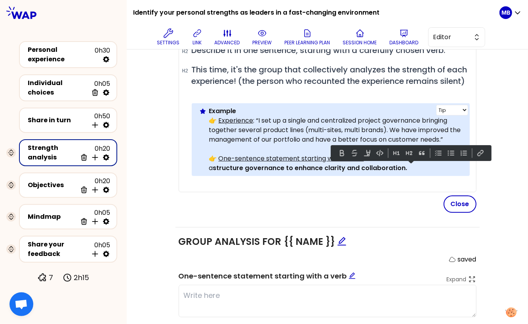
drag, startPoint x: 363, startPoint y: 168, endPoint x: 459, endPoint y: 167, distance: 95.9
click at [459, 167] on p "👉 One-sentence statement starting with a verb: Gather team members with a struc…" at bounding box center [336, 163] width 254 height 19
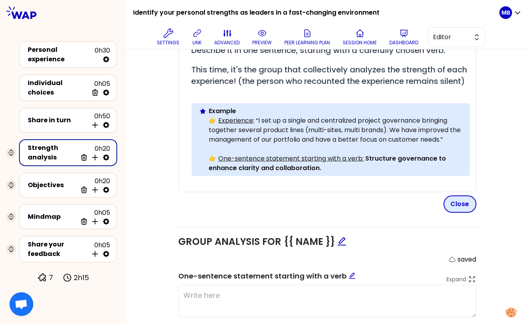
click at [454, 213] on button "Close" at bounding box center [460, 204] width 33 height 17
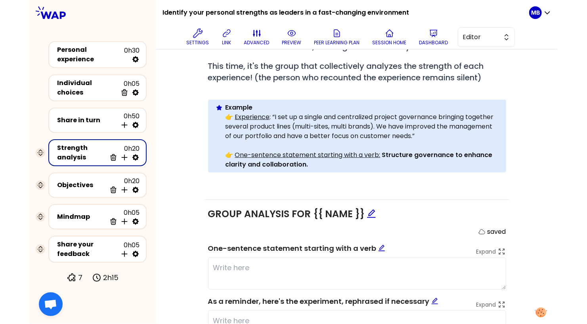
scroll to position [217, 0]
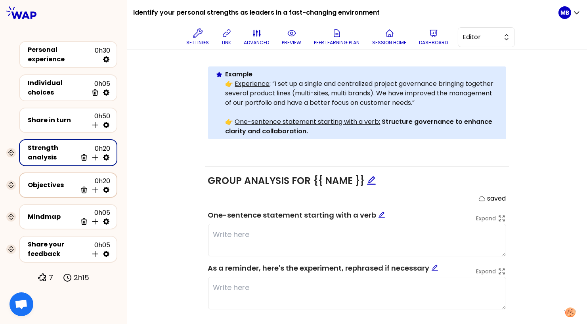
click at [67, 186] on div "Objectives 0h20 Delete Insert activity below" at bounding box center [68, 185] width 84 height 17
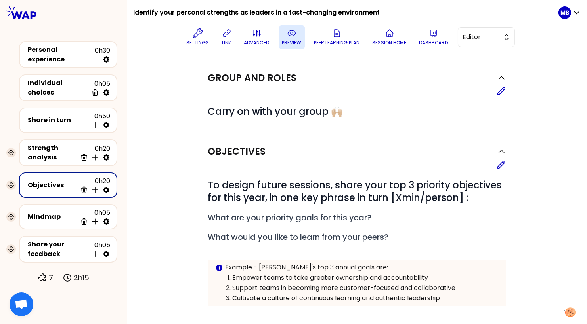
click at [285, 37] on button "preview" at bounding box center [292, 37] width 26 height 24
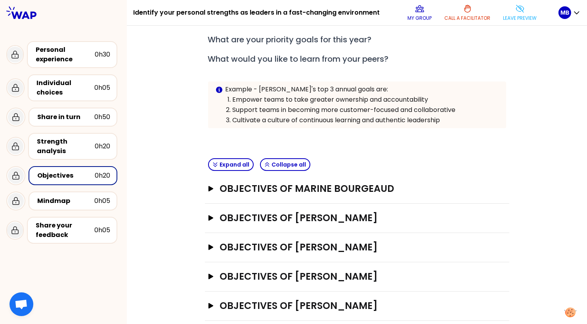
scroll to position [80, 0]
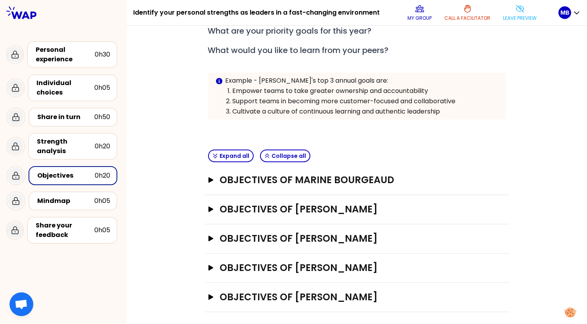
click at [243, 185] on div "Objectives of Marine Bourgeaud Open" at bounding box center [357, 180] width 304 height 29
click at [242, 180] on h3 "Objectives of Marine Bourgeaud" at bounding box center [348, 180] width 259 height 13
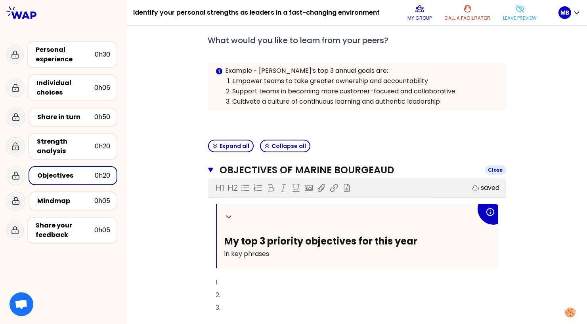
scroll to position [0, 0]
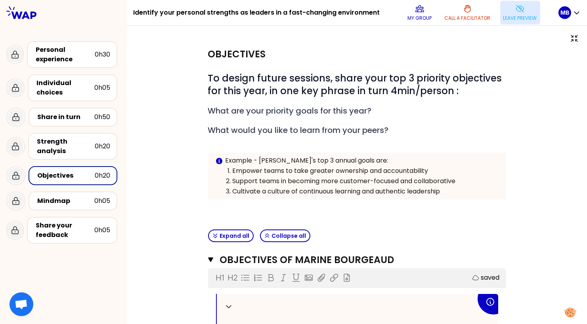
click at [471, 10] on icon at bounding box center [520, 9] width 10 height 10
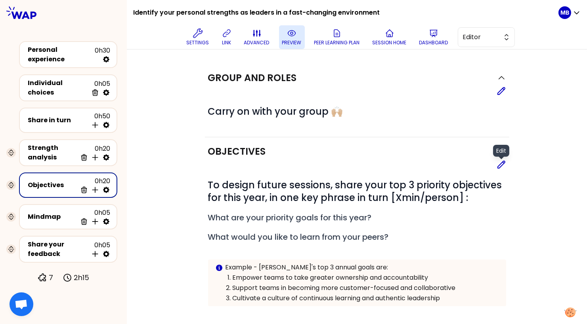
click at [471, 157] on div at bounding box center [501, 156] width 7 height 7
click at [471, 165] on icon at bounding box center [501, 164] width 7 height 7
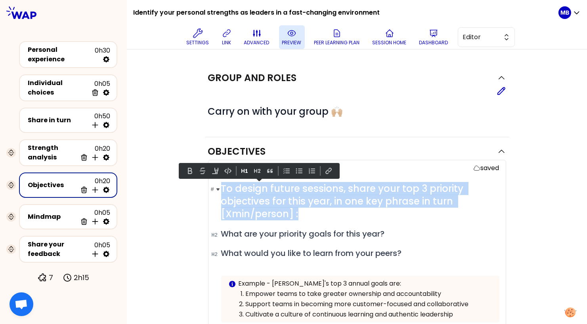
drag, startPoint x: 303, startPoint y: 217, endPoint x: 222, endPoint y: 188, distance: 86.7
click at [222, 188] on h1 "# To design future sessions, share your top 3 priority objectives for this year…" at bounding box center [360, 202] width 278 height 38
paste div
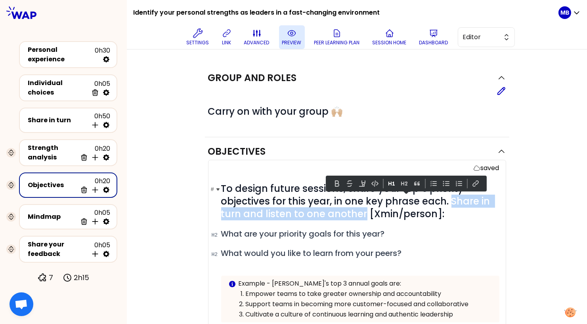
drag, startPoint x: 450, startPoint y: 201, endPoint x: 362, endPoint y: 212, distance: 87.8
click at [362, 212] on span "To design future sessions, share your top 3 priority objectives for this year, …" at bounding box center [356, 201] width 271 height 38
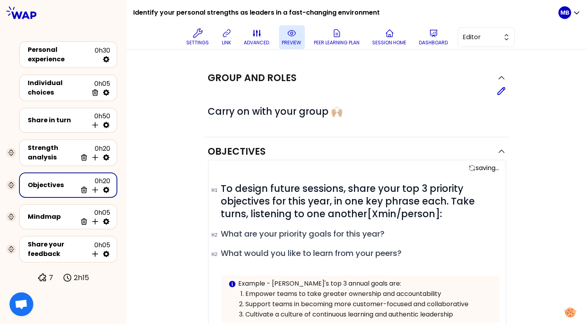
click at [369, 243] on div "# To design future sessions, share your top 3 priority objectives for this year…" at bounding box center [360, 259] width 278 height 153
click at [362, 210] on span "To design future sessions, share your top 3 priority objectives for this year, …" at bounding box center [349, 201] width 256 height 38
click at [427, 230] on h2 "# What are your priority goals for this year?" at bounding box center [360, 234] width 278 height 11
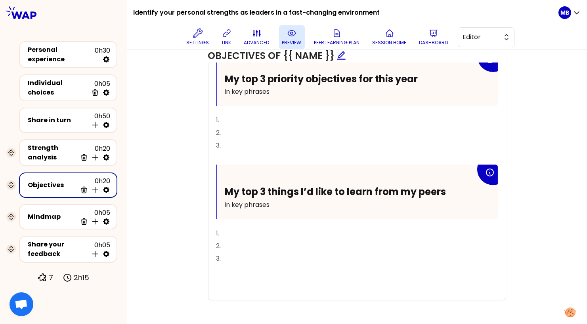
scroll to position [374, 0]
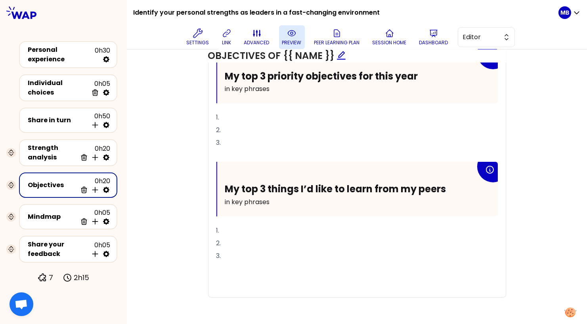
click at [139, 211] on div "Group and roles Edit # Carry on with your group 🙌🏼 Objectives saved # To design…" at bounding box center [357, 1] width 460 height 653
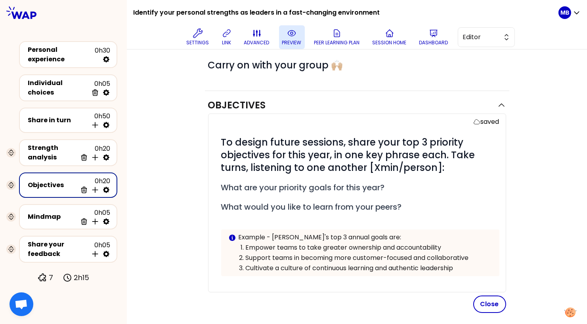
scroll to position [0, 0]
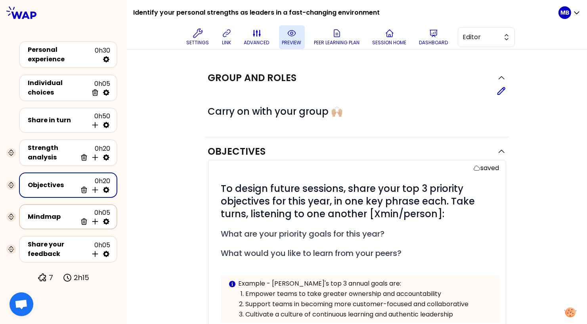
click at [57, 219] on div "Mindmap 0h05 Delete Insert activity below" at bounding box center [68, 216] width 84 height 17
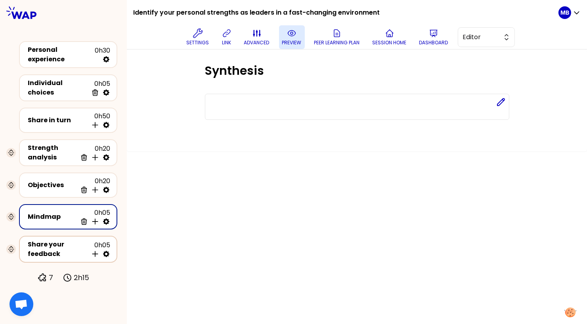
click at [56, 240] on div "Share your feedback" at bounding box center [58, 249] width 60 height 19
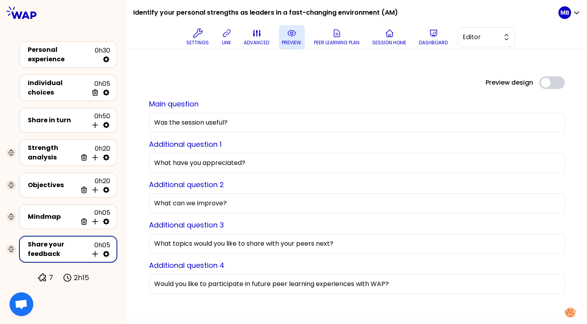
click at [293, 75] on div "Preview design Use setting Main question Was the session useful? Additional que…" at bounding box center [357, 183] width 460 height 267
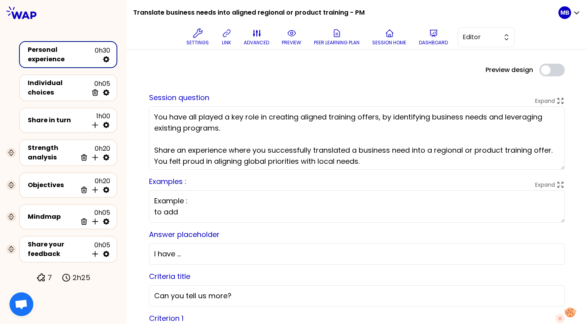
click at [192, 214] on textarea "Example : to add" at bounding box center [357, 207] width 416 height 32
click at [285, 36] on button "preview" at bounding box center [292, 37] width 26 height 24
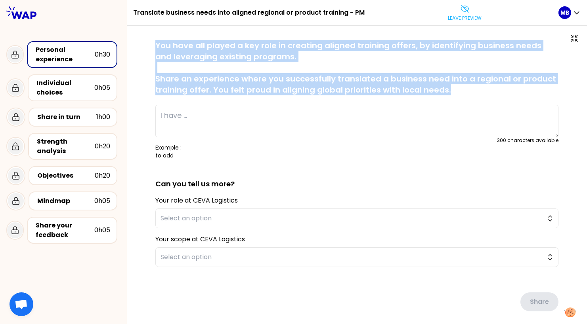
drag, startPoint x: 157, startPoint y: 47, endPoint x: 474, endPoint y: 90, distance: 319.5
click at [474, 90] on p "You have all played a key role in creating aligned training offers, by identify…" at bounding box center [356, 67] width 403 height 55
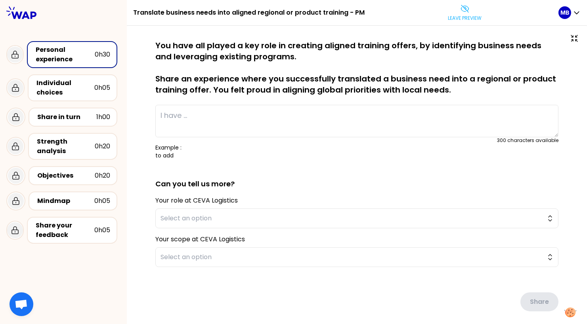
click at [182, 154] on p "Example : to add" at bounding box center [356, 152] width 403 height 16
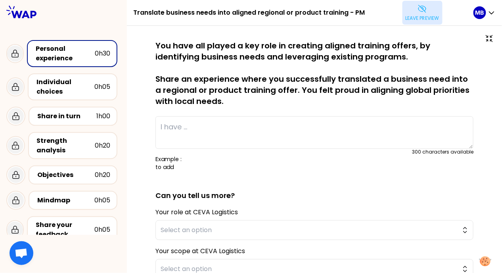
click at [416, 23] on button "Leave preview" at bounding box center [422, 13] width 40 height 24
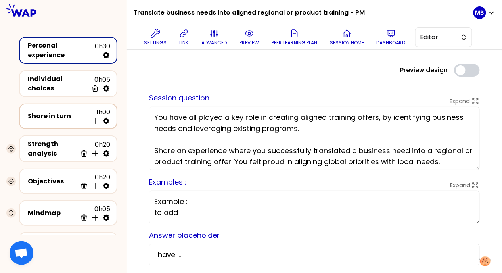
click at [104, 118] on icon at bounding box center [106, 121] width 6 height 6
select select "4"
select select "5"
select select "all"
select select "false"
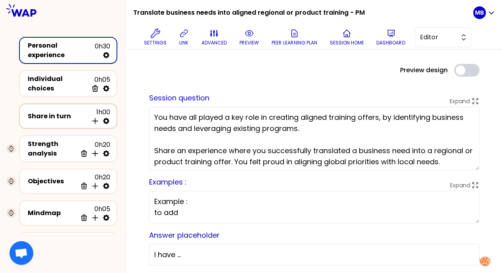
select select "Each"
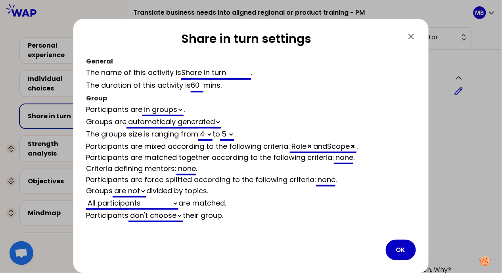
click at [48, 118] on div at bounding box center [251, 136] width 502 height 273
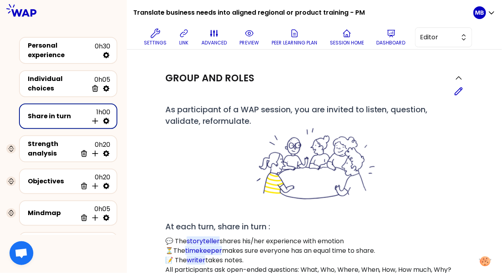
click at [105, 117] on icon at bounding box center [106, 121] width 8 height 8
select select "4"
select select "5"
select select "all"
select select "false"
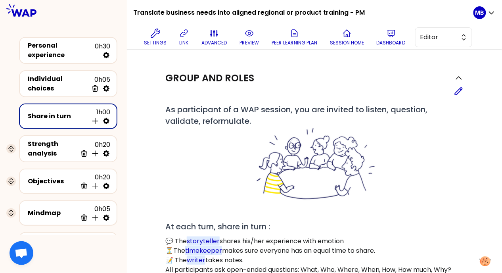
select select "Each"
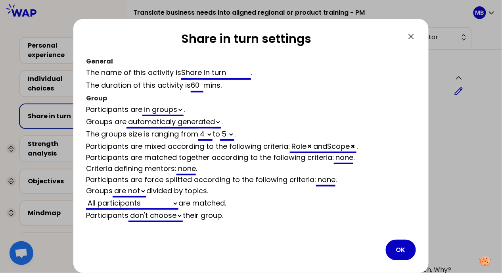
click at [195, 85] on input "60" at bounding box center [197, 86] width 13 height 13
type input "0"
select select "4"
select select "5"
select select "all"
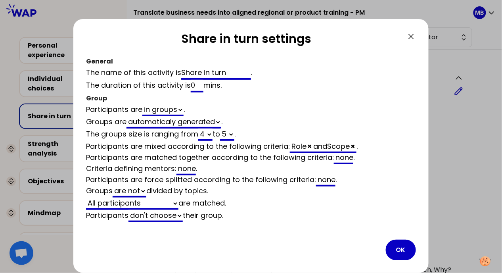
select select "false"
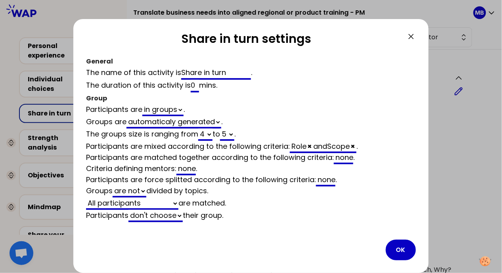
type input "50"
select select "4"
select select "5"
select select "all"
select select "false"
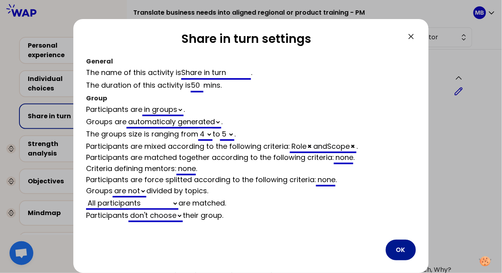
type input "50"
click at [394, 246] on button "OK" at bounding box center [400, 249] width 30 height 21
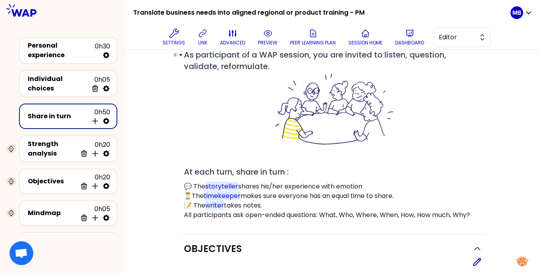
scroll to position [158, 0]
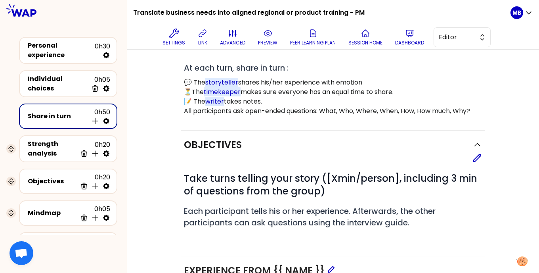
click at [107, 117] on icon at bounding box center [106, 121] width 8 height 8
select select "4"
select select "5"
select select "all"
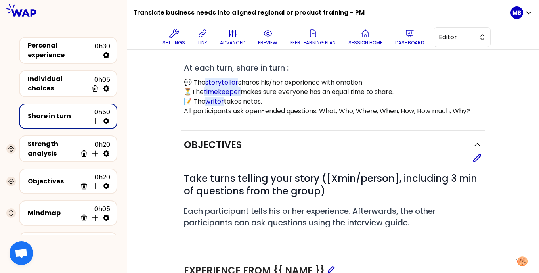
select select "false"
select select "Each"
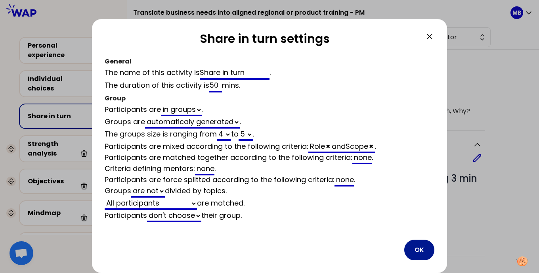
click at [419, 252] on button "OK" at bounding box center [419, 249] width 30 height 21
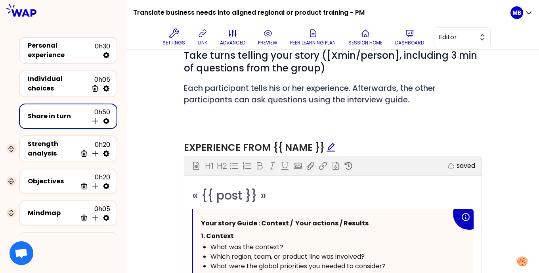
scroll to position [240, 0]
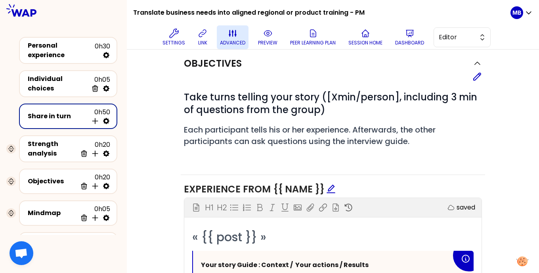
click at [243, 42] on p "advanced" at bounding box center [232, 43] width 25 height 6
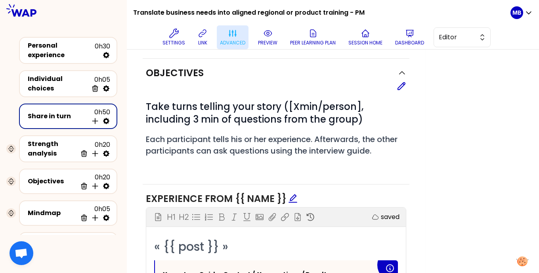
scroll to position [250, 0]
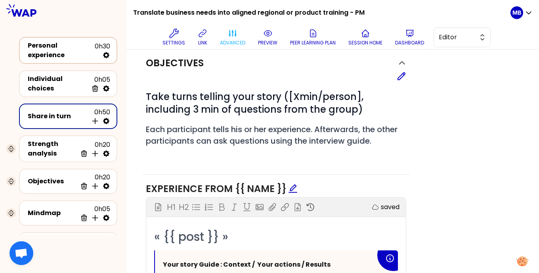
click at [62, 47] on div "Personal experience" at bounding box center [61, 50] width 67 height 19
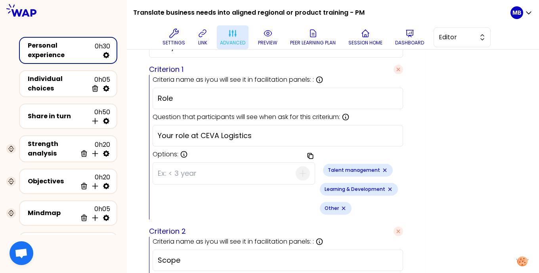
click at [231, 42] on p "advanced" at bounding box center [232, 43] width 25 height 6
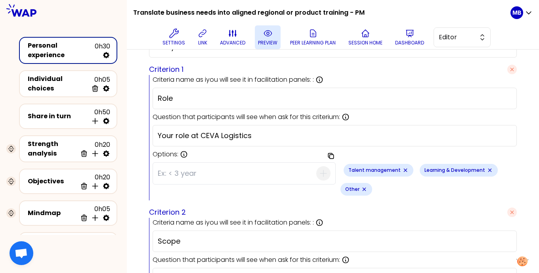
click at [268, 40] on p "preview" at bounding box center [267, 43] width 19 height 6
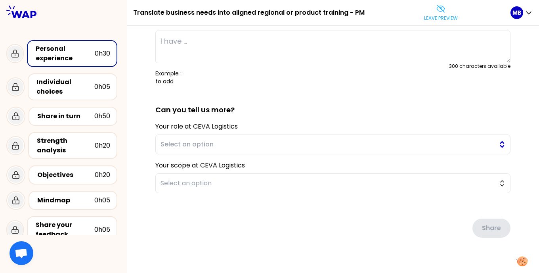
click at [213, 139] on span "Select an option" at bounding box center [327, 144] width 334 height 10
click at [197, 212] on div "Share" at bounding box center [332, 221] width 355 height 44
click at [187, 176] on button "Select an option" at bounding box center [332, 183] width 355 height 20
click at [139, 137] on div "saved You have all played a key role in creating aligned training offers, by id…" at bounding box center [333, 112] width 412 height 345
click at [450, 15] on p "Leave preview" at bounding box center [441, 18] width 34 height 6
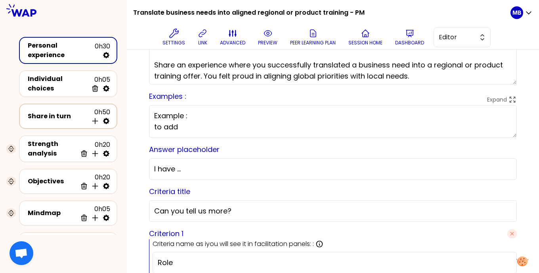
click at [106, 118] on icon at bounding box center [106, 121] width 8 height 8
select select "4"
select select "5"
select select "all"
select select "false"
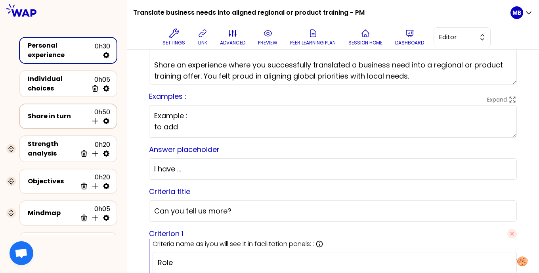
select select "Each"
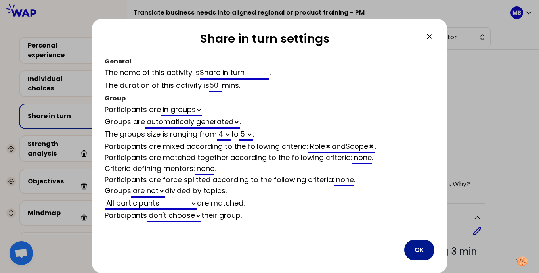
click at [409, 246] on button "OK" at bounding box center [419, 249] width 30 height 21
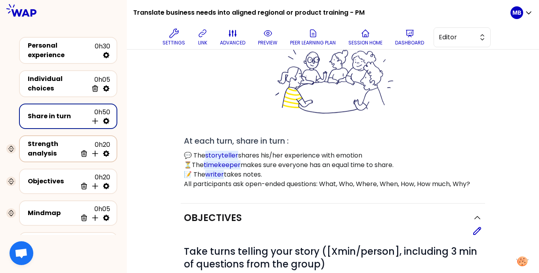
click at [108, 150] on icon at bounding box center [106, 153] width 6 height 6
select select "same_as"
select select "false"
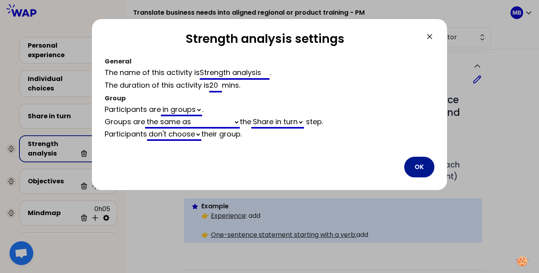
click at [424, 172] on button "OK" at bounding box center [419, 166] width 30 height 21
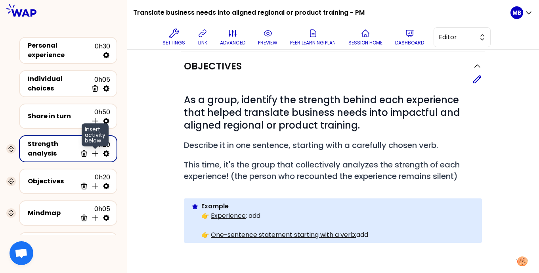
scroll to position [40, 0]
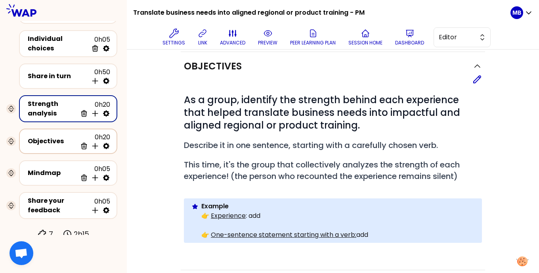
click at [106, 142] on icon at bounding box center [106, 146] width 8 height 8
select select "same_as"
select select "false"
select select "Each"
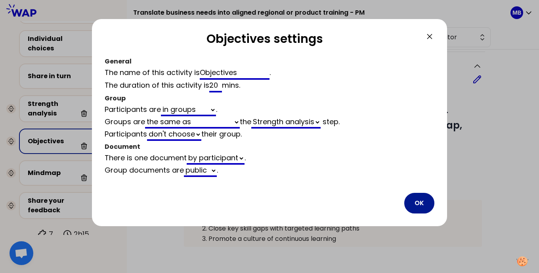
click at [414, 201] on button "OK" at bounding box center [419, 203] width 30 height 21
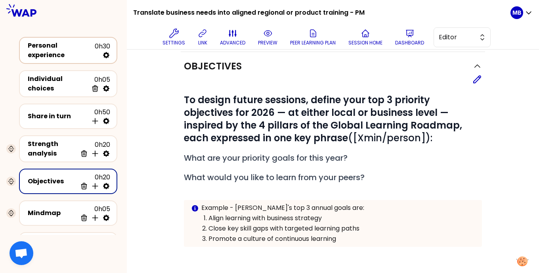
click at [108, 56] on icon at bounding box center [106, 55] width 6 height 6
select select "false"
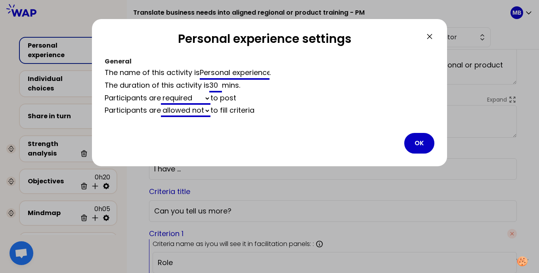
click at [213, 86] on input "30" at bounding box center [215, 86] width 13 height 13
type input "20"
click at [408, 141] on button "OK" at bounding box center [419, 143] width 30 height 21
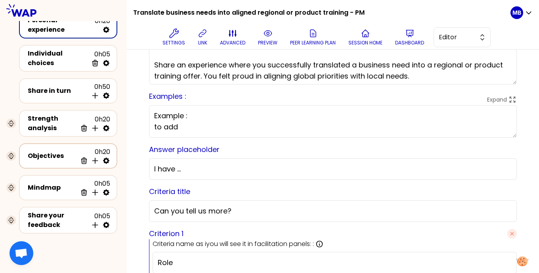
scroll to position [40, 0]
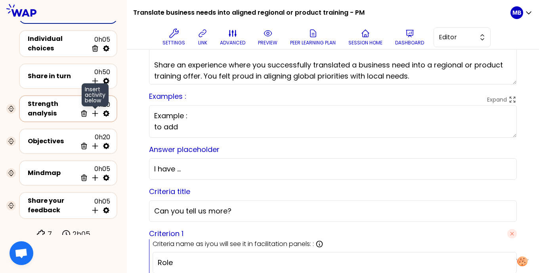
click at [97, 111] on icon at bounding box center [95, 113] width 8 height 8
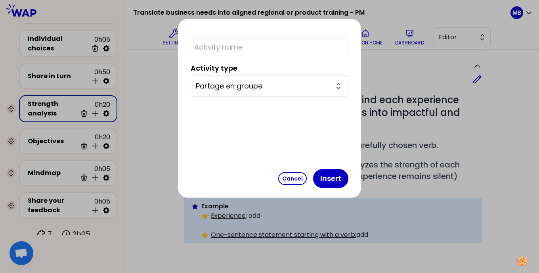
click at [252, 84] on input "Partage en groupe" at bounding box center [265, 85] width 138 height 11
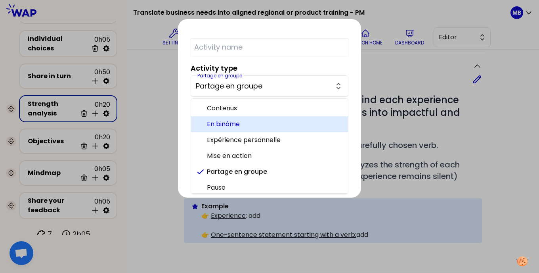
scroll to position [19, 0]
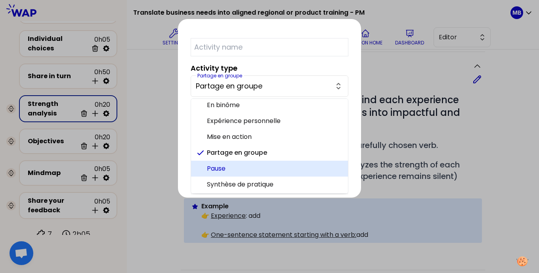
click at [240, 169] on span "Pause" at bounding box center [274, 169] width 135 height 10
type input "Pause"
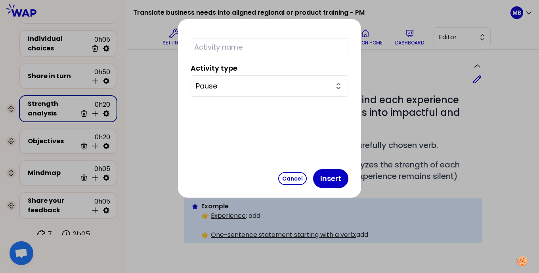
click at [240, 48] on input "text" at bounding box center [270, 47] width 158 height 18
type input "Break"
click at [313, 178] on button "Insert" at bounding box center [330, 178] width 35 height 19
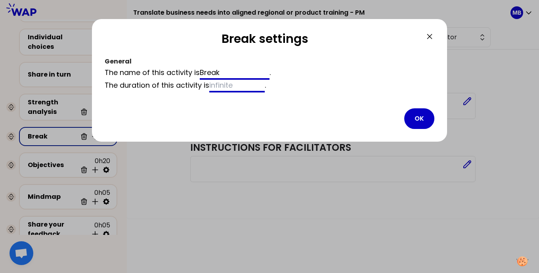
click at [219, 88] on input at bounding box center [236, 86] width 55 height 13
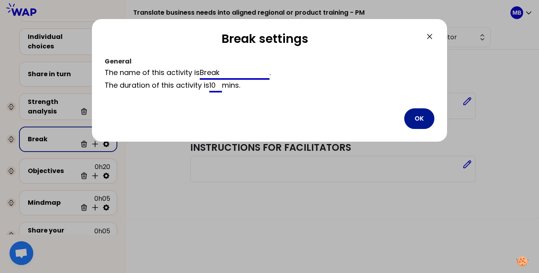
type input "10"
click at [432, 119] on button "OK" at bounding box center [419, 118] width 30 height 21
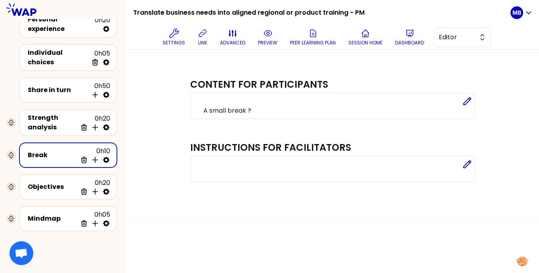
scroll to position [64, 0]
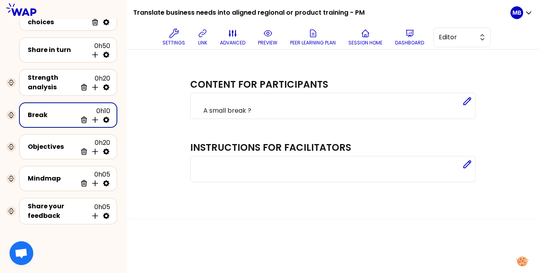
click at [55, 110] on div "Break" at bounding box center [52, 115] width 49 height 10
click at [275, 42] on p "preview" at bounding box center [267, 43] width 19 height 6
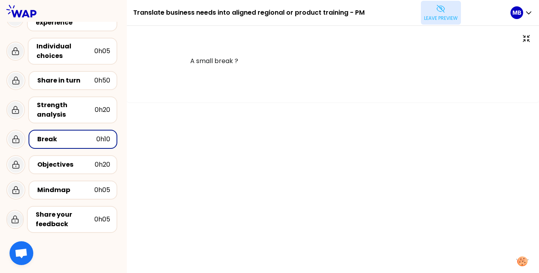
click at [439, 11] on icon at bounding box center [441, 8] width 8 height 7
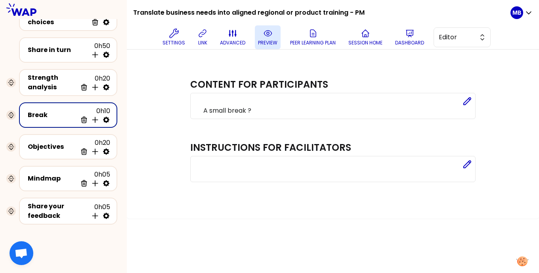
click at [107, 116] on icon at bounding box center [106, 119] width 6 height 6
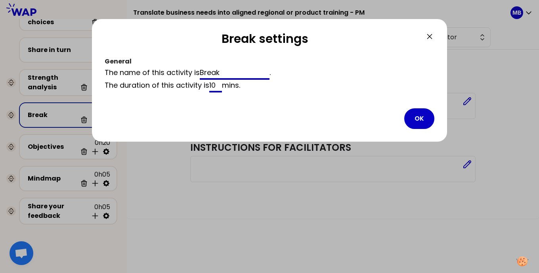
click at [217, 82] on input "10" at bounding box center [215, 86] width 13 height 13
type input "15"
click at [414, 116] on button "OK" at bounding box center [419, 118] width 30 height 21
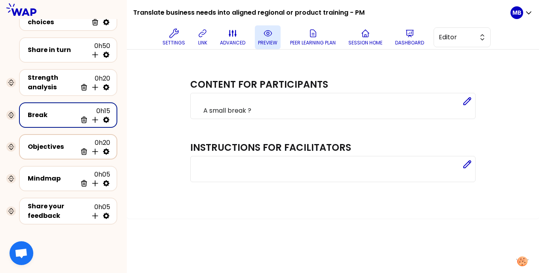
scroll to position [69, 0]
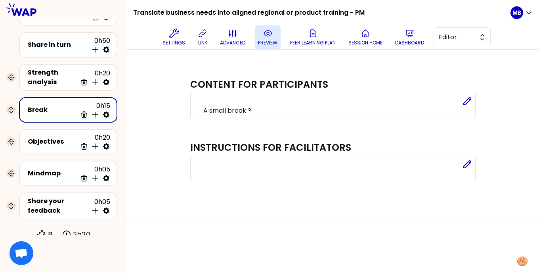
click at [107, 111] on icon at bounding box center [106, 115] width 8 height 8
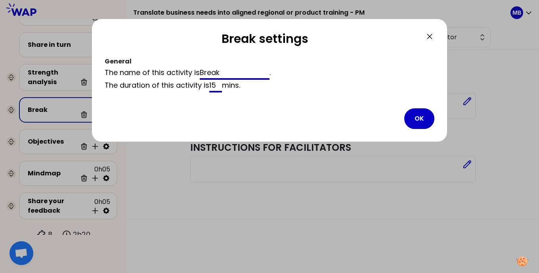
click at [218, 85] on input "15" at bounding box center [215, 86] width 13 height 13
type input "10"
click at [421, 124] on button "OK" at bounding box center [419, 118] width 30 height 21
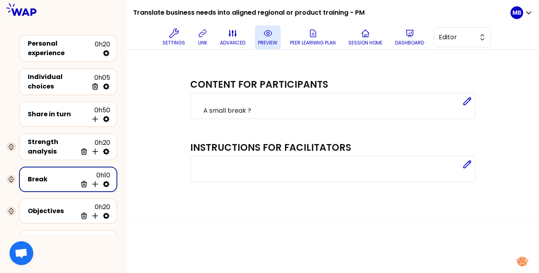
scroll to position [69, 0]
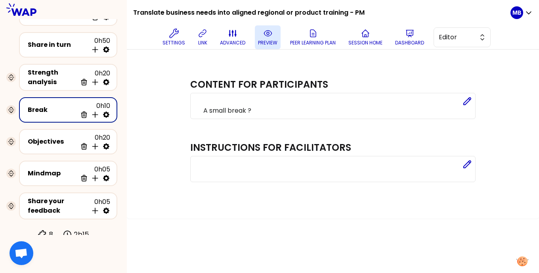
click at [106, 111] on icon at bounding box center [106, 114] width 6 height 6
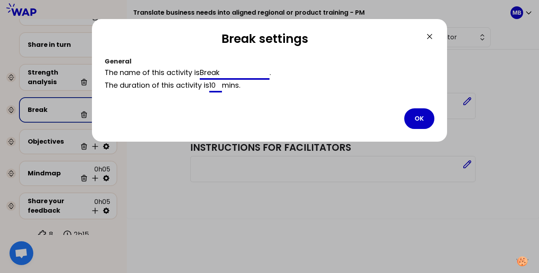
click at [228, 72] on input "Break" at bounding box center [235, 73] width 70 height 13
paste input "☕️"
type input "Break ☕️"
click at [414, 116] on button "OK" at bounding box center [419, 118] width 30 height 21
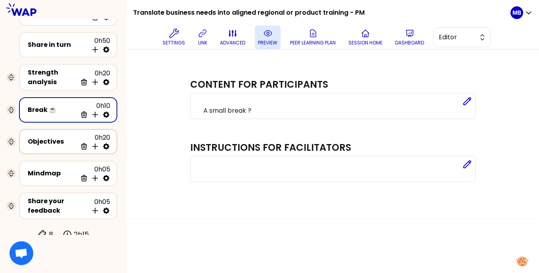
click at [103, 143] on icon at bounding box center [106, 146] width 6 height 6
select select "same_as"
select select "false"
select select "Each"
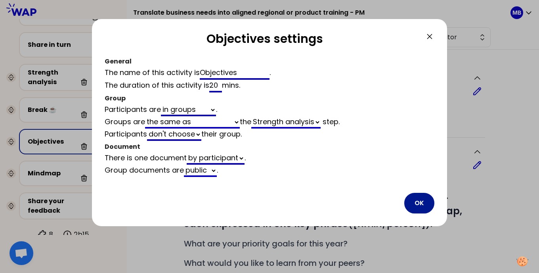
click at [420, 203] on button "OK" at bounding box center [419, 203] width 30 height 21
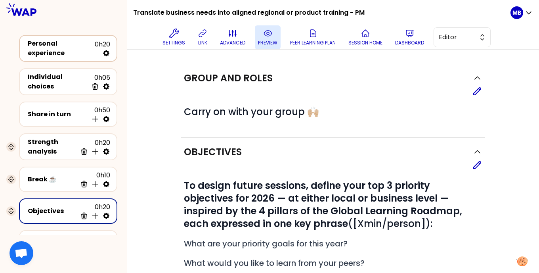
click at [50, 46] on div "Personal experience" at bounding box center [61, 48] width 67 height 19
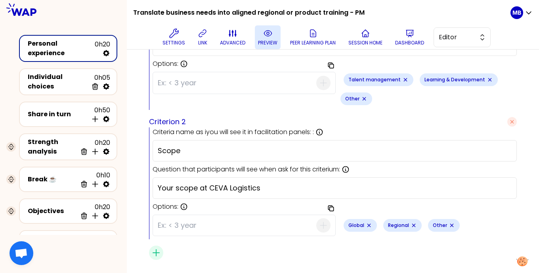
scroll to position [359, 0]
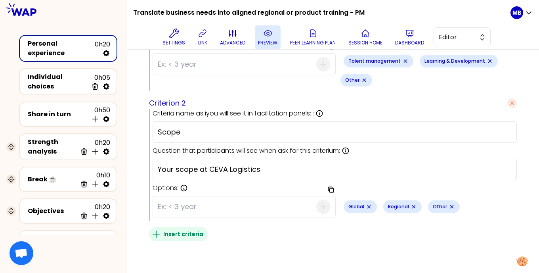
click at [155, 229] on icon "button" at bounding box center [156, 234] width 10 height 10
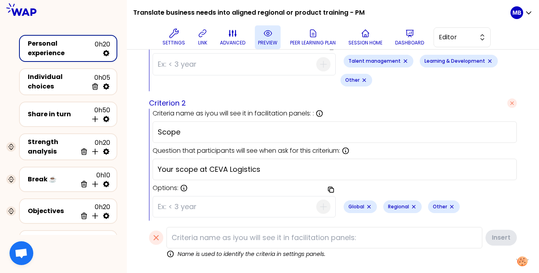
click at [189, 240] on input at bounding box center [324, 237] width 316 height 21
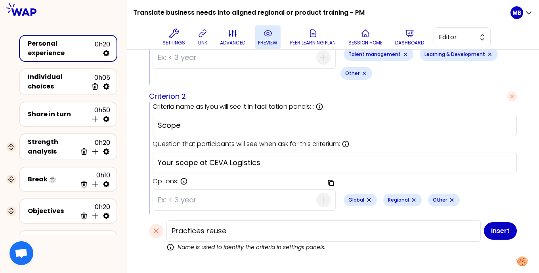
type input "Practices reuse"
click at [490, 226] on button "Insert" at bounding box center [500, 230] width 33 height 17
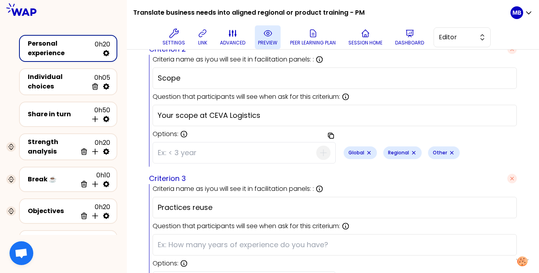
scroll to position [486, 0]
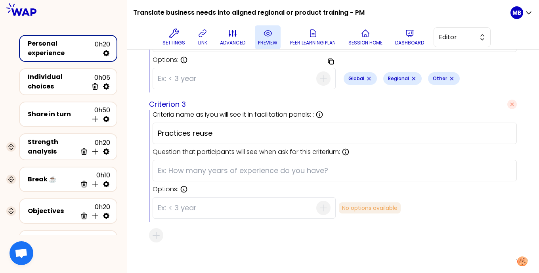
click at [166, 166] on input "text" at bounding box center [335, 170] width 354 height 11
paste input "Have you used any practices (or contacts) from the last WAP session?"
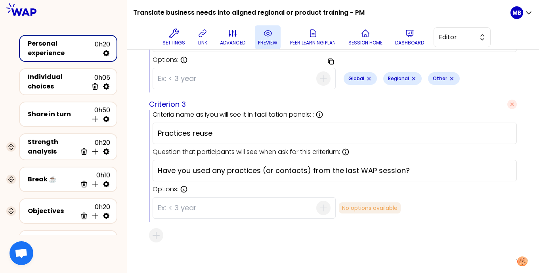
type input "Have you used any practices (or contacts) from the last WAP session?"
click at [184, 199] on input at bounding box center [237, 207] width 158 height 21
type input "Yes, I already started"
click at [321, 203] on icon "button" at bounding box center [323, 208] width 10 height 10
click at [187, 204] on input at bounding box center [237, 207] width 158 height 21
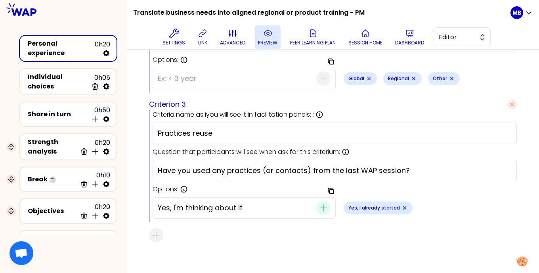
type input "Yes, I'm thinking about it"
click at [322, 204] on icon "button" at bounding box center [323, 207] width 6 height 6
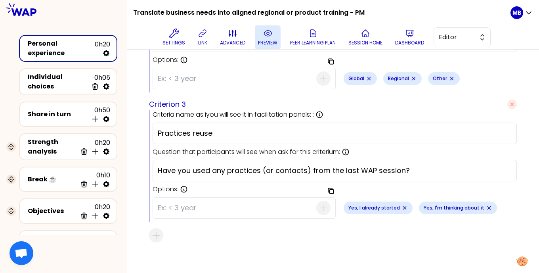
click at [176, 204] on input at bounding box center [237, 207] width 158 height 21
click at [293, 201] on input "No, I didn't have the time to" at bounding box center [237, 207] width 158 height 21
type input "No, I didn't have the time to"
click at [324, 206] on icon "button" at bounding box center [323, 208] width 10 height 10
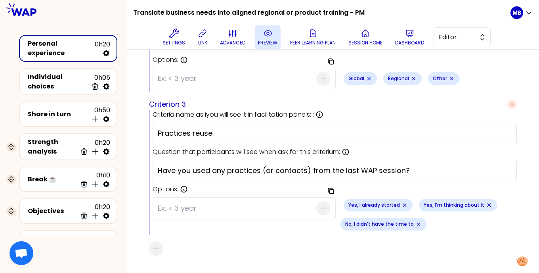
click at [186, 203] on input at bounding box center [237, 208] width 158 height 21
drag, startPoint x: 165, startPoint y: 198, endPoint x: 126, endPoint y: 197, distance: 39.6
click at [126, 197] on div "Translate business needs into aligned regional or product training - PM Setting…" at bounding box center [269, 136] width 539 height 273
paste input "I don't have any field of application."
type input "No, I don't have any field of application"
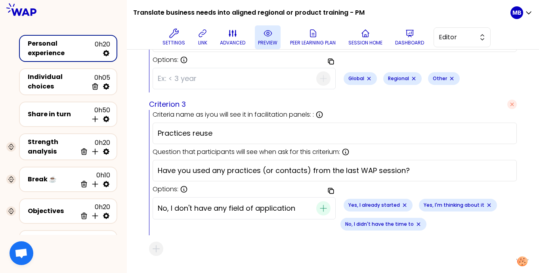
click at [324, 205] on icon "button" at bounding box center [323, 208] width 10 height 10
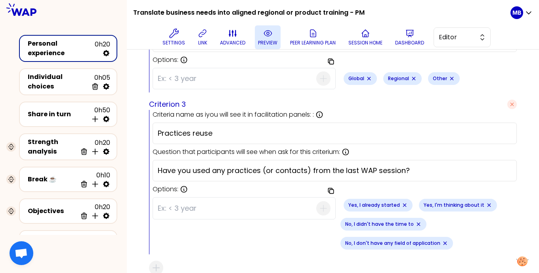
scroll to position [519, 0]
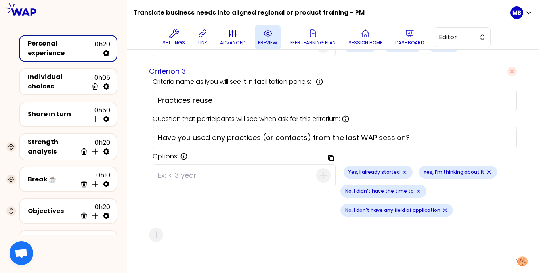
click at [178, 175] on input at bounding box center [237, 175] width 158 height 21
type input "Other"
click at [328, 171] on span "button" at bounding box center [323, 175] width 14 height 14
click at [262, 38] on button "preview" at bounding box center [268, 37] width 26 height 24
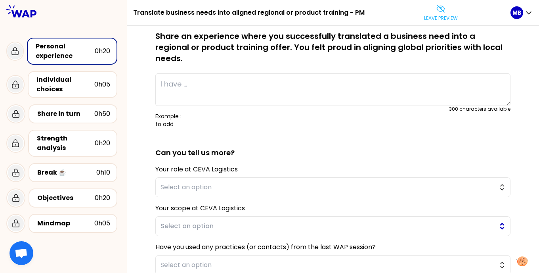
scroll to position [42, 0]
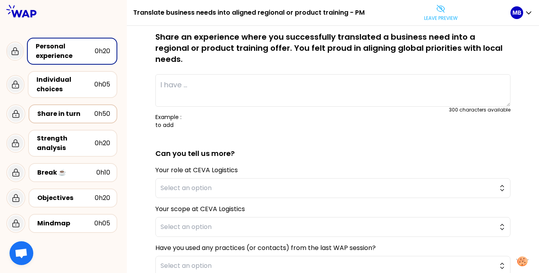
click at [74, 116] on div "Share in turn" at bounding box center [65, 114] width 57 height 10
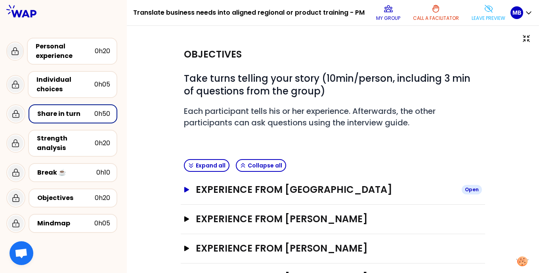
click at [185, 188] on icon "button" at bounding box center [186, 190] width 5 height 6
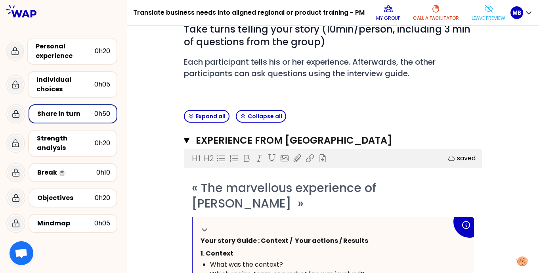
scroll to position [36, 0]
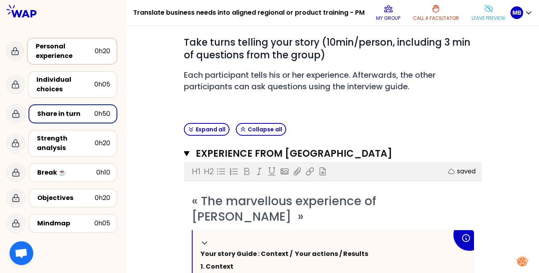
click at [87, 49] on div "Personal experience" at bounding box center [65, 51] width 59 height 19
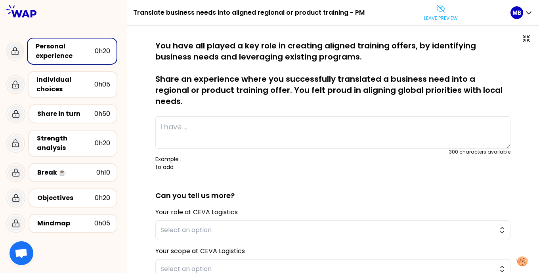
scroll to position [124, 0]
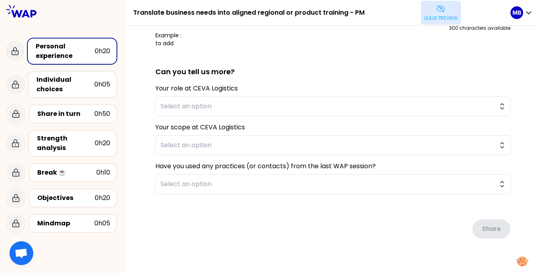
click at [433, 15] on p "Leave preview" at bounding box center [441, 18] width 34 height 6
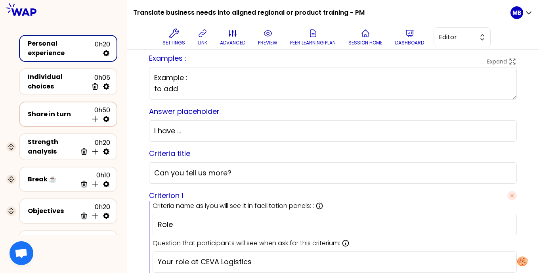
click at [50, 116] on div "Share in turn 0h50 Insert activity below" at bounding box center [68, 113] width 84 height 17
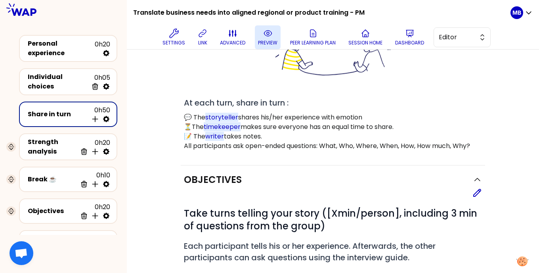
click at [264, 37] on icon at bounding box center [268, 34] width 10 height 10
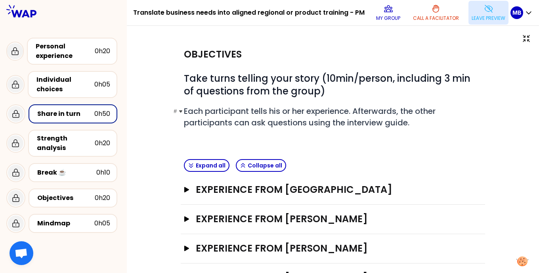
scroll to position [62, 0]
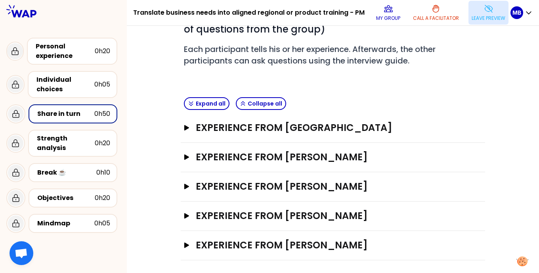
click at [197, 116] on div "Experience from Marine Bourgeaud Open" at bounding box center [333, 127] width 304 height 29
click at [196, 125] on h3 "Experience from Marine Bourgeaud" at bounding box center [325, 127] width 259 height 13
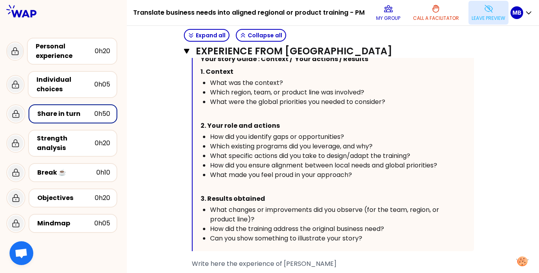
scroll to position [234, 0]
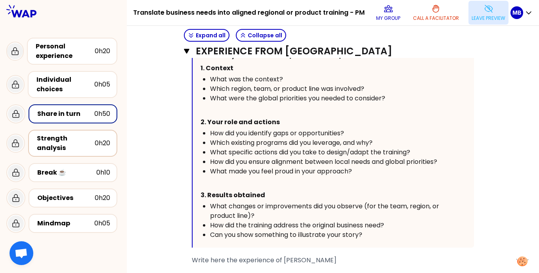
click at [77, 150] on div "Strength analysis" at bounding box center [66, 142] width 58 height 19
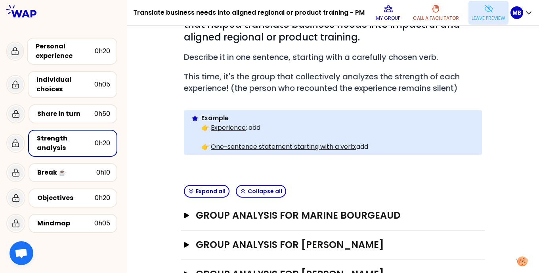
scroll to position [76, 0]
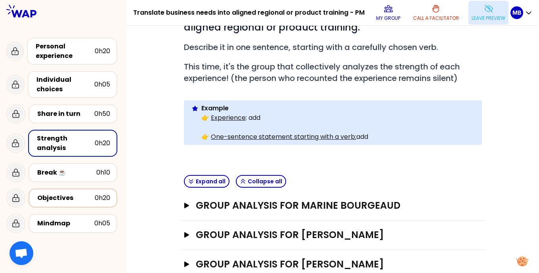
click at [60, 195] on div "Objectives" at bounding box center [65, 198] width 57 height 10
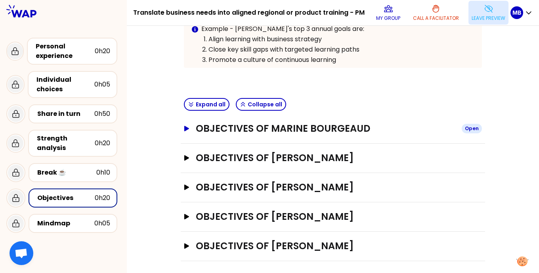
click at [197, 127] on h3 "Objectives of Marine Bourgeaud" at bounding box center [325, 128] width 259 height 13
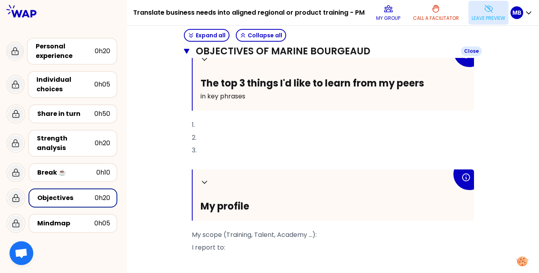
scroll to position [438, 0]
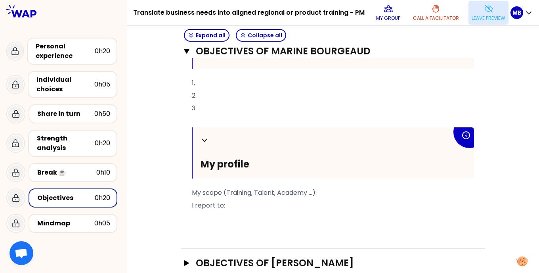
click at [487, 10] on icon at bounding box center [488, 8] width 8 height 7
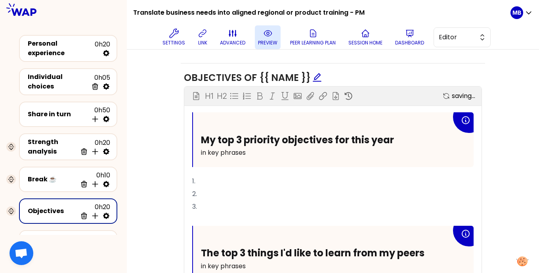
scroll to position [487, 0]
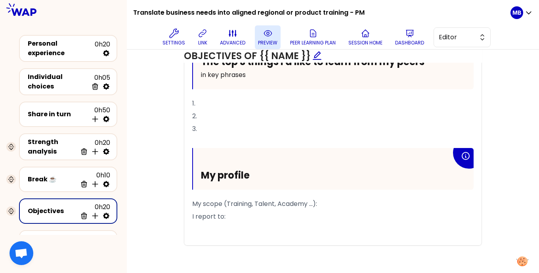
drag, startPoint x: 236, startPoint y: 212, endPoint x: 194, endPoint y: 143, distance: 81.4
click at [194, 142] on div "My top 3 priority objectives for this year in key phrases 1. 2. 3. ﻿ The top 3 …" at bounding box center [332, 83] width 281 height 324
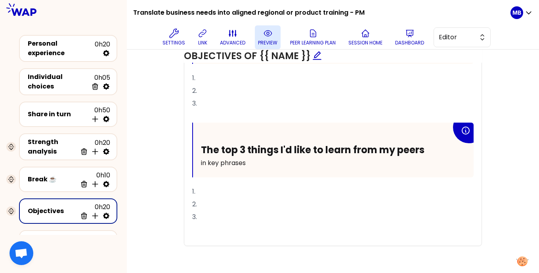
scroll to position [412, 0]
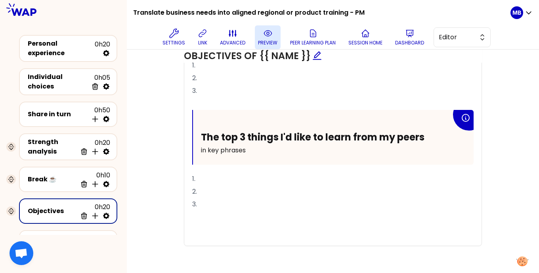
click at [196, 217] on p "﻿" at bounding box center [332, 216] width 281 height 13
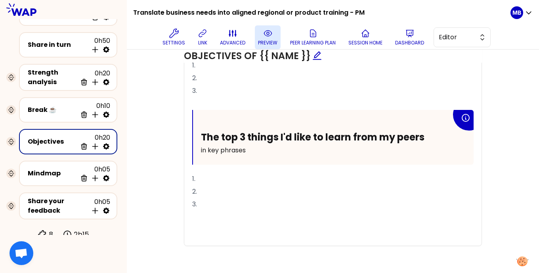
click at [207, 212] on p "﻿" at bounding box center [332, 216] width 281 height 13
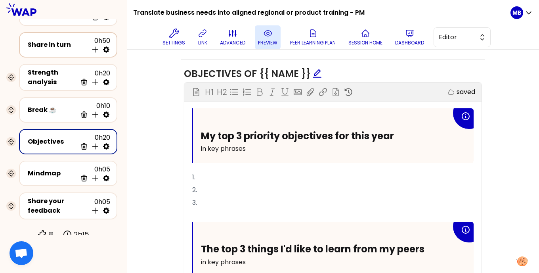
scroll to position [0, 0]
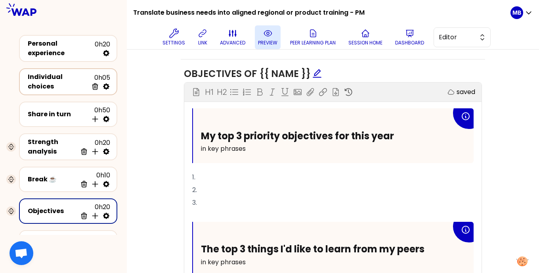
click at [67, 80] on div "Individual choices" at bounding box center [58, 81] width 60 height 19
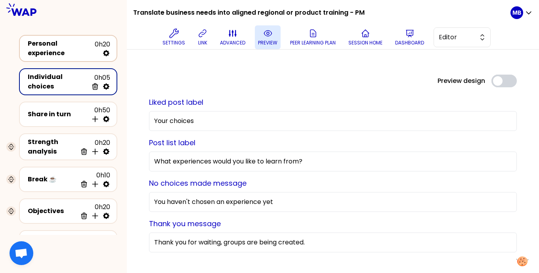
click at [63, 50] on div "Personal experience" at bounding box center [61, 48] width 67 height 19
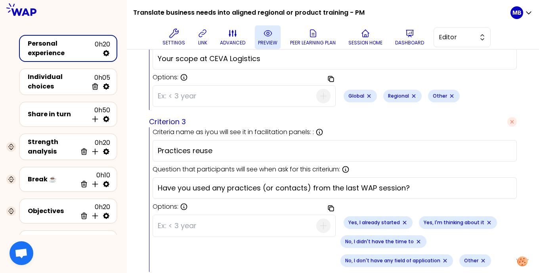
scroll to position [519, 0]
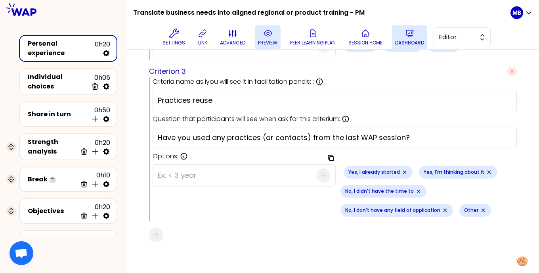
click at [412, 40] on p "Dashboard" at bounding box center [409, 43] width 29 height 6
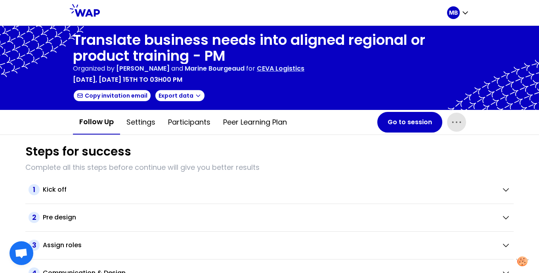
click at [457, 119] on icon "button" at bounding box center [456, 122] width 13 height 13
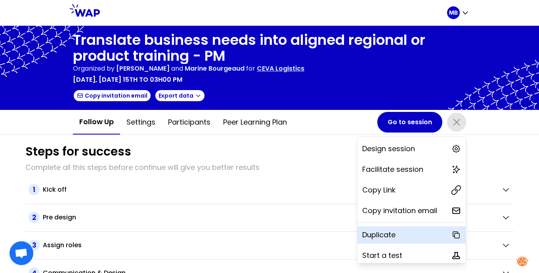
scroll to position [24, 0]
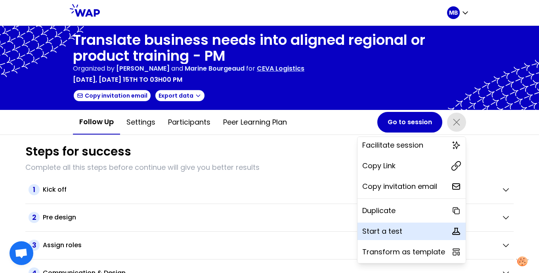
click at [376, 229] on p "Start a test" at bounding box center [382, 230] width 40 height 11
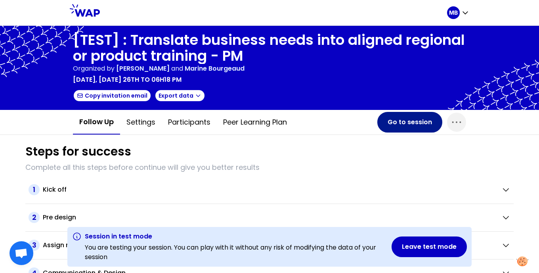
click at [399, 118] on button "Go to session" at bounding box center [409, 122] width 65 height 21
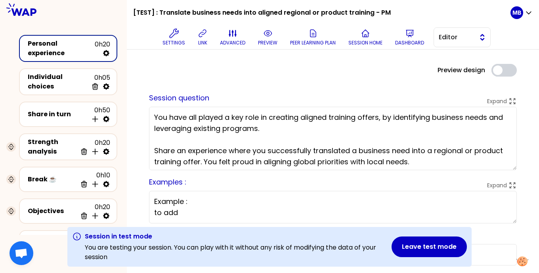
click at [443, 35] on span "Editor" at bounding box center [457, 37] width 36 height 10
click at [442, 66] on li "Facilitator" at bounding box center [462, 69] width 56 height 13
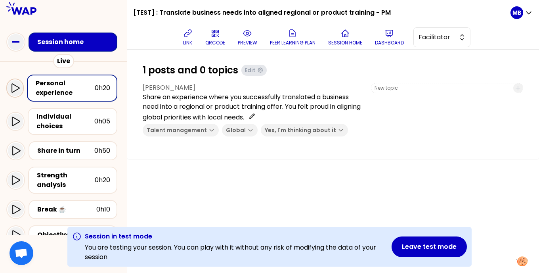
click at [15, 92] on icon at bounding box center [15, 88] width 10 height 10
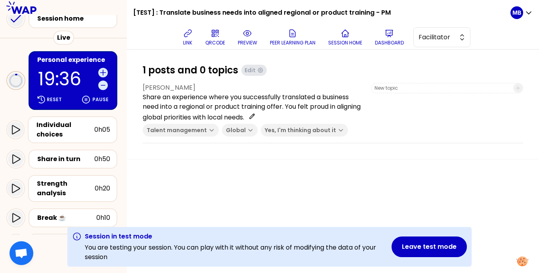
scroll to position [42, 0]
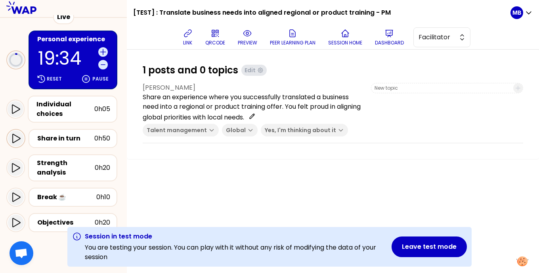
click at [17, 138] on icon at bounding box center [16, 138] width 10 height 10
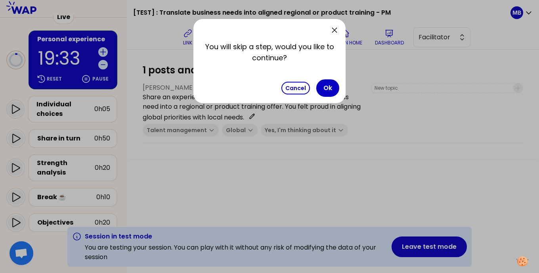
click at [344, 89] on div "You will skip a step, would you like to continue? Cancel Ok" at bounding box center [269, 61] width 152 height 84
click at [336, 89] on button "Ok" at bounding box center [327, 87] width 23 height 17
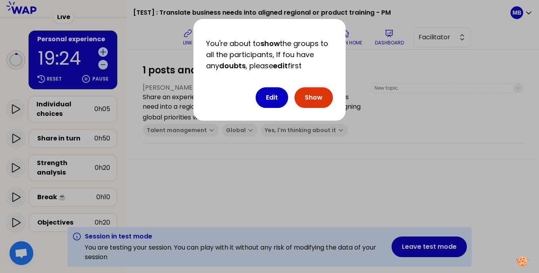
click at [310, 90] on button "Show" at bounding box center [313, 97] width 38 height 21
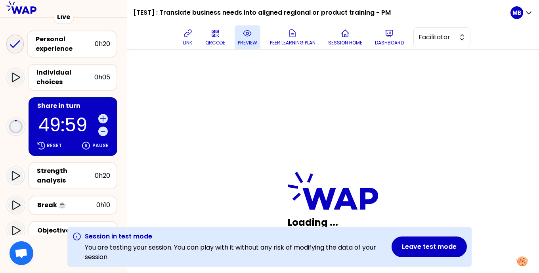
click at [251, 40] on p "preview" at bounding box center [247, 43] width 19 height 6
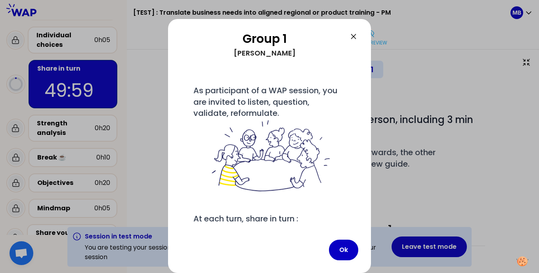
click at [353, 36] on icon at bounding box center [354, 37] width 10 height 10
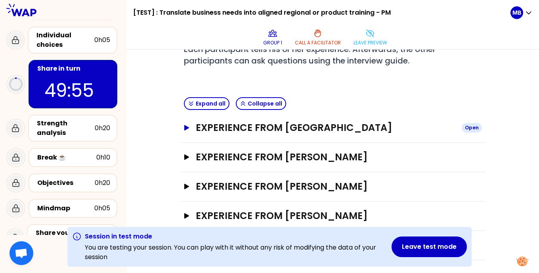
click at [263, 130] on h3 "Experience from Marine Bourgeaud" at bounding box center [325, 127] width 259 height 13
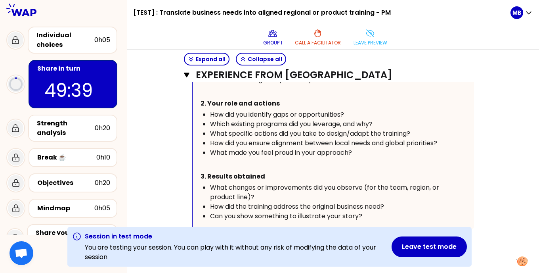
scroll to position [297, 0]
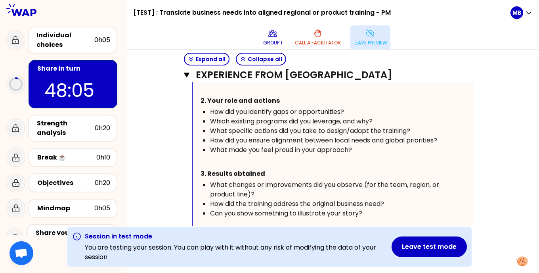
click at [368, 41] on p "Leave preview" at bounding box center [370, 43] width 34 height 6
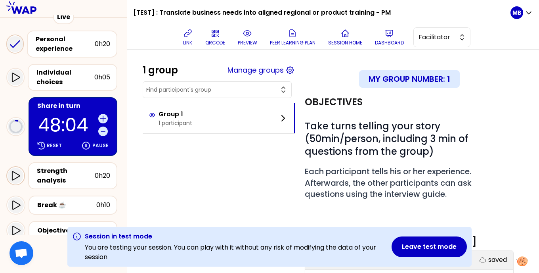
click at [16, 172] on icon at bounding box center [16, 175] width 8 height 9
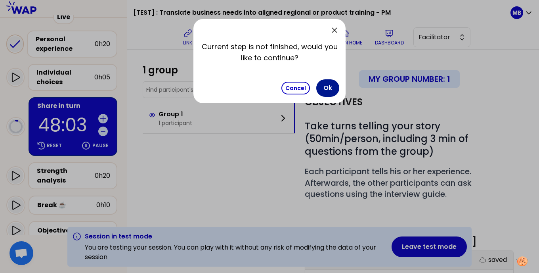
click at [328, 89] on button "Ok" at bounding box center [327, 87] width 23 height 17
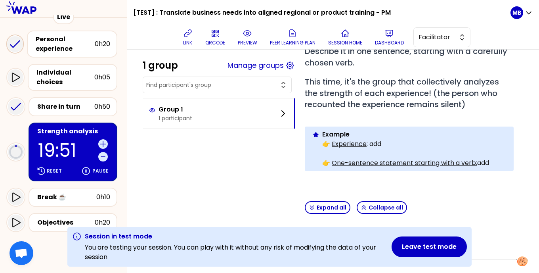
scroll to position [139, 0]
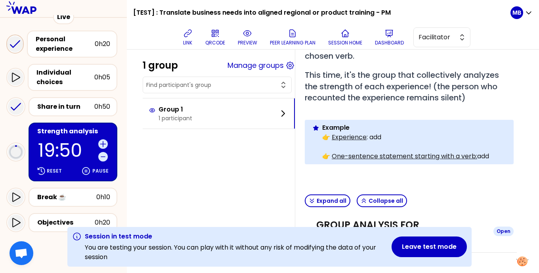
click at [344, 225] on h3 "Group analysis for Jean-Christophe" at bounding box center [401, 230] width 171 height 25
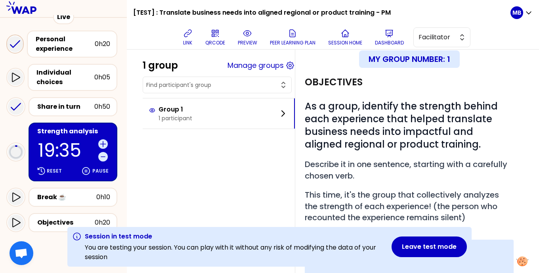
scroll to position [0, 0]
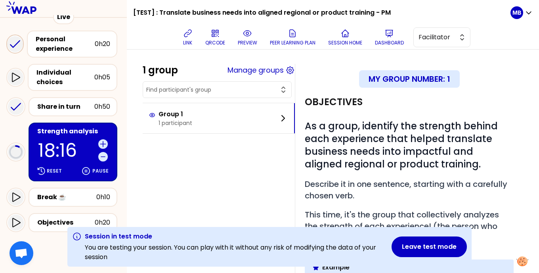
type textarea "est"
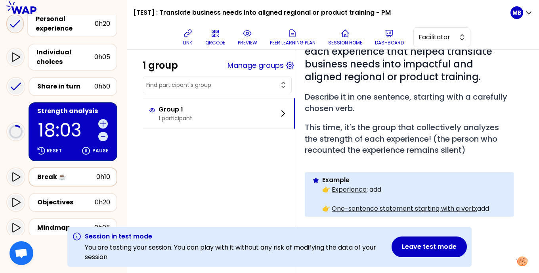
scroll to position [88, 0]
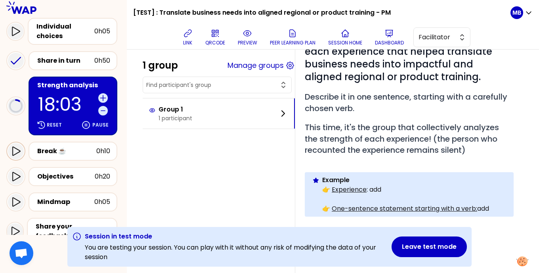
click at [18, 153] on icon at bounding box center [16, 151] width 10 height 10
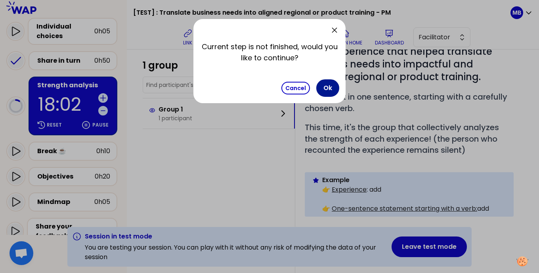
click at [328, 85] on button "Ok" at bounding box center [327, 87] width 23 height 17
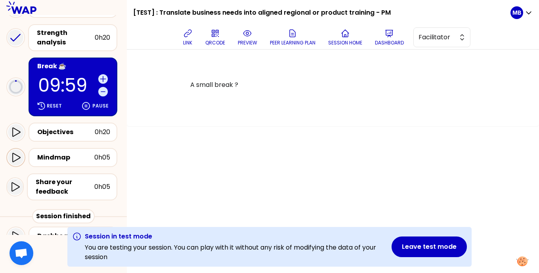
scroll to position [145, 0]
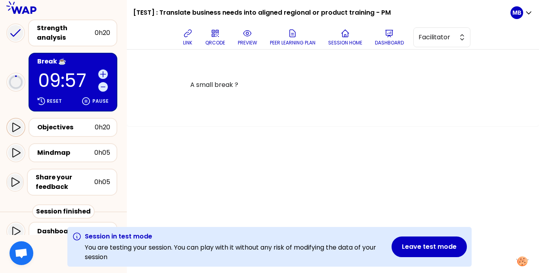
click at [16, 126] on icon at bounding box center [16, 127] width 10 height 10
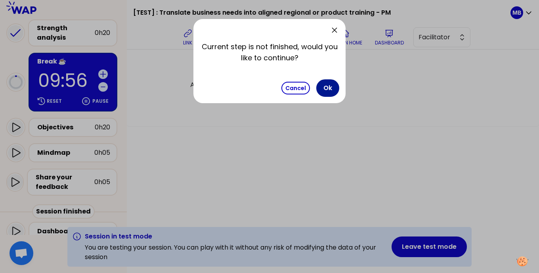
click at [332, 90] on button "Ok" at bounding box center [327, 87] width 23 height 17
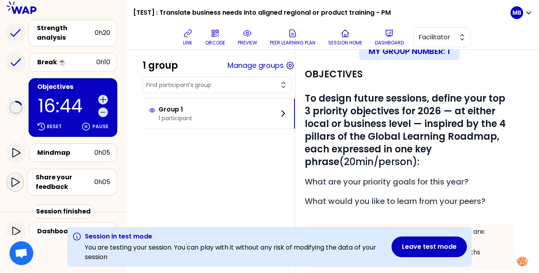
scroll to position [153, 0]
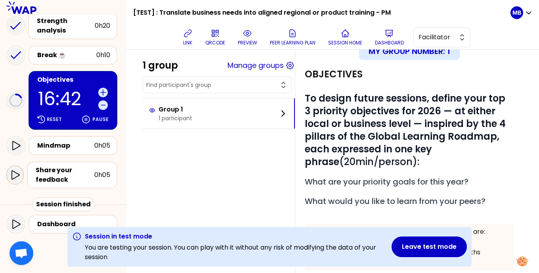
click at [18, 172] on icon at bounding box center [15, 175] width 10 height 10
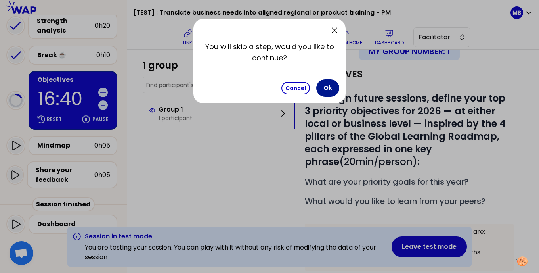
click at [332, 88] on button "Ok" at bounding box center [327, 87] width 23 height 17
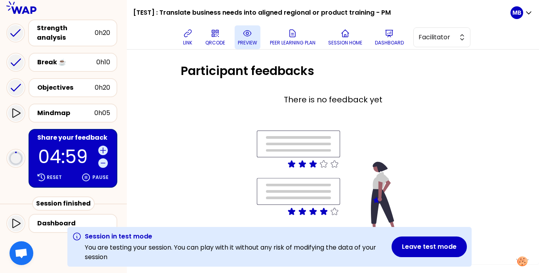
click at [252, 42] on p "preview" at bounding box center [247, 43] width 19 height 6
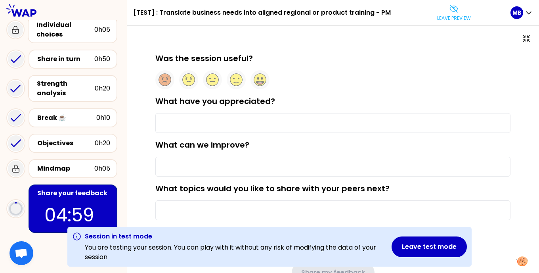
scroll to position [49, 0]
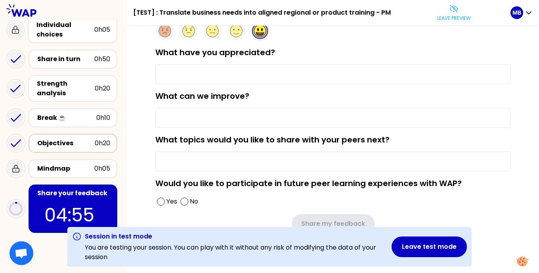
click at [68, 145] on div "Objectives" at bounding box center [65, 143] width 57 height 10
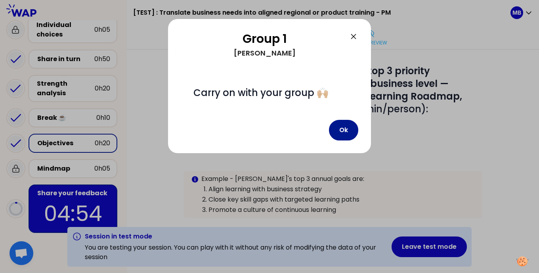
click at [341, 132] on button "Ok" at bounding box center [343, 130] width 29 height 21
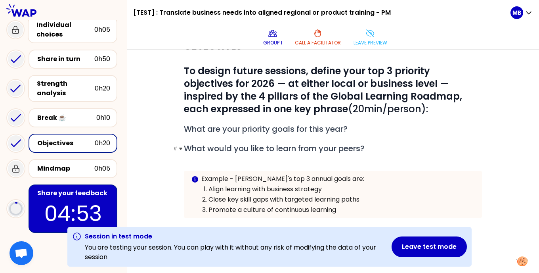
scroll to position [198, 0]
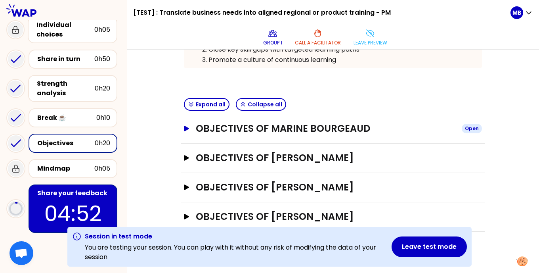
click at [262, 122] on h3 "Objectives of Marine Bourgeaud" at bounding box center [325, 128] width 259 height 13
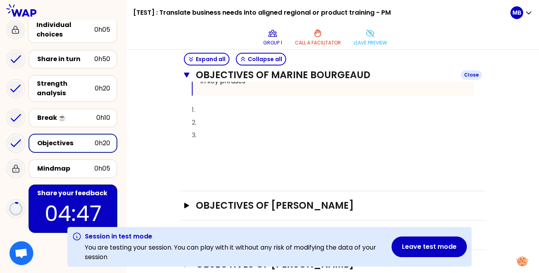
scroll to position [500, 0]
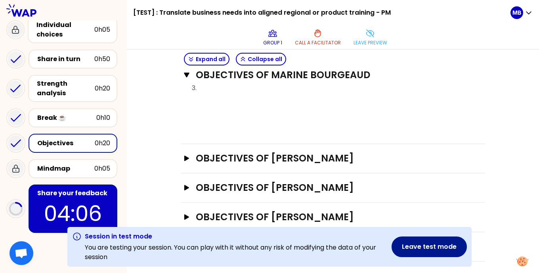
click at [411, 246] on button "Leave test mode" at bounding box center [428, 246] width 75 height 21
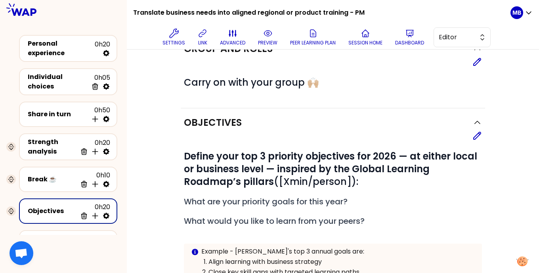
scroll to position [49, 0]
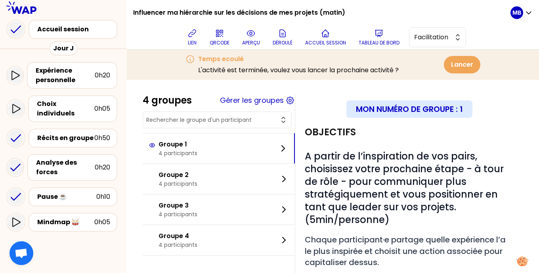
scroll to position [18, 0]
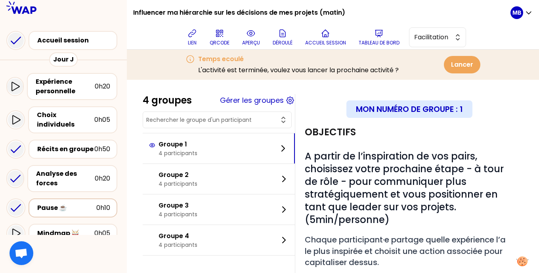
scroll to position [18, 0]
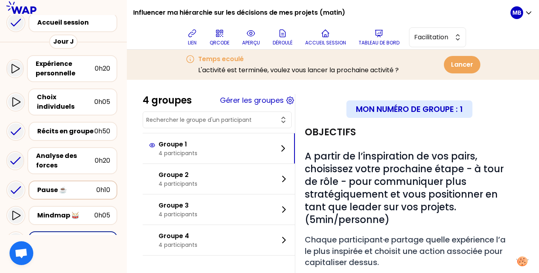
click at [82, 185] on div "Pause ☕️" at bounding box center [66, 190] width 59 height 10
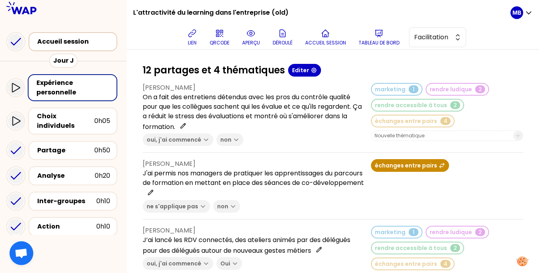
click at [80, 37] on div "Accueil session" at bounding box center [75, 42] width 76 height 10
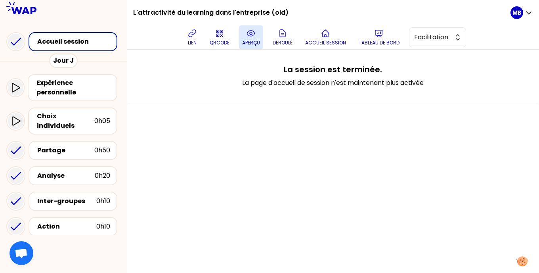
click at [253, 40] on p "aperçu" at bounding box center [251, 43] width 18 height 6
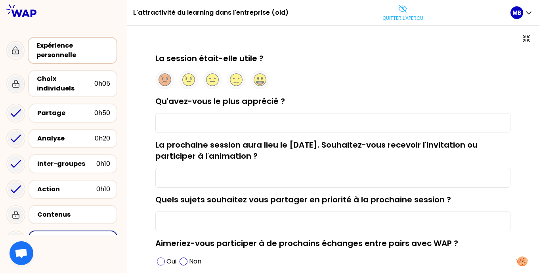
click at [67, 63] on div "Expérience personnelle" at bounding box center [73, 50] width 90 height 27
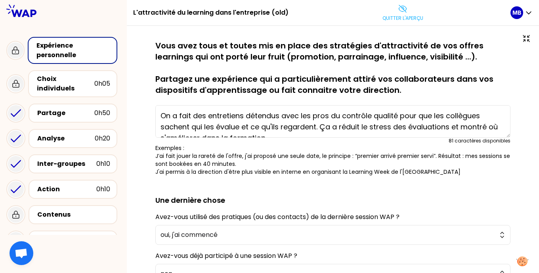
scroll to position [101, 0]
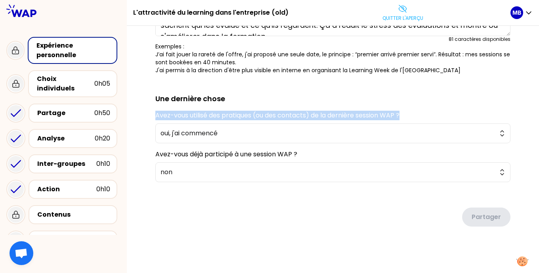
drag, startPoint x: 154, startPoint y: 114, endPoint x: 422, endPoint y: 114, distance: 268.2
click at [422, 114] on div "sauvegardé Vous avez tous et toutes mis en place des stratégies d'attractivité …" at bounding box center [333, 98] width 380 height 319
copy label "Avez-vous utilisé des pratiques (ou des contacts) de la dernière session WAP ?"
click at [215, 135] on span "oui, j'ai commencé" at bounding box center [327, 133] width 334 height 10
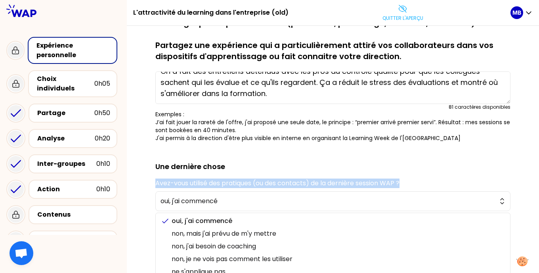
scroll to position [44, 0]
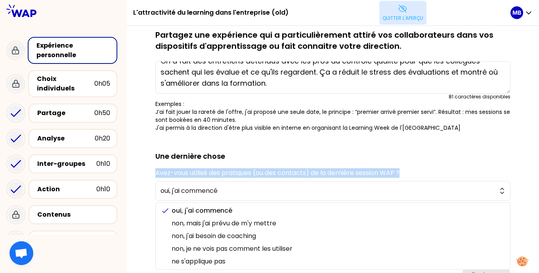
click at [385, 15] on p "Quitter l'aperçu" at bounding box center [402, 18] width 41 height 6
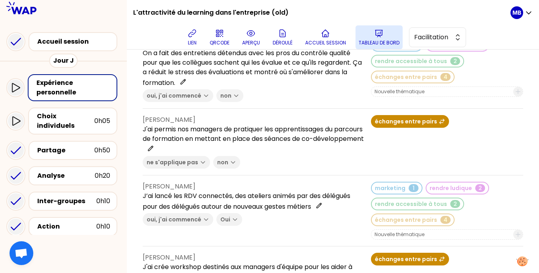
click at [378, 37] on icon at bounding box center [379, 34] width 10 height 10
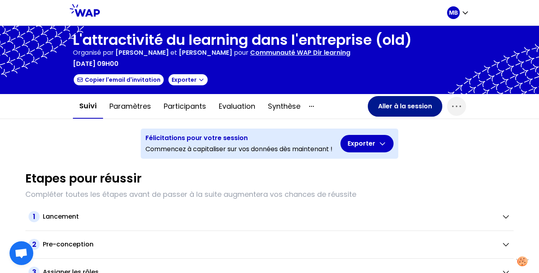
click at [391, 106] on button "Aller à la session" at bounding box center [405, 106] width 74 height 21
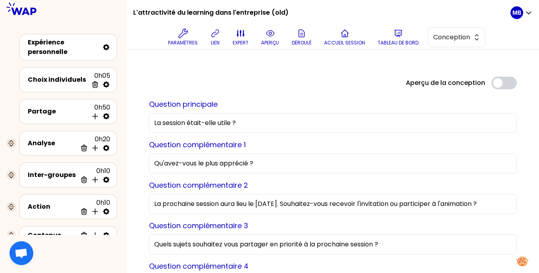
scroll to position [42, 0]
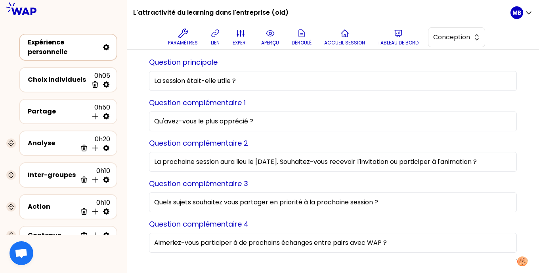
click at [77, 53] on div "Expérience personnelle" at bounding box center [63, 47] width 71 height 19
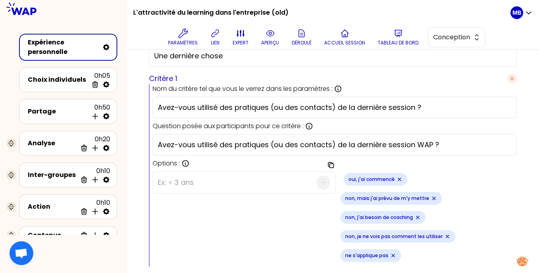
scroll to position [292, 0]
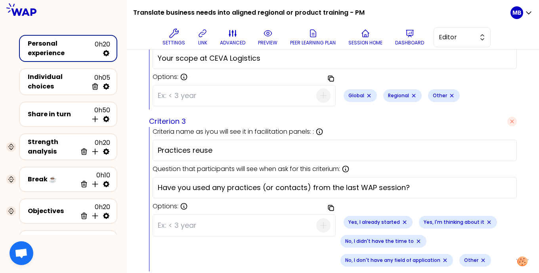
scroll to position [519, 0]
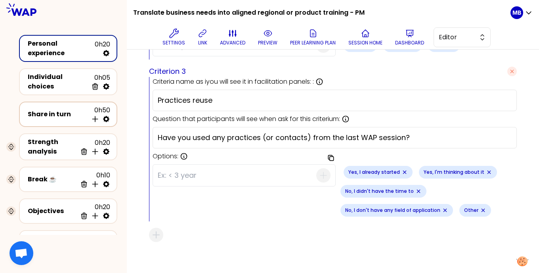
click at [51, 111] on div "Share in turn" at bounding box center [58, 114] width 60 height 10
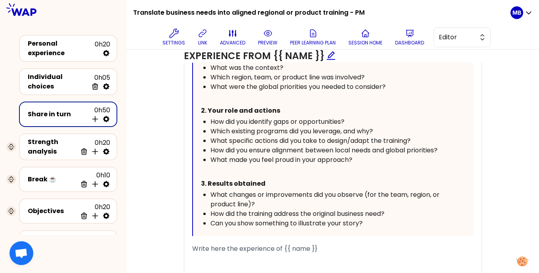
scroll to position [452, 0]
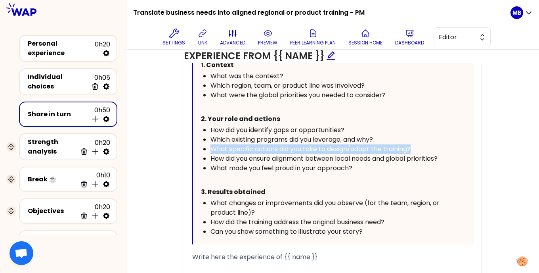
drag, startPoint x: 416, startPoint y: 147, endPoint x: 192, endPoint y: 145, distance: 223.8
click at [192, 145] on div "Your story Guide : Context / Your actions / Results 1. Context What was the con…" at bounding box center [332, 141] width 281 height 206
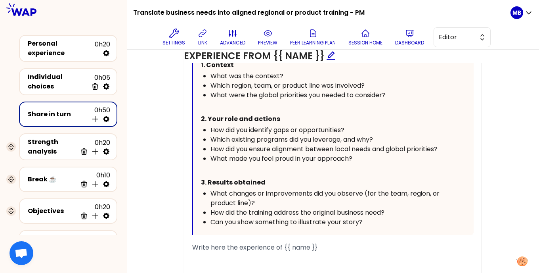
click at [380, 154] on div "What made you feel proud in your approach?" at bounding box center [330, 159] width 241 height 10
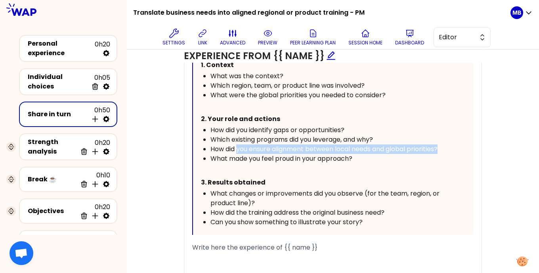
drag, startPoint x: 236, startPoint y: 149, endPoint x: 435, endPoint y: 148, distance: 198.5
click at [444, 147] on div "How did you ensure alignment between local needs and global priorities?" at bounding box center [330, 149] width 241 height 10
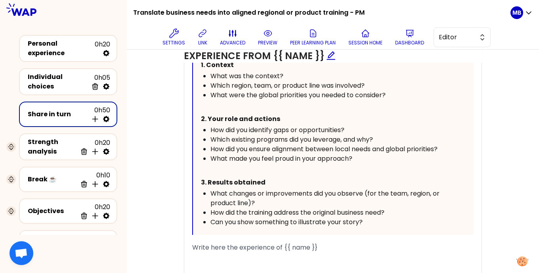
click at [380, 163] on p "﻿" at bounding box center [326, 169] width 250 height 13
click at [374, 156] on div "What made you feel proud in your approach?" at bounding box center [330, 159] width 241 height 10
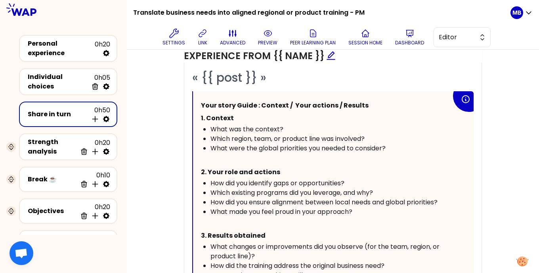
scroll to position [383, 0]
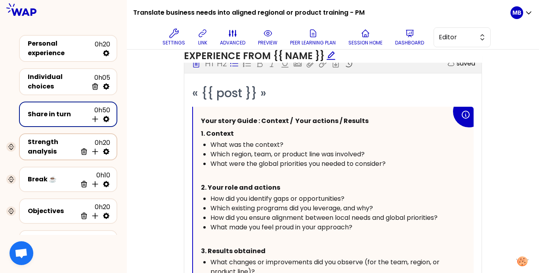
click at [65, 143] on div "Strength analysis" at bounding box center [52, 146] width 49 height 19
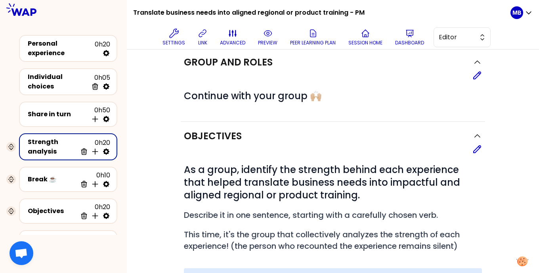
scroll to position [11, 0]
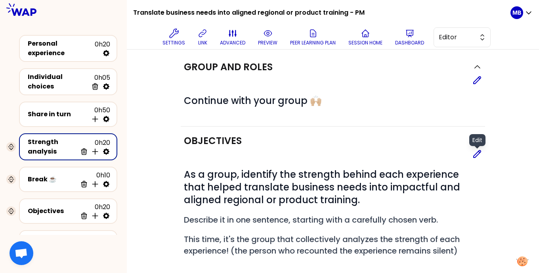
click at [476, 151] on icon at bounding box center [476, 153] width 7 height 7
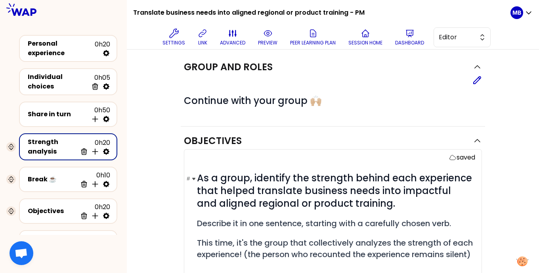
scroll to position [33, 0]
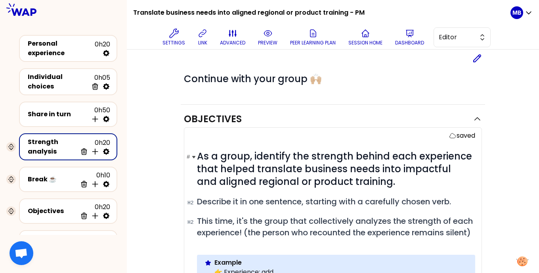
click at [389, 174] on span "As a group, identify the strength behind each experience that helped translate …" at bounding box center [335, 168] width 277 height 38
click at [406, 185] on h1 "# As a group, identify the strength behind each experience that helped translat…" at bounding box center [336, 169] width 278 height 38
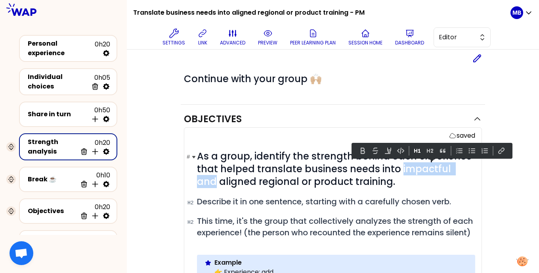
drag, startPoint x: 464, startPoint y: 169, endPoint x: 398, endPoint y: 170, distance: 66.2
click at [398, 170] on span "As a group, identify the strength behind each experience that helped translate …" at bounding box center [335, 168] width 277 height 38
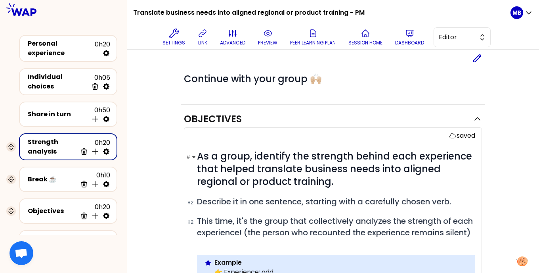
click at [367, 177] on h1 "# As a group, identify the strength behind each experience that helped translat…" at bounding box center [336, 169] width 278 height 38
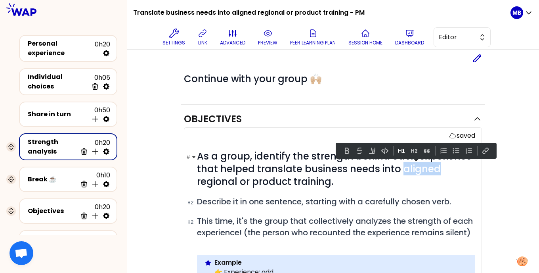
drag, startPoint x: 433, startPoint y: 168, endPoint x: 398, endPoint y: 170, distance: 35.7
click at [398, 170] on span "As a group, identify the strength behind each experience that helped translate …" at bounding box center [335, 168] width 277 height 38
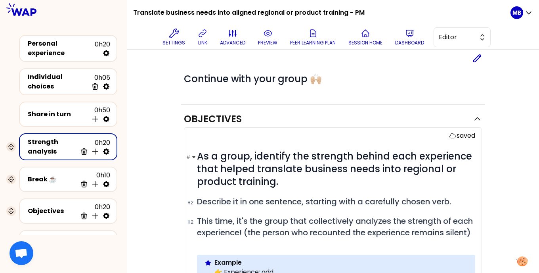
click at [307, 183] on h1 "# As a group, identify the strength behind each experience that helped translat…" at bounding box center [336, 169] width 278 height 38
click at [466, 154] on span "As a group, identify the strength behind each experience that helped translate …" at bounding box center [335, 168] width 277 height 38
click at [292, 179] on h1 "# As a group, identify the strength behind each experience - that helped transl…" at bounding box center [336, 169] width 278 height 38
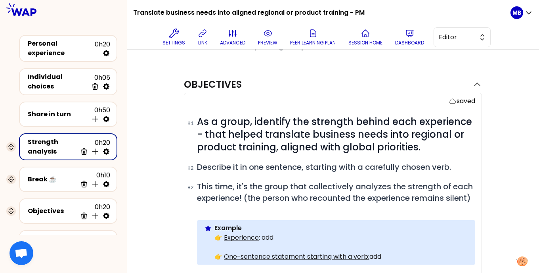
scroll to position [66, 0]
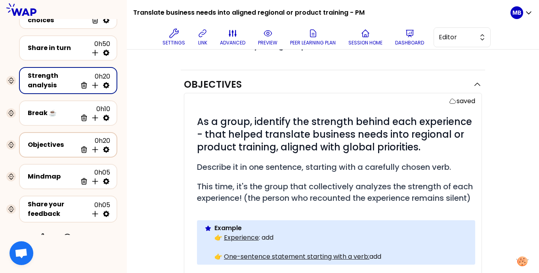
click at [50, 140] on div "Objectives" at bounding box center [52, 145] width 49 height 10
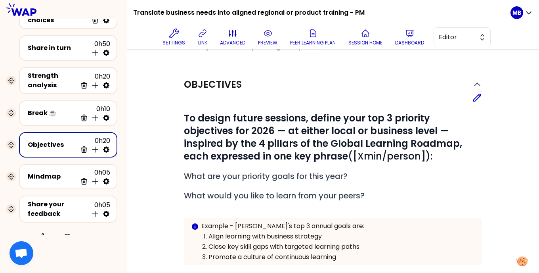
click at [482, 100] on div "Objectives Edit # To design future sessions, define your top 3 priority objecti…" at bounding box center [333, 181] width 304 height 222
click at [475, 97] on icon at bounding box center [476, 97] width 7 height 7
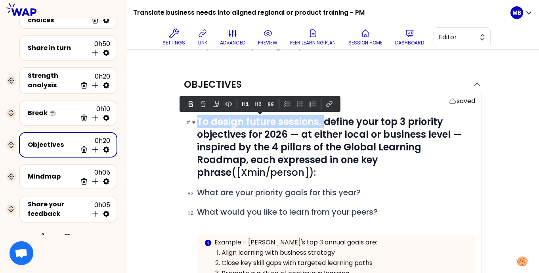
drag, startPoint x: 326, startPoint y: 122, endPoint x: 198, endPoint y: 119, distance: 128.0
click at [198, 119] on strong "To design future sessions, define your top 3 priority objectives for 2026 — at …" at bounding box center [330, 147] width 267 height 64
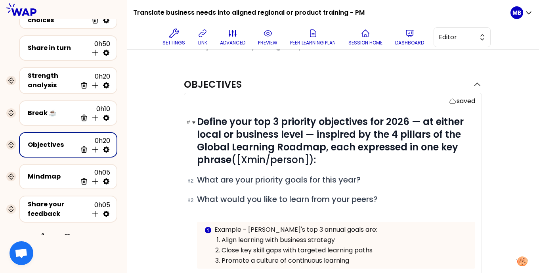
click at [343, 159] on h1 "# Define your top 3 priority objectives for 2026 — at either local or business …" at bounding box center [336, 140] width 278 height 51
click at [179, 185] on div "Objectives saved # Define your top 3 priority objectives for 2026 — at either l…" at bounding box center [333, 273] width 380 height 406
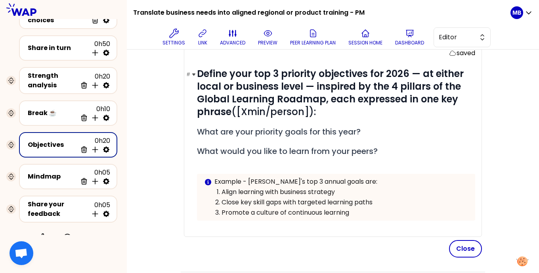
scroll to position [84, 0]
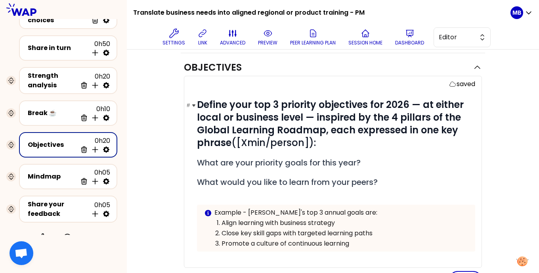
click at [350, 137] on h1 "# Define your top 3 priority objectives for 2026 — at either local or business …" at bounding box center [336, 123] width 278 height 51
click at [330, 130] on strong "Define your top 3 priority objectives for 2026 — at either local or business le…" at bounding box center [331, 123] width 269 height 51
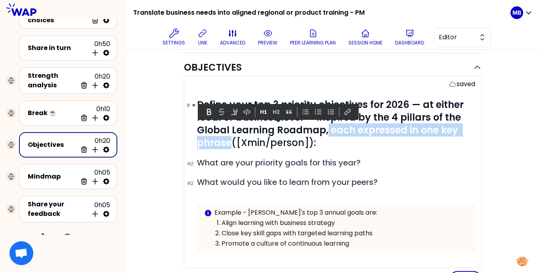
drag, startPoint x: 325, startPoint y: 132, endPoint x: 230, endPoint y: 139, distance: 95.4
click at [230, 139] on strong "Define your top 3 priority objectives for 2026 — at either local or business le…" at bounding box center [331, 123] width 269 height 51
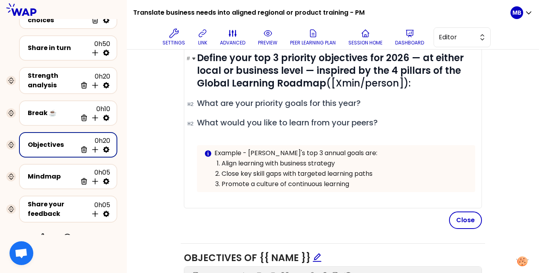
scroll to position [235, 0]
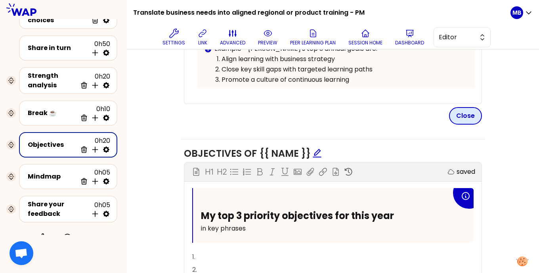
click at [462, 111] on button "Close" at bounding box center [465, 115] width 33 height 17
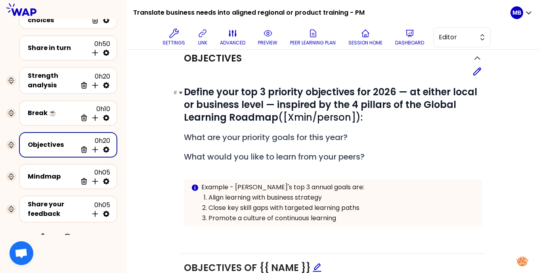
scroll to position [89, 0]
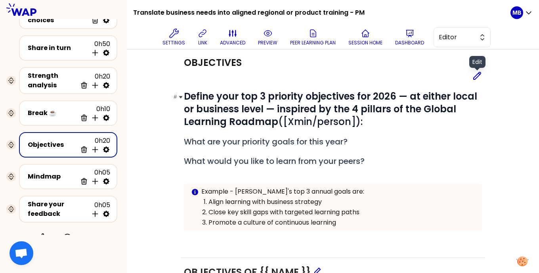
click at [479, 76] on icon at bounding box center [477, 76] width 10 height 10
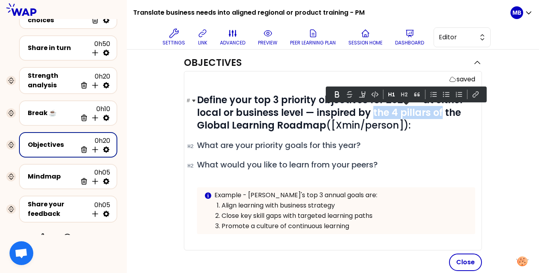
drag, startPoint x: 440, startPoint y: 112, endPoint x: 373, endPoint y: 110, distance: 67.0
click at [373, 110] on strong "Define your top 3 priority objectives for 2026 — at either local or business le…" at bounding box center [331, 112] width 269 height 38
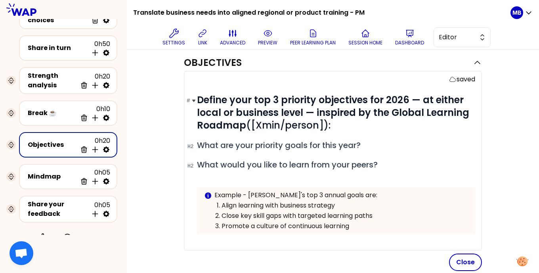
click at [244, 124] on strong "Define your top 3 priority objectives for 2026 — at either local or business le…" at bounding box center [334, 112] width 275 height 38
click at [242, 152] on div "# Define your top 3 priority objectives for 2026 — at either local or business …" at bounding box center [336, 169] width 278 height 153
click at [286, 122] on span "Define your top 3 priority objectives for 2026 — at either local or business le…" at bounding box center [334, 112] width 275 height 38
click at [393, 124] on h1 "# Define your top 3 priority objectives for 2026 — at either local or business …" at bounding box center [336, 112] width 278 height 38
click at [391, 109] on strong "Define your top 3 priority objectives for 2026 — at either local or business le…" at bounding box center [334, 112] width 275 height 38
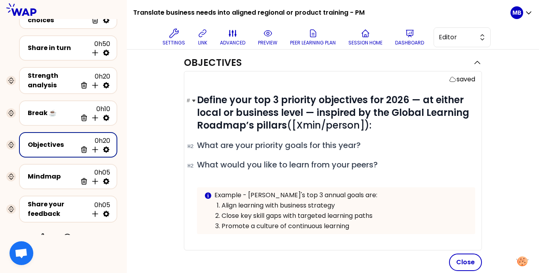
click at [283, 124] on strong "Define your top 3 priority objectives for 2026 — at either local or business le…" at bounding box center [334, 112] width 275 height 38
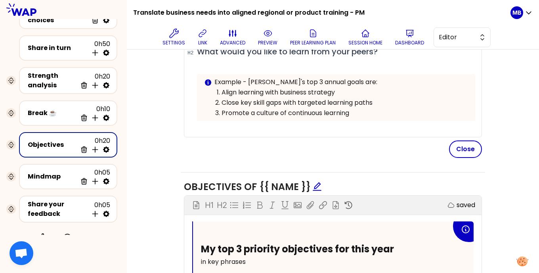
drag, startPoint x: 462, startPoint y: 148, endPoint x: 442, endPoint y: 148, distance: 19.4
click at [462, 148] on button "Close" at bounding box center [465, 148] width 33 height 17
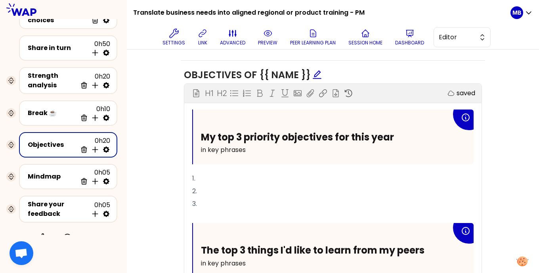
scroll to position [399, 0]
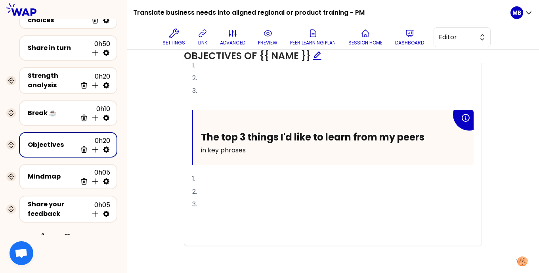
click at [191, 221] on div "My top 3 priority objectives for this year in key phrases 1. 2. 3. ﻿ The top 3 …" at bounding box center [332, 120] width 297 height 249
click at [198, 210] on p "﻿" at bounding box center [332, 216] width 281 height 13
click at [195, 101] on p "﻿" at bounding box center [332, 103] width 281 height 13
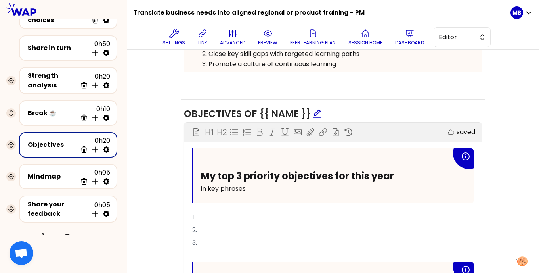
scroll to position [69, 0]
